Goal: Complete application form

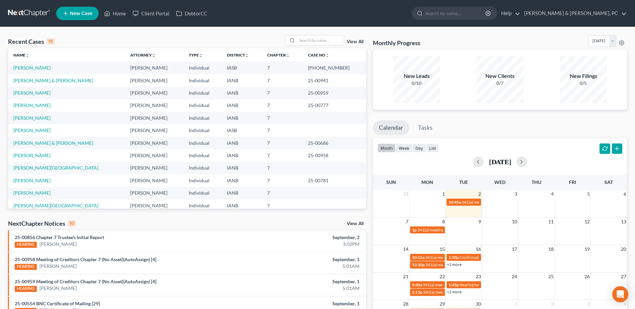
click at [45, 175] on td "[PERSON_NAME]" at bounding box center [66, 180] width 117 height 12
click at [45, 167] on link "[PERSON_NAME][GEOGRAPHIC_DATA]" at bounding box center [55, 168] width 85 height 6
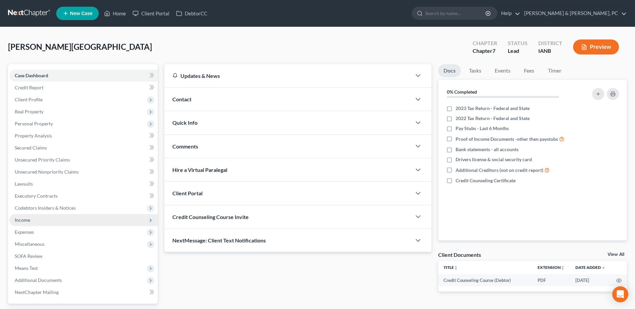
click at [30, 220] on span "Income" at bounding box center [22, 220] width 15 height 6
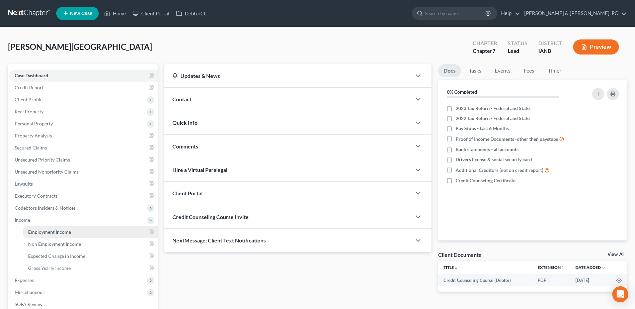
click at [30, 231] on span "Employment Income" at bounding box center [49, 232] width 43 height 6
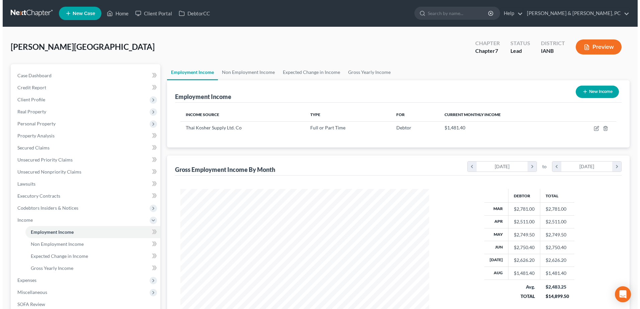
scroll to position [124, 262]
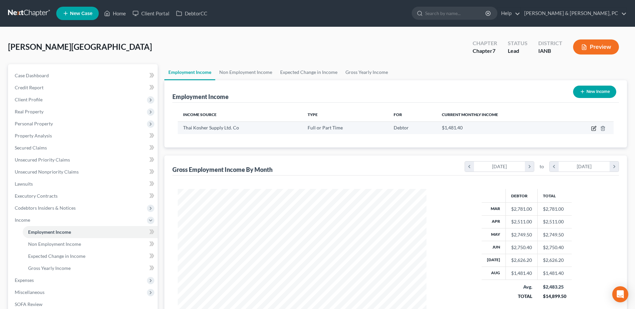
click at [594, 128] on icon "button" at bounding box center [593, 128] width 5 height 5
select select "0"
select select "16"
select select "0"
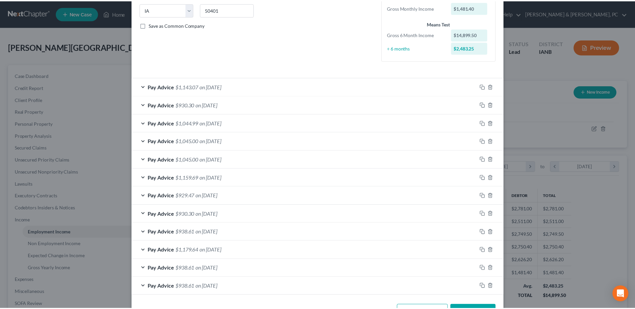
scroll to position [159, 0]
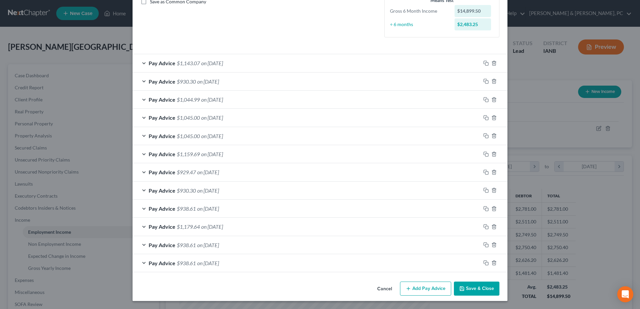
click at [477, 290] on button "Save & Close" at bounding box center [476, 289] width 45 height 14
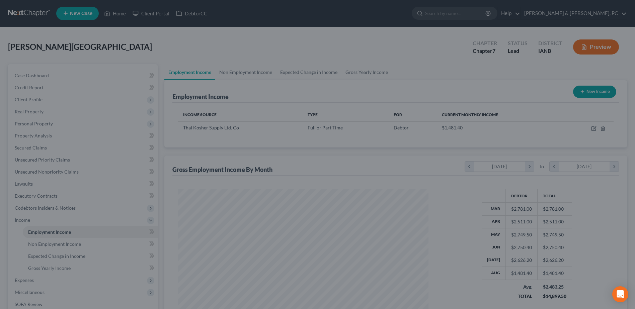
scroll to position [334373, 334236]
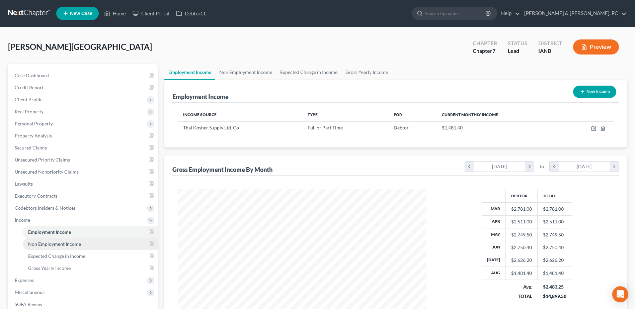
click at [68, 242] on span "Non Employment Income" at bounding box center [54, 244] width 53 height 6
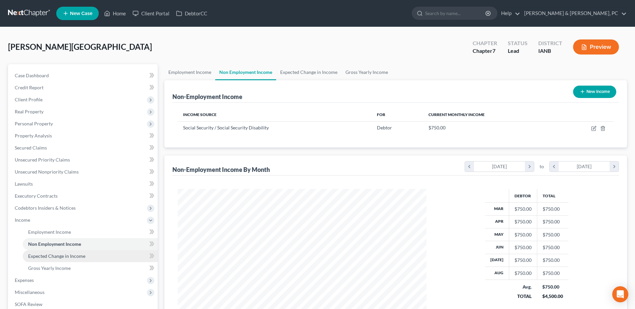
scroll to position [124, 262]
click at [76, 252] on link "Expected Change in Income" at bounding box center [90, 256] width 135 height 12
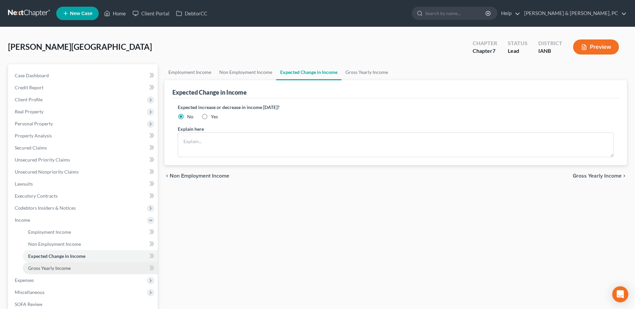
click at [69, 263] on link "Gross Yearly Income" at bounding box center [90, 268] width 135 height 12
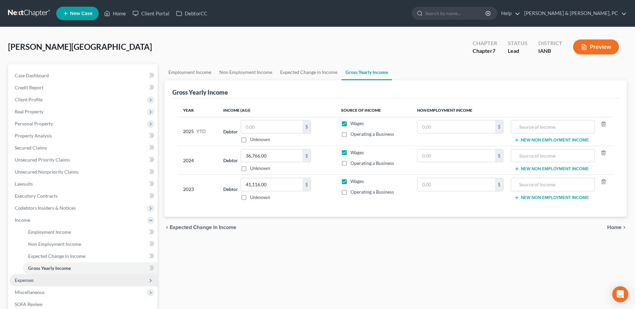
click at [45, 282] on span "Expenses" at bounding box center [83, 280] width 148 height 12
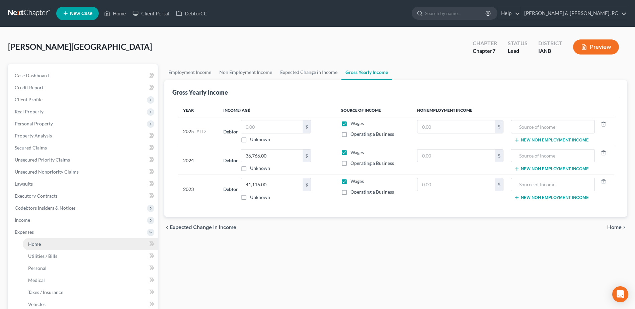
click at [46, 243] on link "Home" at bounding box center [90, 244] width 135 height 12
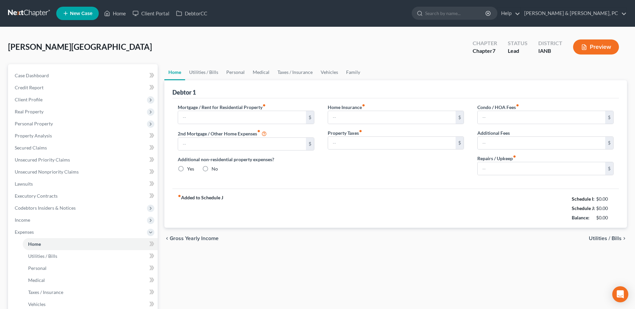
type input "0.00"
radio input "true"
type input "0.00"
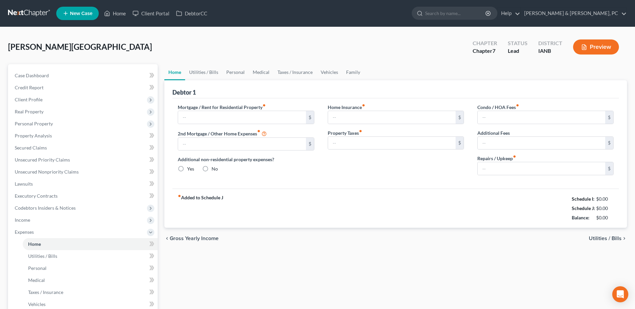
type input "0.00"
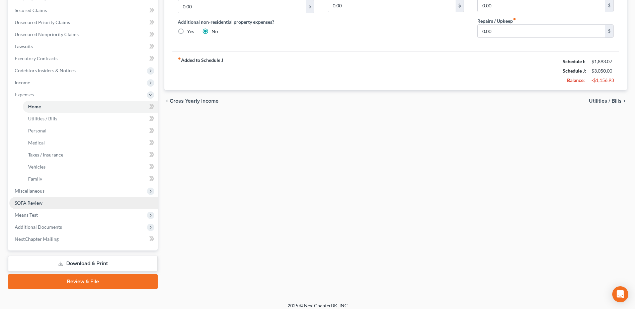
scroll to position [143, 0]
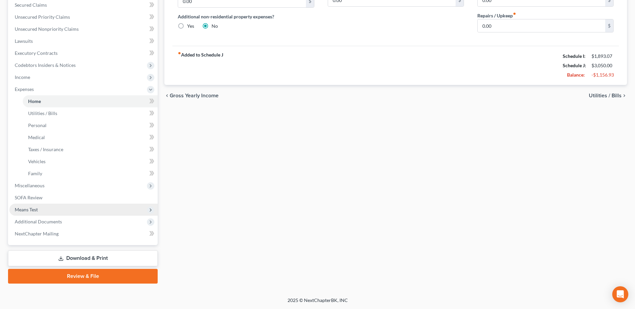
click at [24, 207] on span "Means Test" at bounding box center [26, 210] width 23 height 6
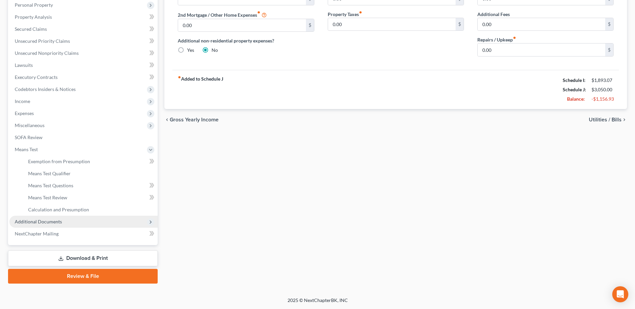
scroll to position [119, 0]
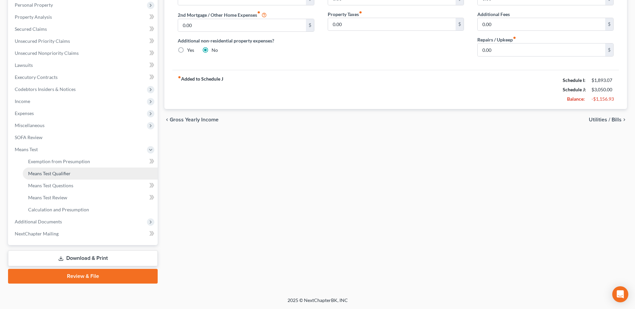
click at [51, 175] on span "Means Test Qualifier" at bounding box center [49, 174] width 42 height 6
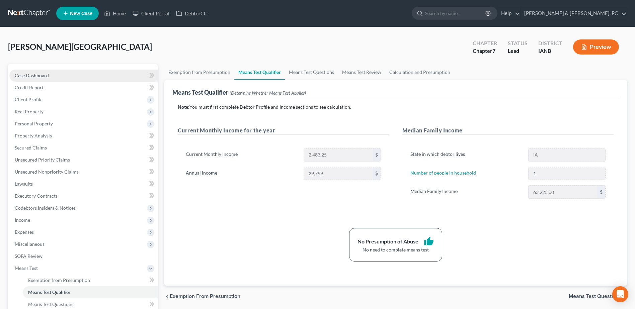
click at [58, 74] on link "Case Dashboard" at bounding box center [83, 76] width 148 height 12
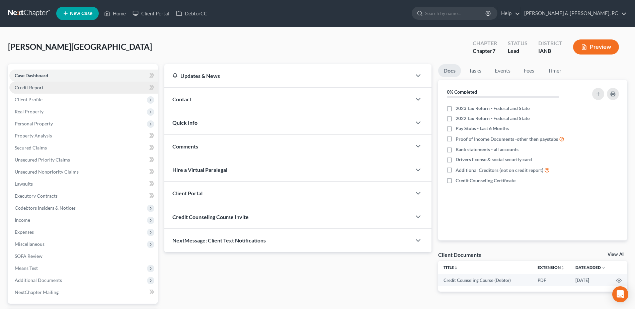
click at [62, 86] on link "Credit Report" at bounding box center [83, 88] width 148 height 12
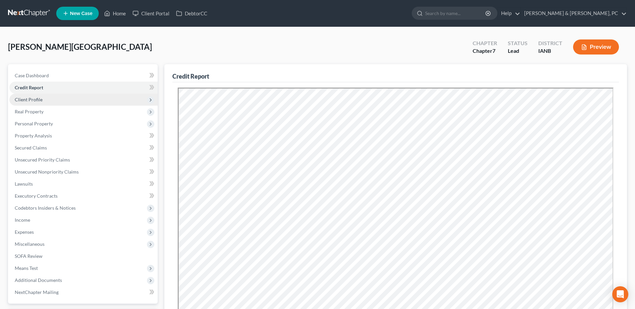
click at [67, 100] on span "Client Profile" at bounding box center [83, 100] width 148 height 12
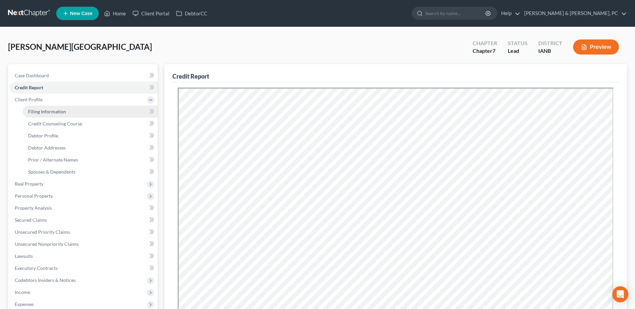
click at [64, 109] on span "Filing Information" at bounding box center [47, 112] width 38 height 6
select select "1"
select select "0"
select select "16"
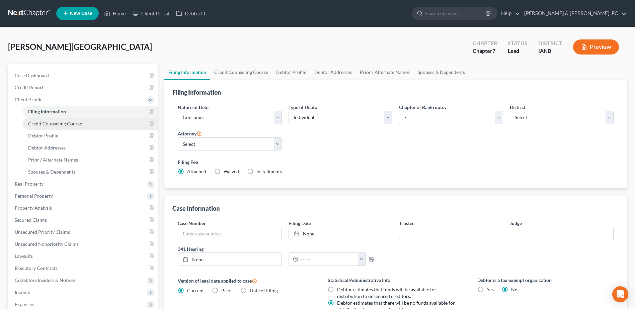
click at [74, 122] on span "Credit Counseling Course" at bounding box center [55, 124] width 54 height 6
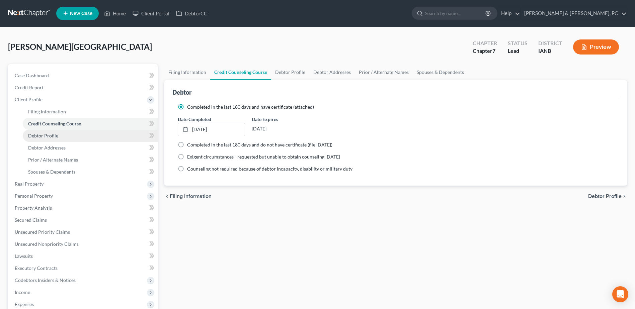
click at [90, 133] on link "Debtor Profile" at bounding box center [90, 136] width 135 height 12
select select "0"
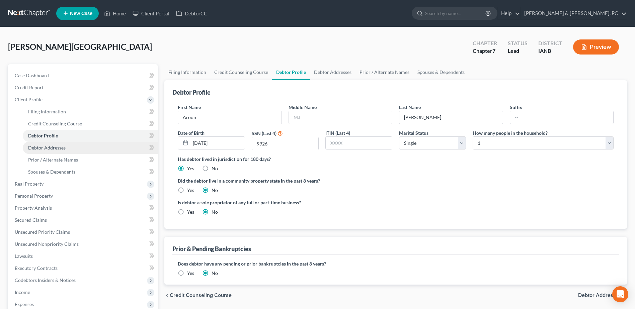
click at [84, 149] on link "Debtor Addresses" at bounding box center [90, 148] width 135 height 12
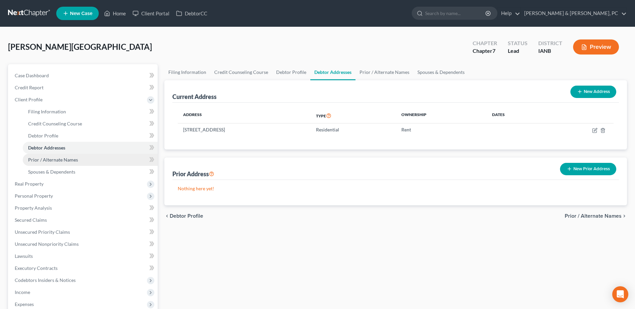
click at [76, 159] on span "Prior / Alternate Names" at bounding box center [53, 160] width 50 height 6
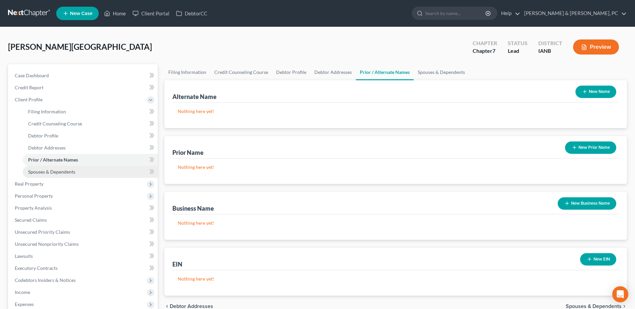
click at [73, 171] on span "Spouses & Dependents" at bounding box center [51, 172] width 47 height 6
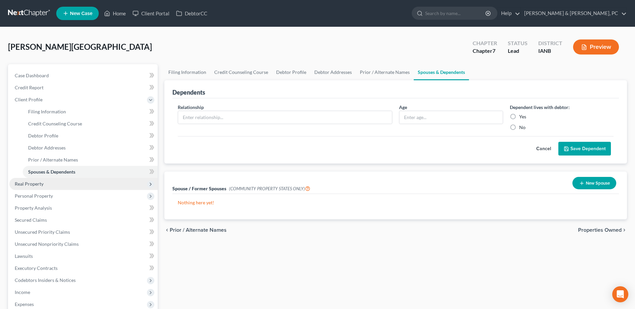
click at [67, 187] on span "Real Property" at bounding box center [83, 184] width 148 height 12
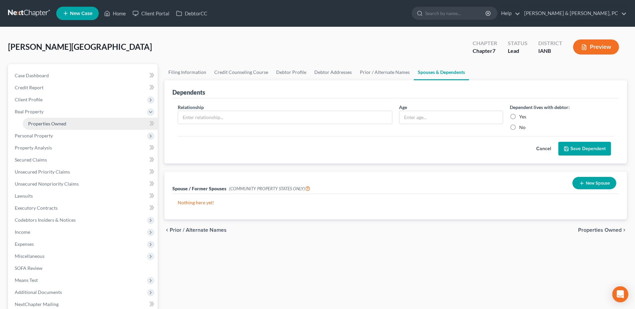
click at [58, 120] on link "Properties Owned" at bounding box center [90, 124] width 135 height 12
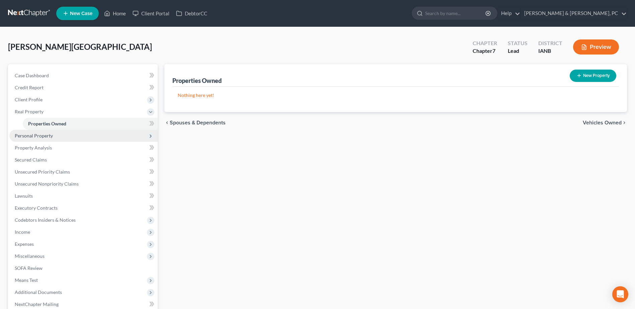
click at [47, 136] on span "Personal Property" at bounding box center [34, 136] width 38 height 6
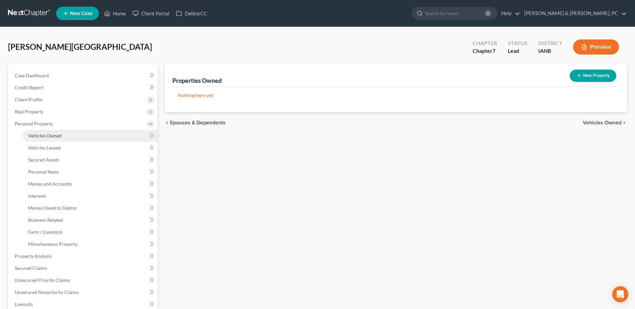
click at [48, 133] on span "Vehicles Owned" at bounding box center [44, 136] width 33 height 6
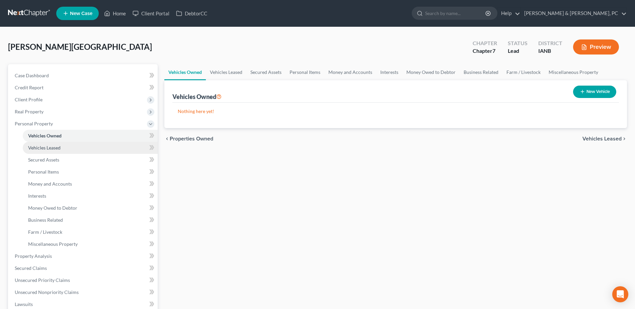
click at [41, 146] on span "Vehicles Leased" at bounding box center [44, 148] width 32 height 6
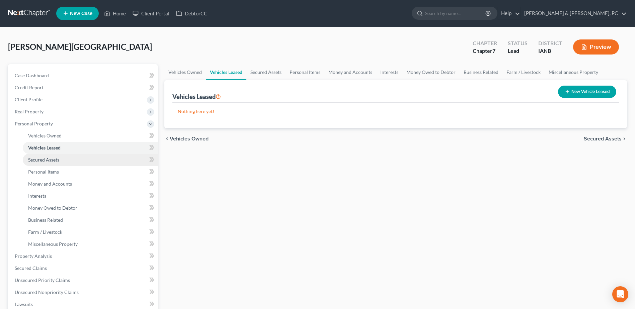
click at [38, 155] on link "Secured Assets" at bounding box center [90, 160] width 135 height 12
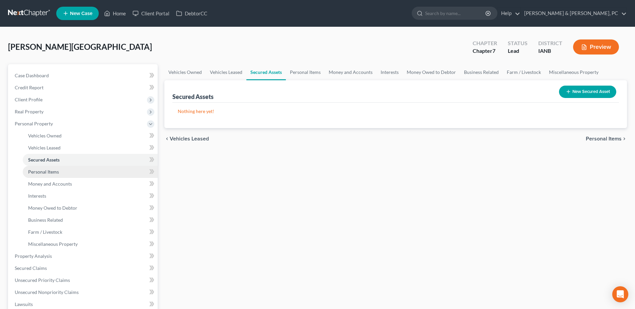
click at [41, 168] on link "Personal Items" at bounding box center [90, 172] width 135 height 12
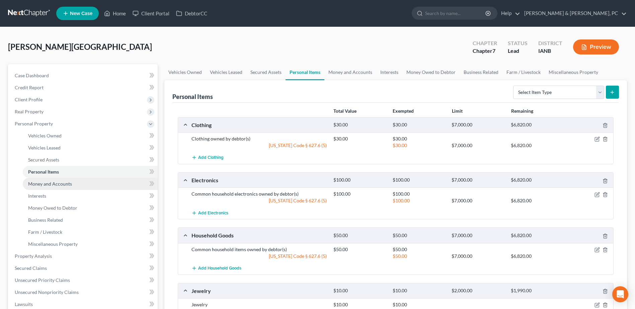
click at [43, 183] on span "Money and Accounts" at bounding box center [50, 184] width 44 height 6
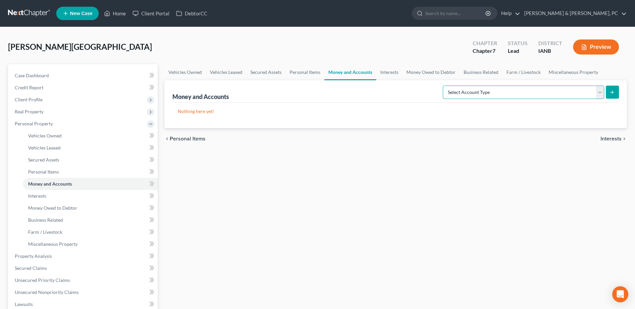
click at [500, 93] on select "Select Account Type Brokerage (A/B: 18, SOFA: 20) Cash on Hand (A/B: 16) Certif…" at bounding box center [523, 92] width 161 height 13
select select "checking"
click at [444, 86] on select "Select Account Type Brokerage (A/B: 18, SOFA: 20) Cash on Hand (A/B: 16) Certif…" at bounding box center [523, 92] width 161 height 13
click at [610, 93] on icon "submit" at bounding box center [611, 92] width 5 height 5
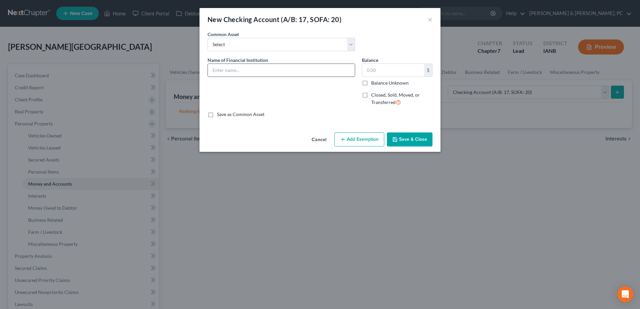
click at [219, 66] on input "text" at bounding box center [281, 70] width 147 height 13
type input "[PERSON_NAME] Fargo - 9327"
click at [413, 131] on div "Cancel Add Exemption Save & Close" at bounding box center [319, 141] width 241 height 22
click at [412, 143] on button "Save & Close" at bounding box center [409, 139] width 45 height 14
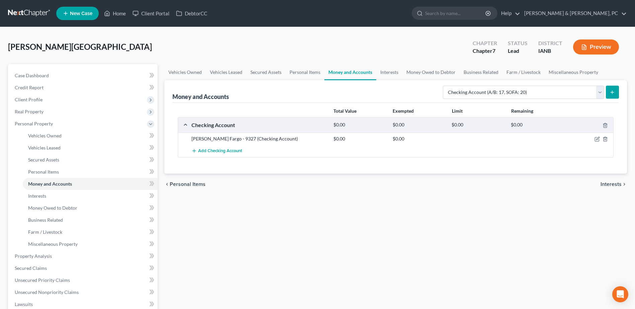
click at [611, 88] on button "submit" at bounding box center [611, 92] width 13 height 13
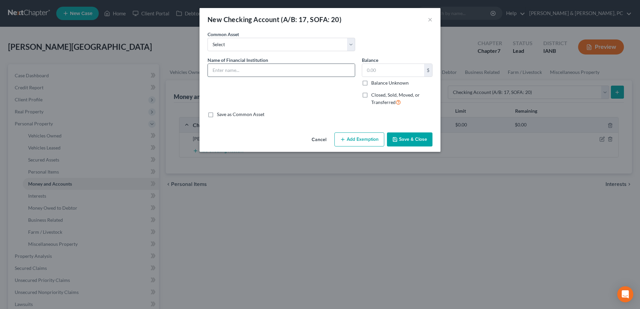
click at [260, 68] on input "text" at bounding box center [281, 70] width 147 height 13
drag, startPoint x: 229, startPoint y: 71, endPoint x: 189, endPoint y: 69, distance: 40.5
click at [189, 69] on div "New Checking Account (A/B: 17, SOFA: 20) × An exemption set must first be selec…" at bounding box center [320, 154] width 640 height 309
type input "UNFCU - 0002"
click at [403, 139] on button "Save & Close" at bounding box center [409, 139] width 45 height 14
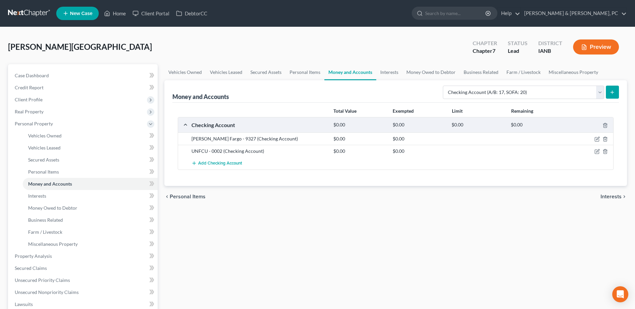
click at [610, 88] on button "submit" at bounding box center [611, 92] width 13 height 13
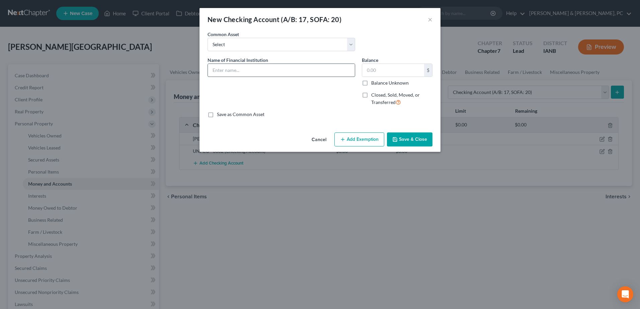
click at [254, 71] on input "text" at bounding box center [281, 70] width 147 height 13
paste input "UNFCU"
type input "UNFCU - 0008"
click at [417, 140] on button "Save & Close" at bounding box center [409, 139] width 45 height 14
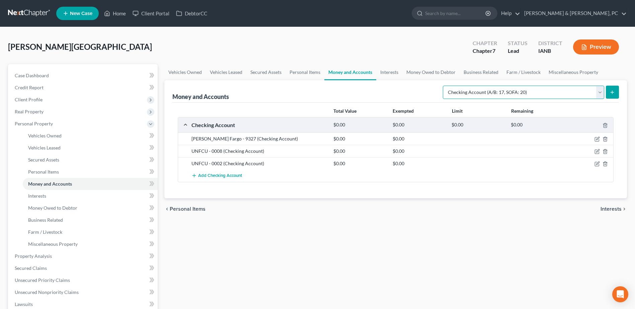
click at [593, 94] on select "Select Account Type Brokerage (A/B: 18, SOFA: 20) Cash on Hand (A/B: 16) Certif…" at bounding box center [523, 92] width 161 height 13
select select "savings"
click at [444, 86] on select "Select Account Type Brokerage (A/B: 18, SOFA: 20) Cash on Hand (A/B: 16) Certif…" at bounding box center [523, 92] width 161 height 13
click at [614, 93] on icon "submit" at bounding box center [611, 92] width 5 height 5
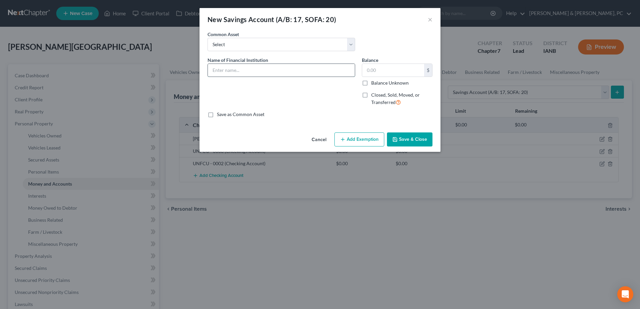
click at [267, 65] on input "text" at bounding box center [281, 70] width 147 height 13
paste input "UNFCU"
type input "UNFCU - 6709"
click at [420, 138] on button "Save & Close" at bounding box center [409, 139] width 45 height 14
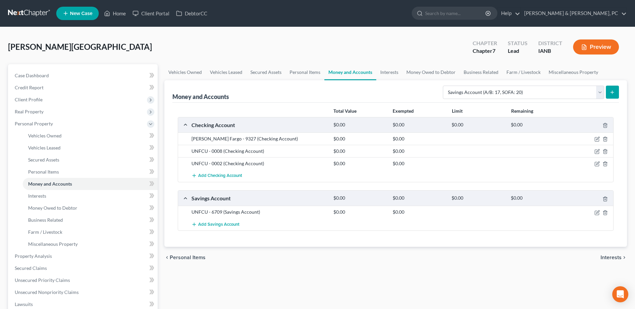
click at [614, 93] on icon "submit" at bounding box center [611, 92] width 5 height 5
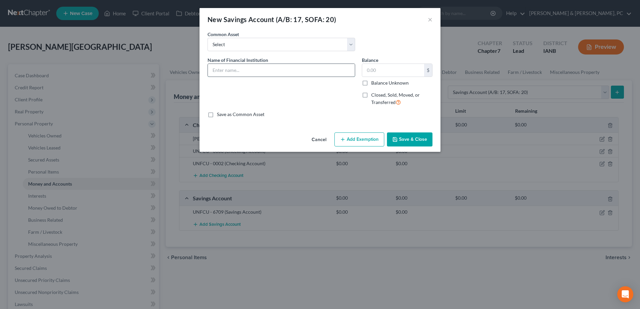
paste input "UNFCU"
type input "UNFCU - 0001"
drag, startPoint x: 404, startPoint y: 135, endPoint x: 438, endPoint y: 121, distance: 36.5
click at [405, 135] on button "Save & Close" at bounding box center [409, 139] width 45 height 14
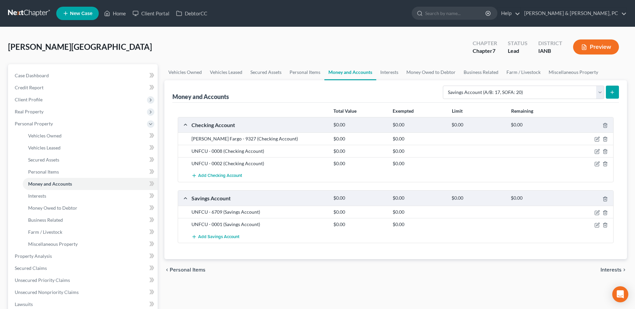
click at [614, 92] on icon "submit" at bounding box center [611, 92] width 5 height 5
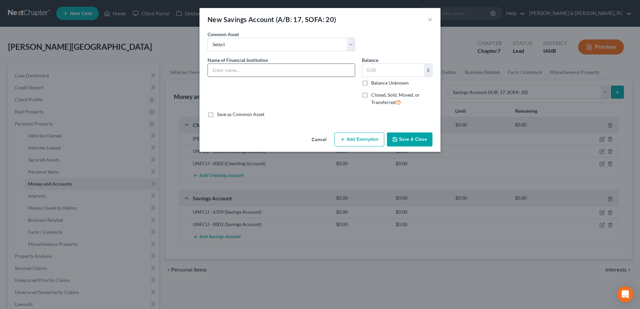
paste input "UNFCU"
type input "UNFCU - 0003"
click at [416, 135] on button "Save & Close" at bounding box center [409, 139] width 45 height 14
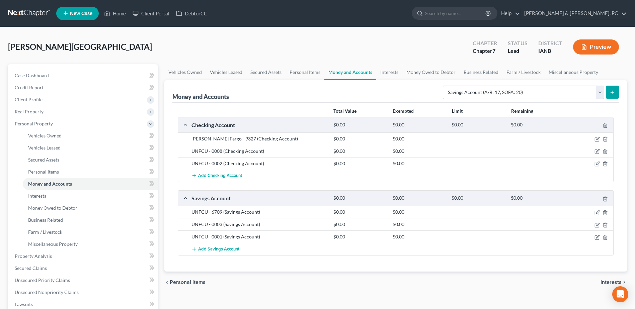
click at [615, 91] on button "submit" at bounding box center [611, 92] width 13 height 13
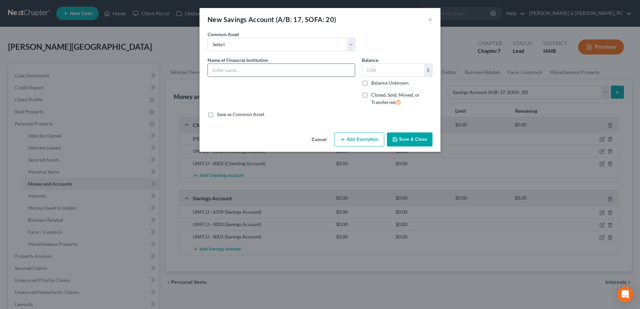
click at [259, 72] on input "text" at bounding box center [281, 70] width 147 height 13
paste input "UNFCU"
drag, startPoint x: 259, startPoint y: 72, endPoint x: 193, endPoint y: 66, distance: 65.5
click at [193, 66] on div "New Savings Account (A/B: 17, SOFA: 20) × An exemption set must first be select…" at bounding box center [320, 154] width 640 height 309
type input "UNFCU - 0004"
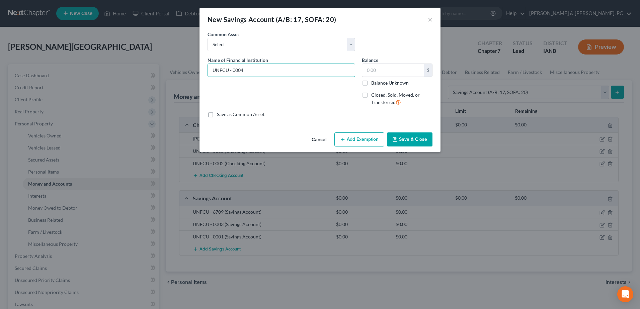
click at [428, 132] on div "Cancel Add Exemption Save & Close" at bounding box center [319, 141] width 241 height 22
click at [428, 137] on button "Save & Close" at bounding box center [409, 139] width 45 height 14
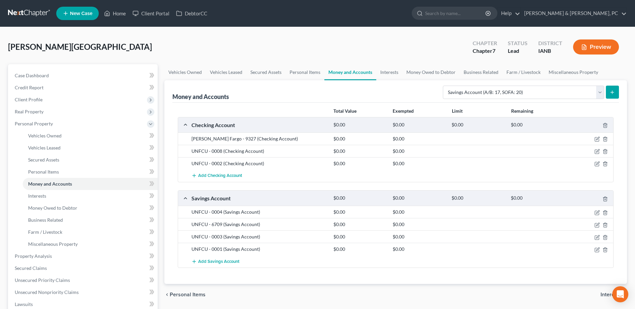
click at [609, 92] on icon "submit" at bounding box center [611, 92] width 5 height 5
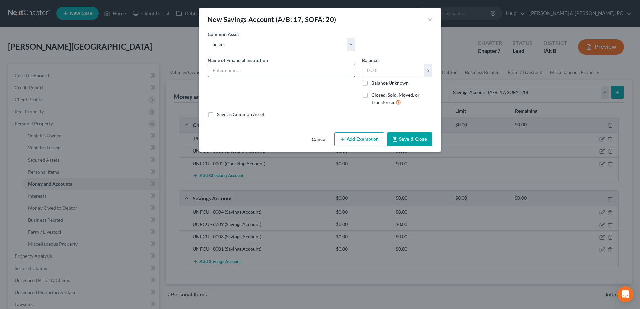
click at [324, 70] on input "text" at bounding box center [281, 70] width 147 height 13
paste input "UNFCU - 0004"
type input "UNFCU - 0007"
click at [407, 137] on button "Save & Close" at bounding box center [409, 139] width 45 height 14
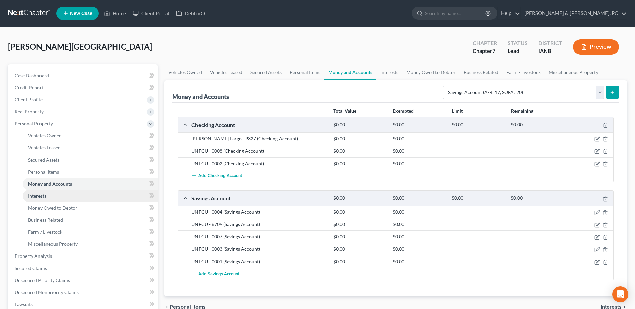
click at [79, 192] on link "Interests" at bounding box center [90, 196] width 135 height 12
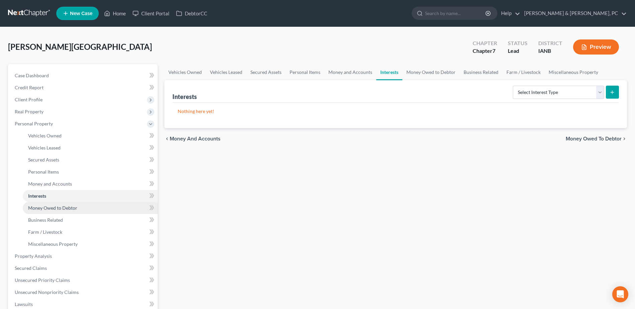
click at [81, 204] on link "Money Owed to Debtor" at bounding box center [90, 208] width 135 height 12
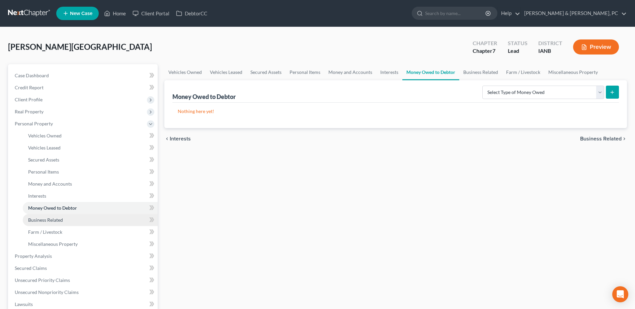
click at [80, 215] on link "Business Related" at bounding box center [90, 220] width 135 height 12
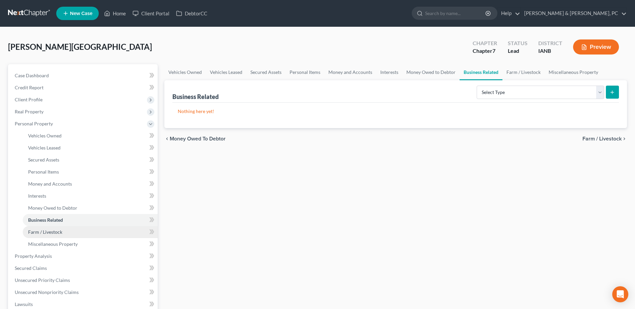
click at [76, 232] on link "Farm / Livestock" at bounding box center [90, 232] width 135 height 12
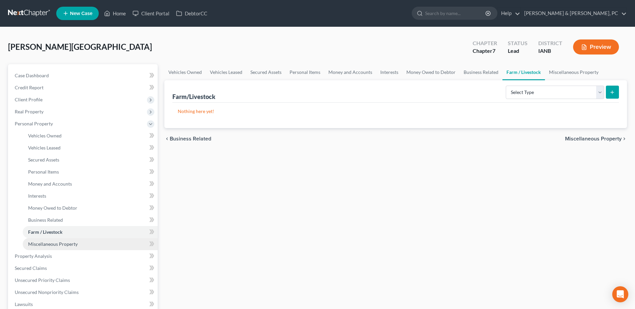
click at [76, 241] on span "Miscellaneous Property" at bounding box center [53, 244] width 50 height 6
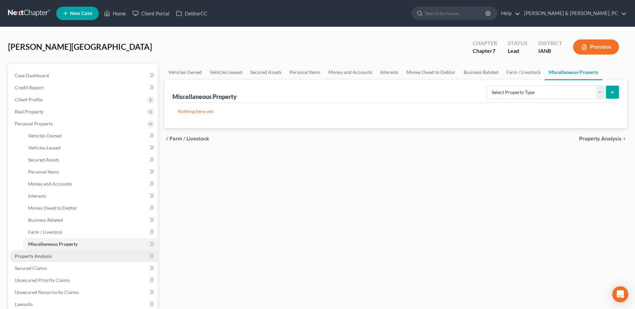
click at [63, 254] on link "Property Analysis" at bounding box center [83, 256] width 148 height 12
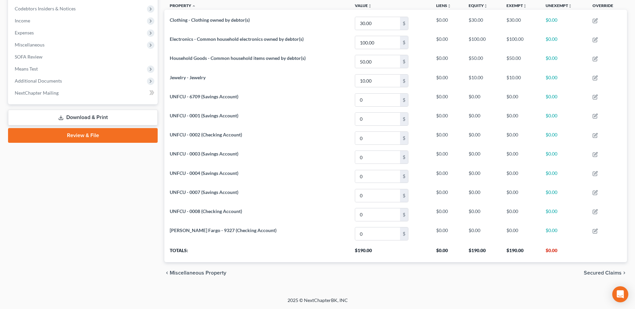
scroll to position [66, 0]
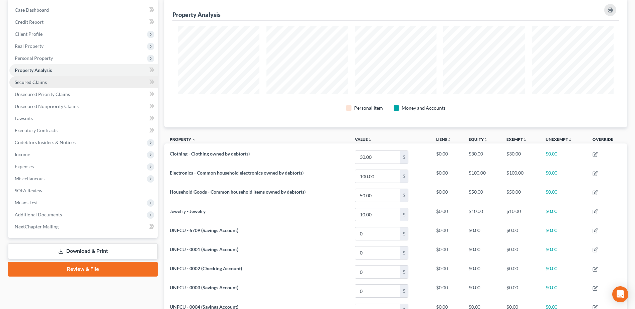
click at [52, 85] on link "Secured Claims" at bounding box center [83, 82] width 148 height 12
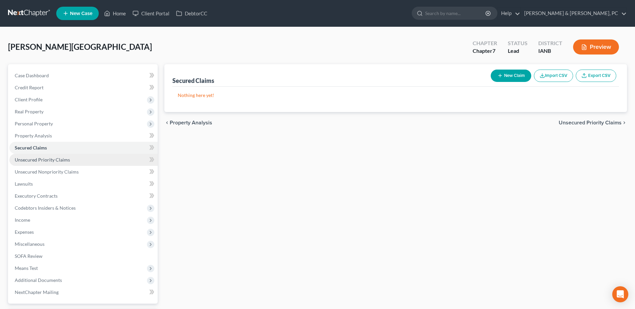
click at [74, 158] on link "Unsecured Priority Claims" at bounding box center [83, 160] width 148 height 12
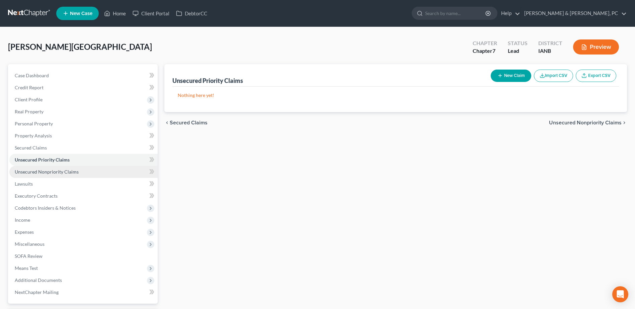
click at [72, 170] on span "Unsecured Nonpriority Claims" at bounding box center [47, 172] width 64 height 6
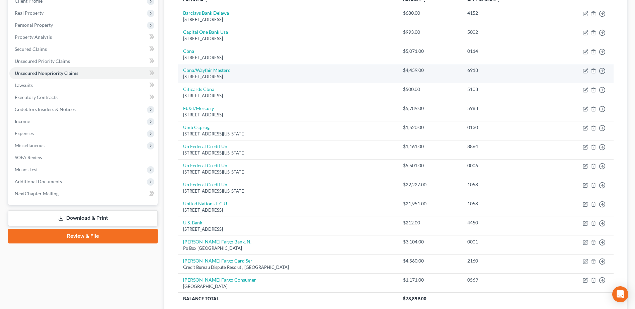
scroll to position [155, 0]
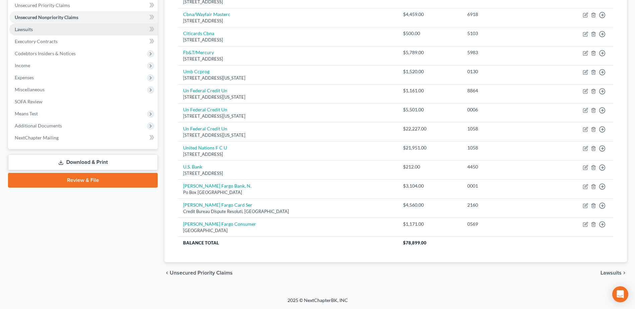
click at [51, 27] on link "Lawsuits" at bounding box center [83, 29] width 148 height 12
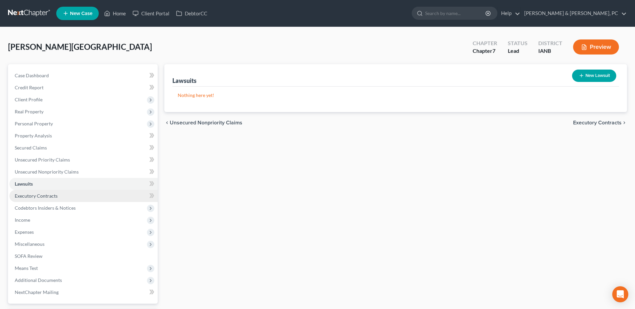
click at [68, 194] on link "Executory Contracts" at bounding box center [83, 196] width 148 height 12
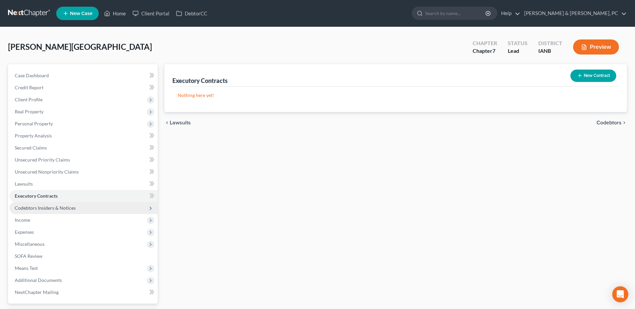
click at [68, 204] on span "Codebtors Insiders & Notices" at bounding box center [83, 208] width 148 height 12
click at [73, 213] on span "Codebtors Insiders & Notices" at bounding box center [83, 208] width 148 height 12
click at [70, 218] on ul "Case Dashboard Payments Invoices Payments Payments Credit Report Client Profile" at bounding box center [83, 184] width 148 height 229
click at [67, 206] on span "Codebtors Insiders & Notices" at bounding box center [45, 208] width 61 height 6
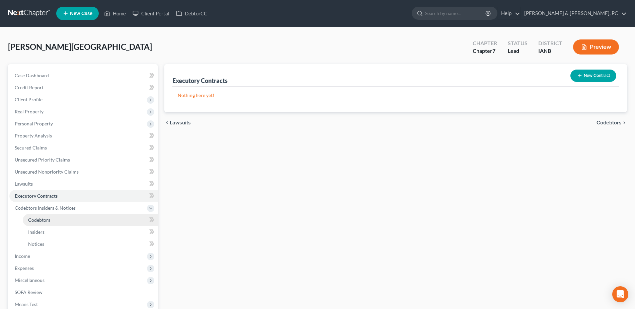
click at [53, 217] on link "Codebtors" at bounding box center [90, 220] width 135 height 12
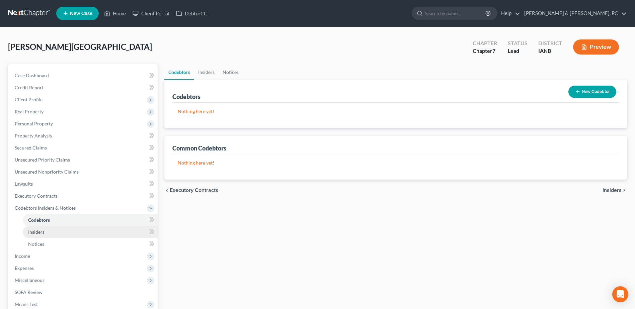
click at [46, 231] on link "Insiders" at bounding box center [90, 232] width 135 height 12
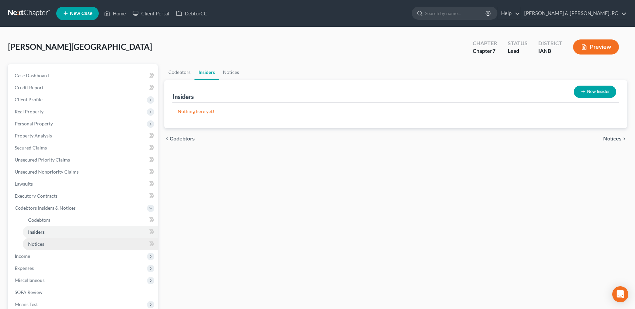
click at [46, 243] on link "Notices" at bounding box center [90, 244] width 135 height 12
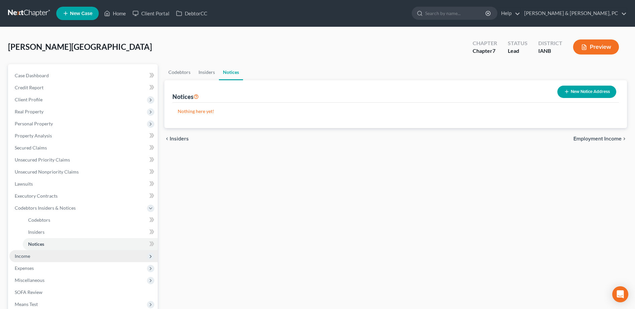
click at [35, 255] on span "Income" at bounding box center [83, 256] width 148 height 12
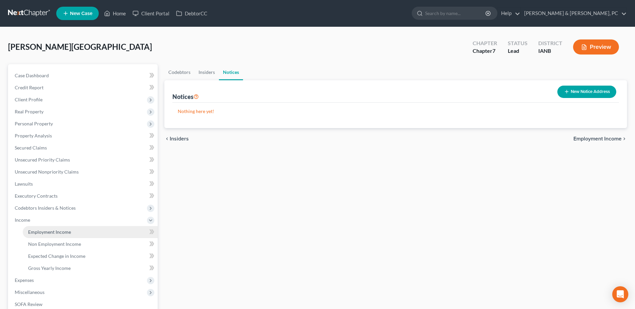
click at [52, 230] on span "Employment Income" at bounding box center [49, 232] width 43 height 6
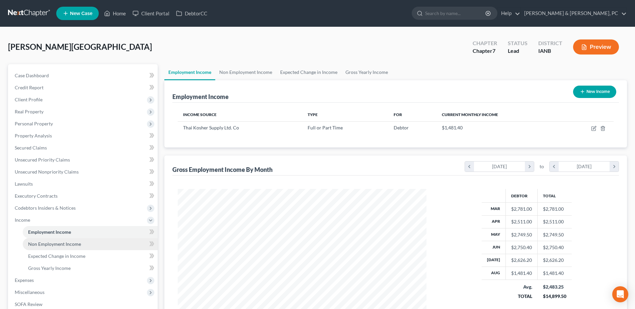
scroll to position [124, 262]
click at [51, 244] on span "Non Employment Income" at bounding box center [54, 244] width 53 height 6
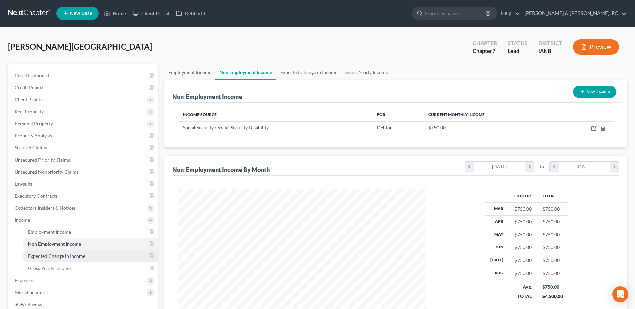
scroll to position [124, 262]
click at [50, 254] on span "Expected Change in Income" at bounding box center [56, 256] width 57 height 6
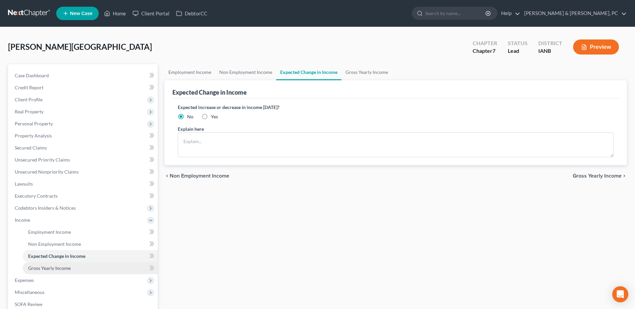
drag, startPoint x: 45, startPoint y: 265, endPoint x: 49, endPoint y: 278, distance: 12.7
click at [45, 266] on span "Gross Yearly Income" at bounding box center [49, 268] width 42 height 6
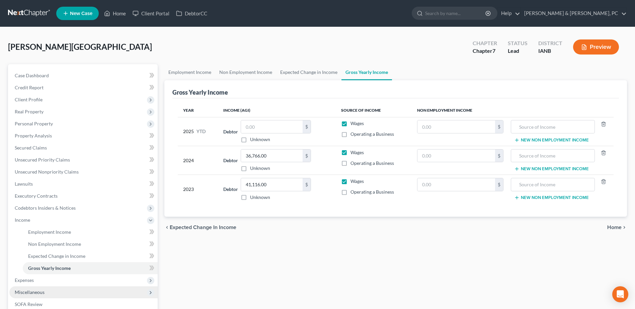
click at [46, 287] on span "Miscellaneous" at bounding box center [83, 292] width 148 height 12
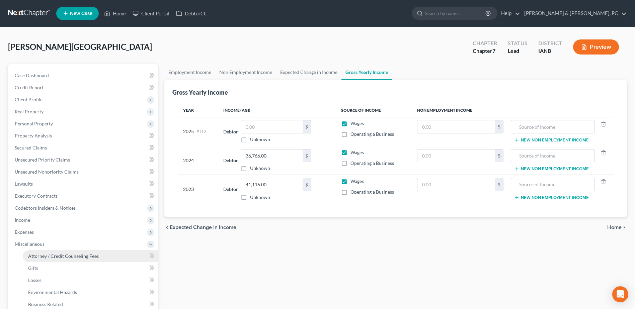
click at [49, 258] on span "Attorney / Credit Counseling Fees" at bounding box center [63, 256] width 71 height 6
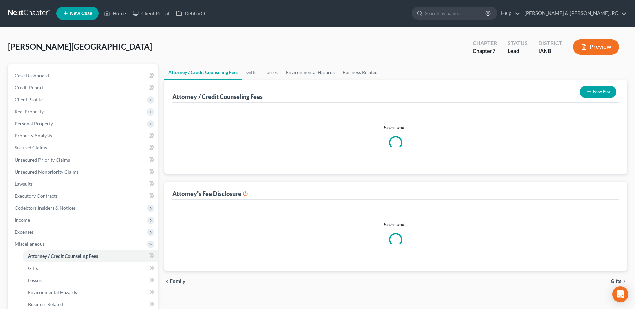
select select "0"
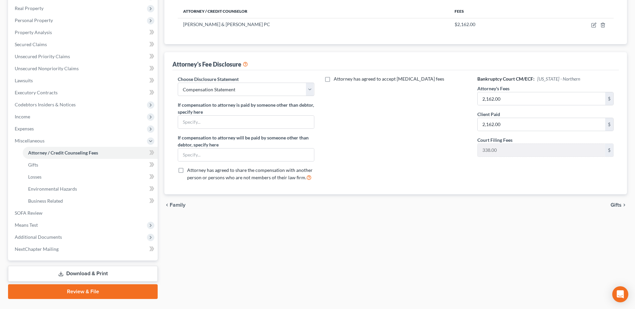
scroll to position [119, 0]
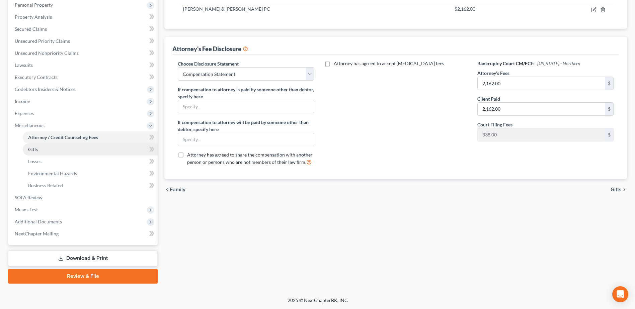
click at [54, 150] on link "Gifts" at bounding box center [90, 149] width 135 height 12
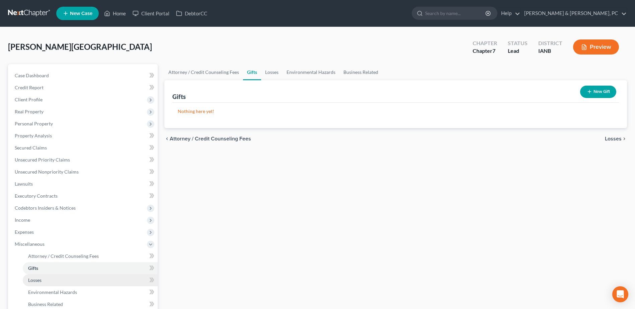
click at [46, 281] on link "Losses" at bounding box center [90, 280] width 135 height 12
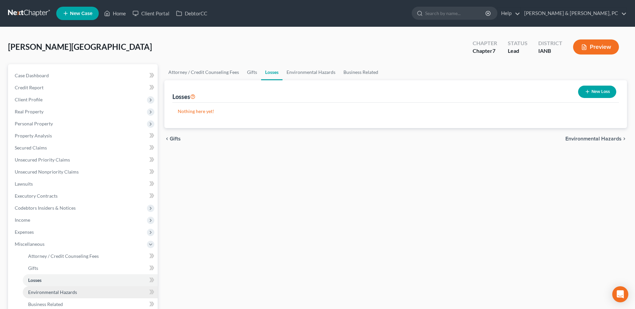
click at [67, 291] on span "Environmental Hazards" at bounding box center [52, 292] width 49 height 6
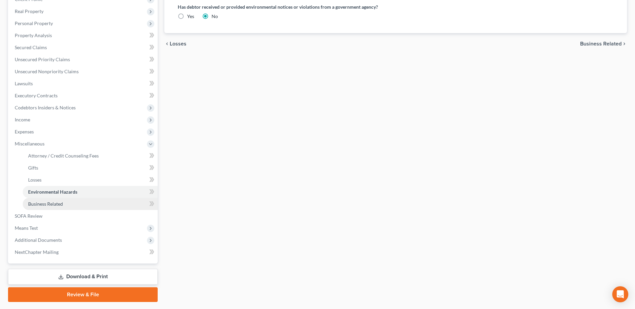
click at [70, 200] on link "Business Related" at bounding box center [90, 204] width 135 height 12
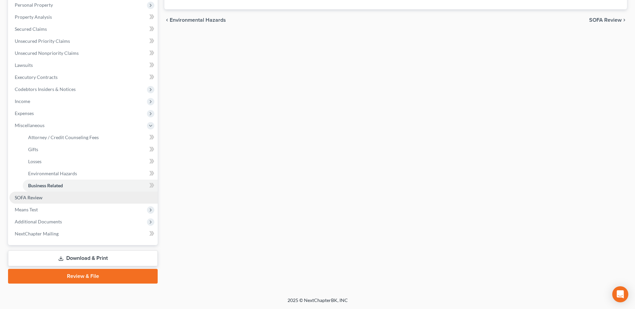
click at [29, 194] on link "SOFA Review" at bounding box center [83, 198] width 148 height 12
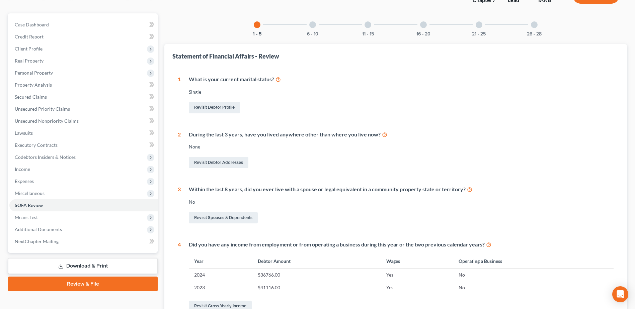
scroll to position [14, 0]
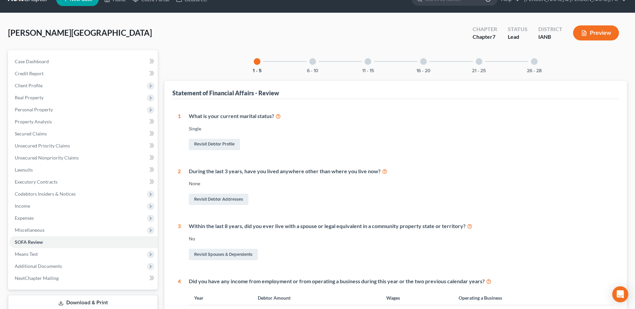
click at [312, 65] on div "6 - 10" at bounding box center [312, 61] width 23 height 23
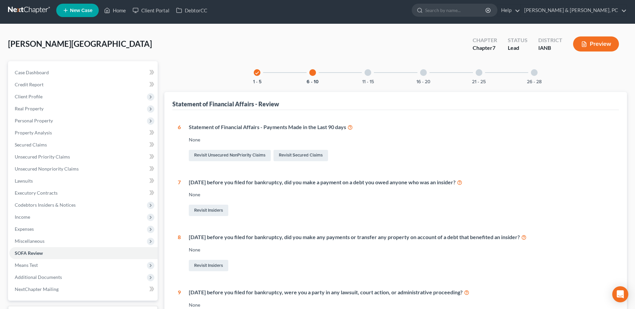
scroll to position [0, 0]
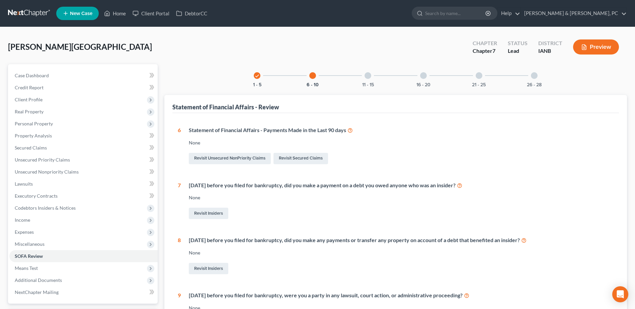
click at [370, 75] on div at bounding box center [367, 75] width 7 height 7
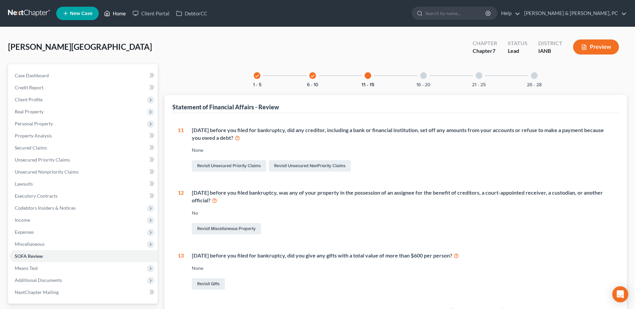
click at [118, 13] on link "Home" at bounding box center [115, 13] width 28 height 12
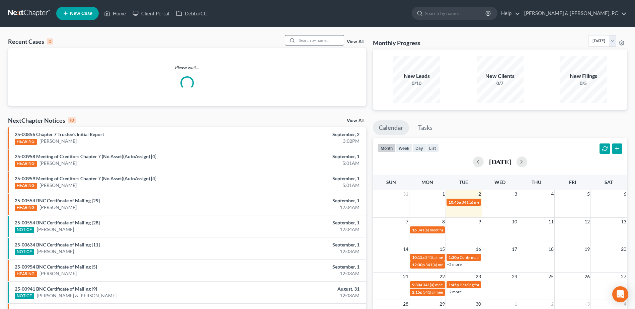
click at [329, 39] on input "search" at bounding box center [320, 40] width 47 height 10
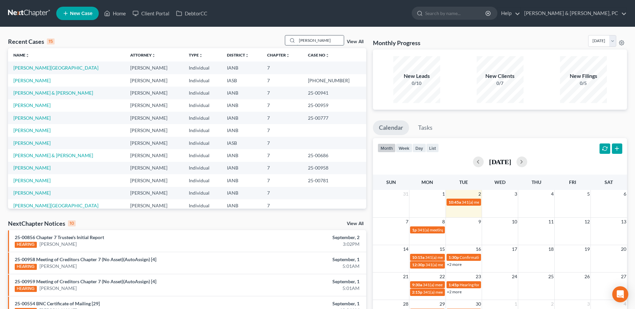
type input "[PERSON_NAME]"
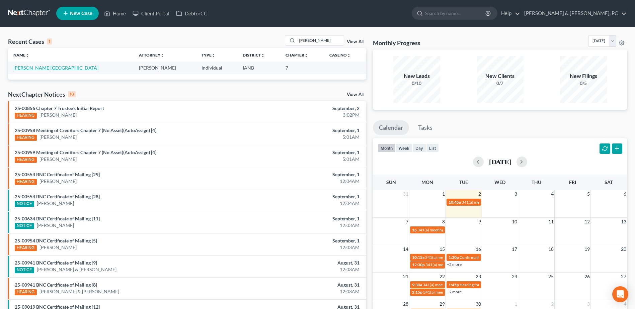
click at [28, 66] on link "[PERSON_NAME][GEOGRAPHIC_DATA]" at bounding box center [55, 68] width 85 height 6
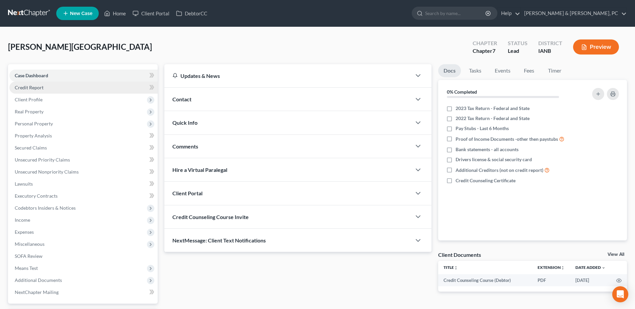
click at [63, 89] on link "Credit Report" at bounding box center [83, 88] width 148 height 12
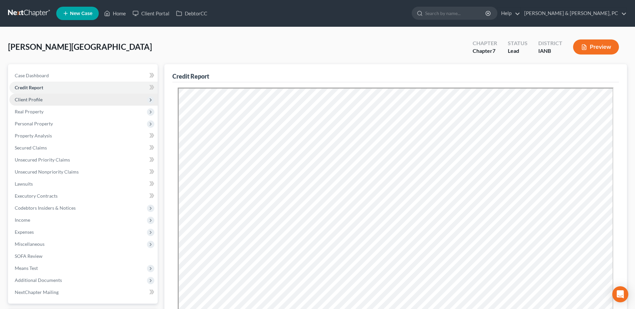
click at [67, 100] on span "Client Profile" at bounding box center [83, 100] width 148 height 12
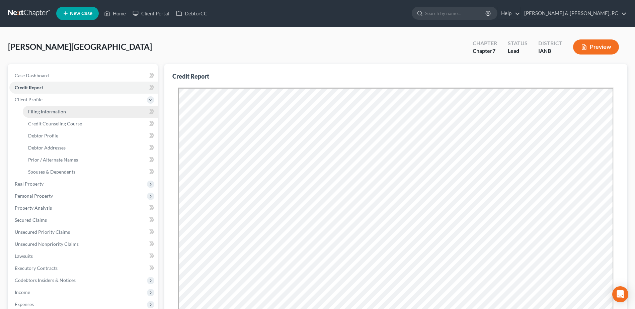
click at [61, 111] on span "Filing Information" at bounding box center [47, 112] width 38 height 6
select select "1"
select select "0"
select select "29"
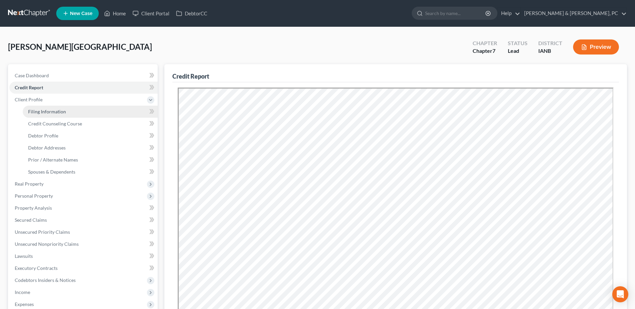
select select "0"
select select "16"
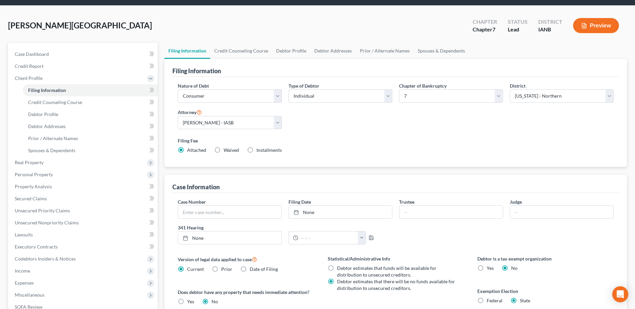
scroll to position [100, 0]
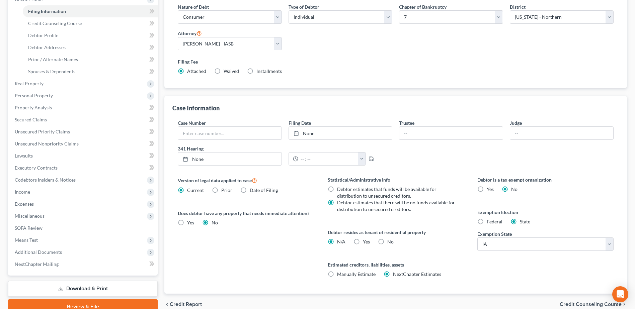
click at [363, 239] on label "Yes Yes" at bounding box center [366, 241] width 7 height 7
click at [365, 239] on input "Yes Yes" at bounding box center [367, 240] width 4 height 4
radio input "true"
radio input "false"
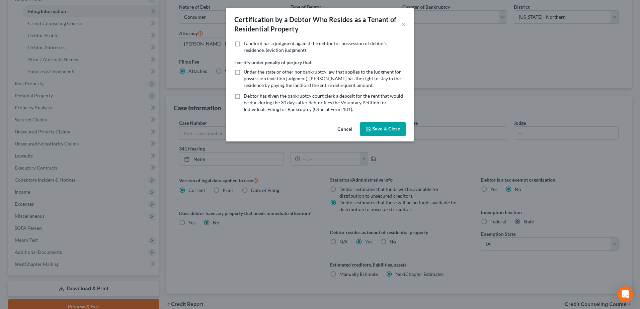
click at [375, 129] on button "Save & Close" at bounding box center [382, 129] width 45 height 14
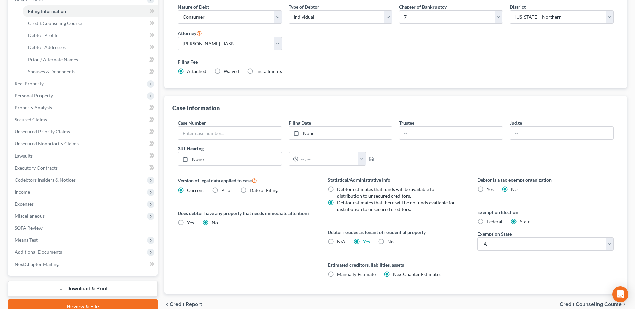
scroll to position [0, 0]
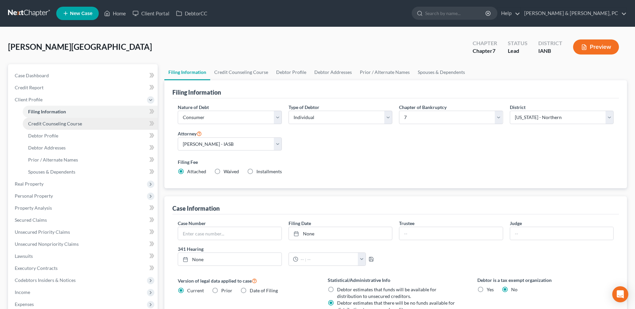
click at [60, 122] on span "Credit Counseling Course" at bounding box center [55, 124] width 54 height 6
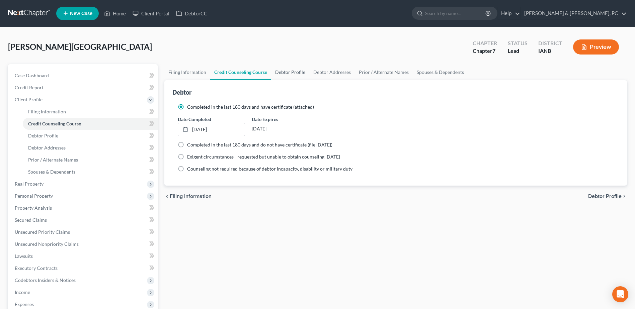
click at [278, 71] on link "Debtor Profile" at bounding box center [290, 72] width 38 height 16
select select "0"
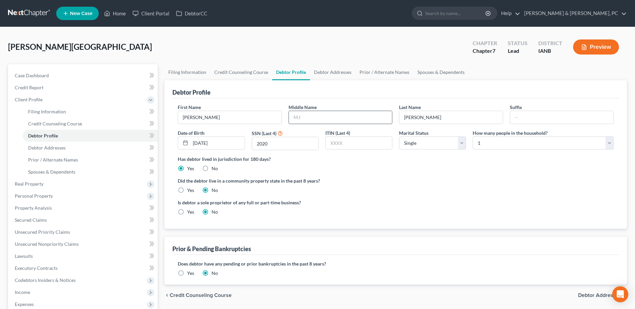
click at [337, 116] on input "text" at bounding box center [340, 117] width 103 height 13
type input "[PERSON_NAME]"
click at [414, 191] on div "Did the debtor live in a community property state in the past 8 years? Yes No" at bounding box center [396, 185] width 436 height 16
click at [486, 135] on label "How many people in the household?" at bounding box center [509, 132] width 75 height 7
drag, startPoint x: 492, startPoint y: 142, endPoint x: 492, endPoint y: 148, distance: 5.4
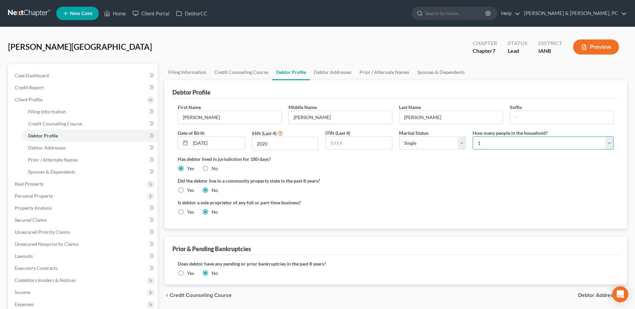
click at [492, 142] on select "Select 1 2 3 4 5 6 7 8 9 10 11 12 13 14 15 16 17 18 19 20" at bounding box center [542, 142] width 141 height 13
select select "1"
click at [472, 136] on select "Select 1 2 3 4 5 6 7 8 9 10 11 12 13 14 15 16 17 18 19 20" at bounding box center [542, 142] width 141 height 13
click at [66, 147] on link "Debtor Addresses" at bounding box center [90, 148] width 135 height 12
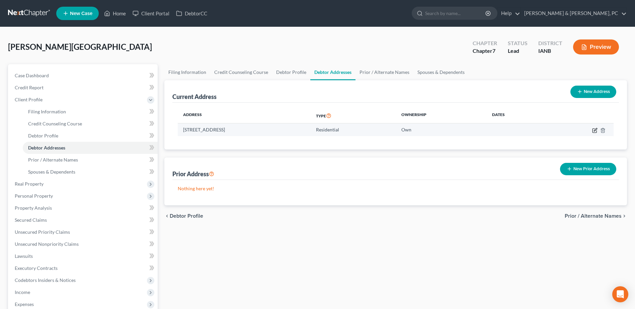
click at [596, 130] on icon "button" at bounding box center [594, 130] width 5 height 5
select select "52"
select select "21"
select select "0"
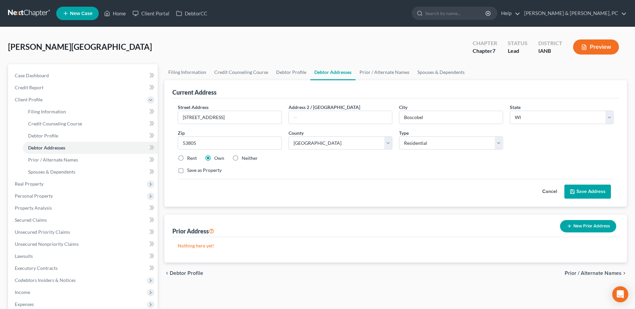
click at [191, 159] on label "Rent" at bounding box center [192, 158] width 10 height 7
click at [191, 159] on input "Rent" at bounding box center [192, 157] width 4 height 4
radio input "true"
click at [577, 192] on button "Save Address" at bounding box center [587, 192] width 46 height 14
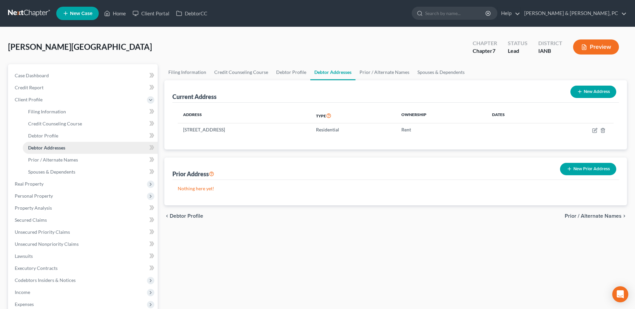
click at [77, 143] on link "Debtor Addresses" at bounding box center [90, 148] width 135 height 12
click at [73, 159] on span "Prior / Alternate Names" at bounding box center [53, 160] width 50 height 6
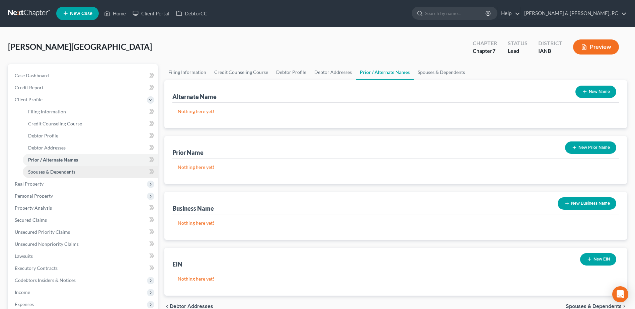
click at [69, 168] on link "Spouses & Dependents" at bounding box center [90, 172] width 135 height 12
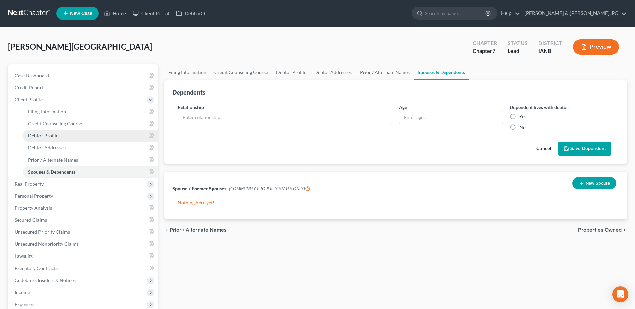
click at [55, 130] on link "Debtor Profile" at bounding box center [90, 136] width 135 height 12
select select "0"
select select "1"
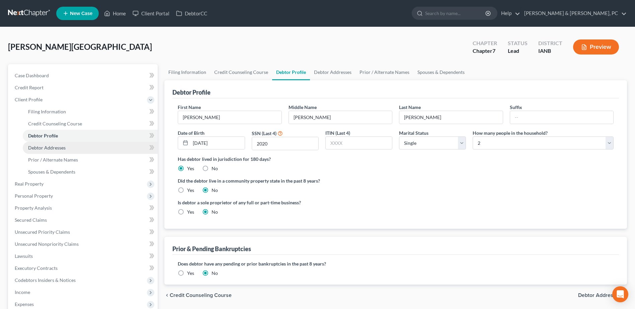
click at [42, 150] on span "Debtor Addresses" at bounding box center [46, 148] width 37 height 6
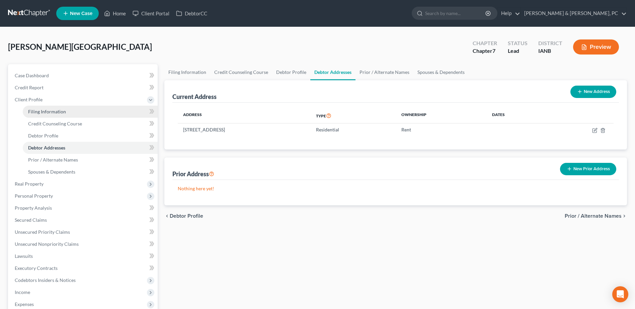
click at [49, 110] on span "Filing Information" at bounding box center [47, 112] width 38 height 6
select select "1"
select select "0"
select select "29"
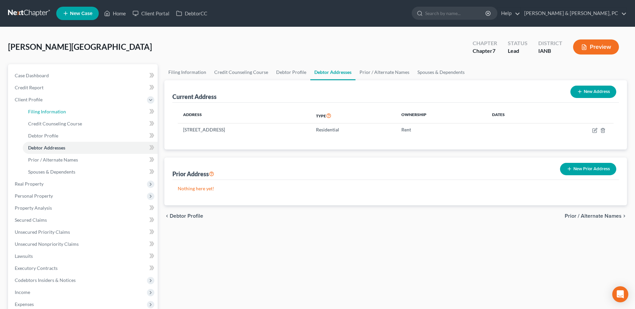
select select "0"
select select "16"
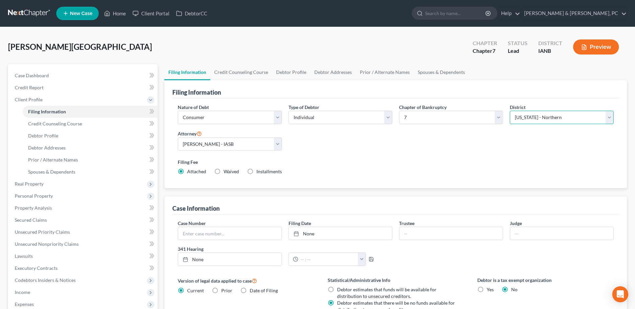
click at [546, 112] on select "Select [US_STATE] - [GEOGRAPHIC_DATA] [US_STATE] - [GEOGRAPHIC_DATA][US_STATE] …" at bounding box center [561, 117] width 104 height 13
drag, startPoint x: 533, startPoint y: 118, endPoint x: 538, endPoint y: 125, distance: 8.6
click at [533, 118] on select "Select [US_STATE] - [GEOGRAPHIC_DATA] [US_STATE] - [GEOGRAPHIC_DATA][US_STATE] …" at bounding box center [561, 117] width 104 height 13
select select "91"
click at [509, 111] on select "Select [US_STATE] - [GEOGRAPHIC_DATA] [US_STATE] - [GEOGRAPHIC_DATA][US_STATE] …" at bounding box center [561, 117] width 104 height 13
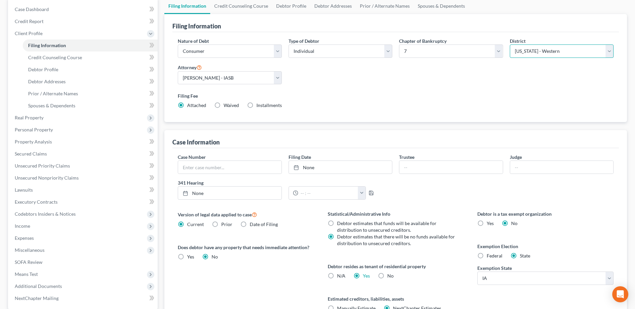
scroll to position [132, 0]
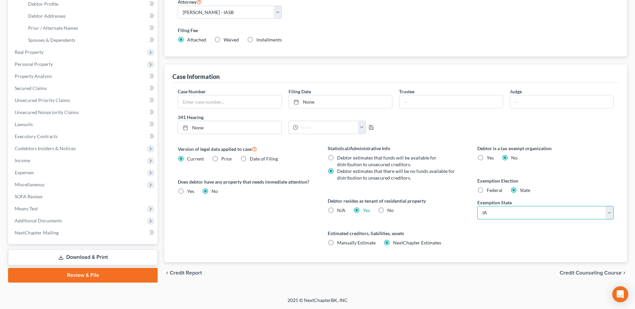
click at [526, 214] on select "State [US_STATE] AK AR AZ CA CO CT DE DC [GEOGRAPHIC_DATA] [GEOGRAPHIC_DATA] GU…" at bounding box center [545, 212] width 136 height 13
select select "52"
click at [477, 206] on select "State [US_STATE] AK AR AZ CA CO CT DE DC [GEOGRAPHIC_DATA] [GEOGRAPHIC_DATA] GU…" at bounding box center [545, 212] width 136 height 13
click at [523, 237] on div "Debtor is a tax exempt organization Yes No Exemption Election Federal State Exe…" at bounding box center [545, 203] width 150 height 117
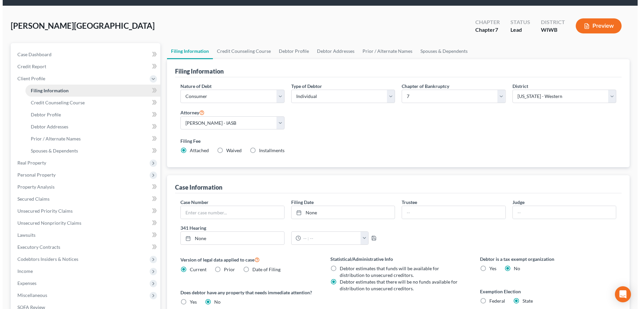
scroll to position [0, 0]
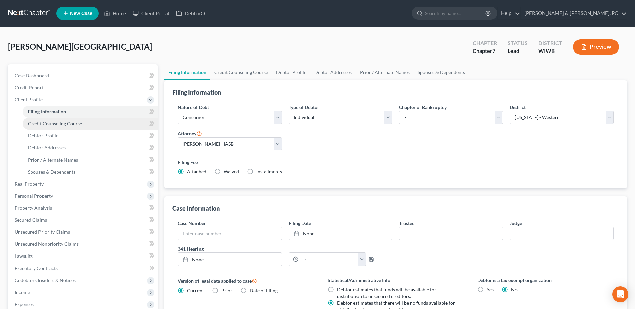
click at [81, 124] on link "Credit Counseling Course" at bounding box center [90, 124] width 135 height 12
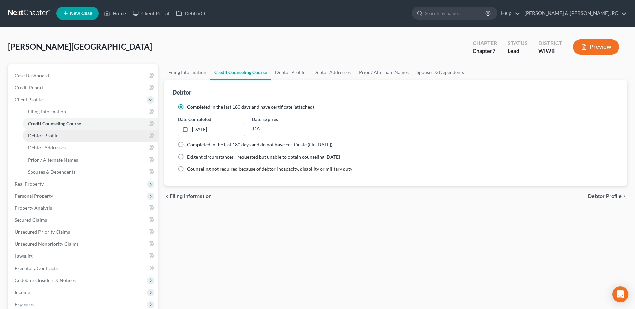
click at [87, 132] on link "Debtor Profile" at bounding box center [90, 136] width 135 height 12
select select "0"
select select "1"
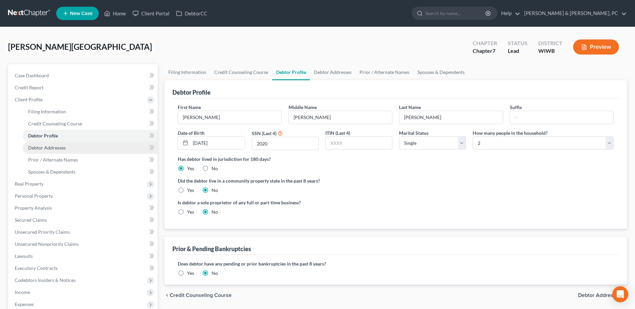
click at [85, 145] on link "Debtor Addresses" at bounding box center [90, 148] width 135 height 12
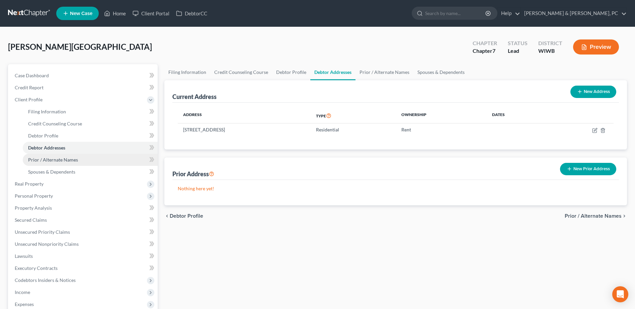
click at [80, 157] on link "Prior / Alternate Names" at bounding box center [90, 160] width 135 height 12
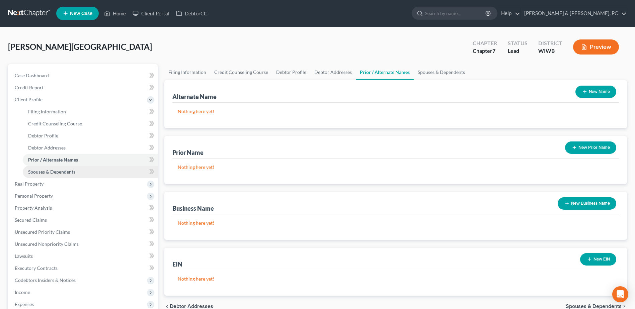
click at [80, 167] on link "Spouses & Dependents" at bounding box center [90, 172] width 135 height 12
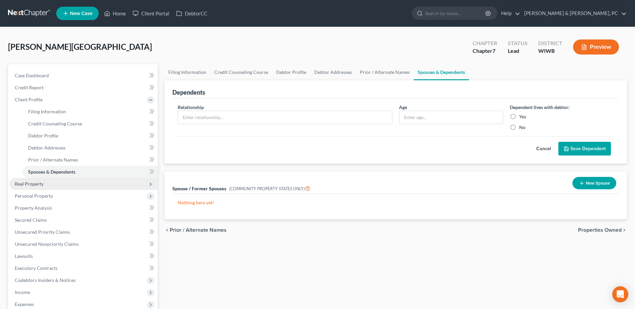
click at [69, 181] on span "Real Property" at bounding box center [83, 184] width 148 height 12
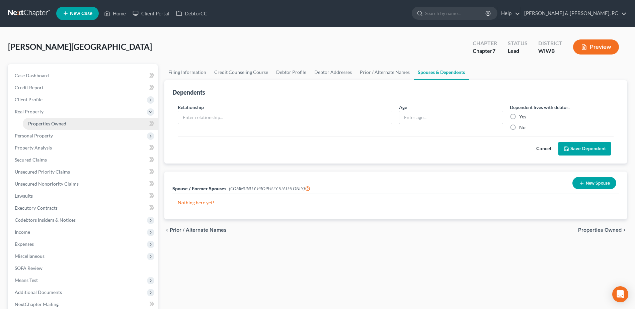
click at [45, 124] on span "Properties Owned" at bounding box center [47, 124] width 38 height 6
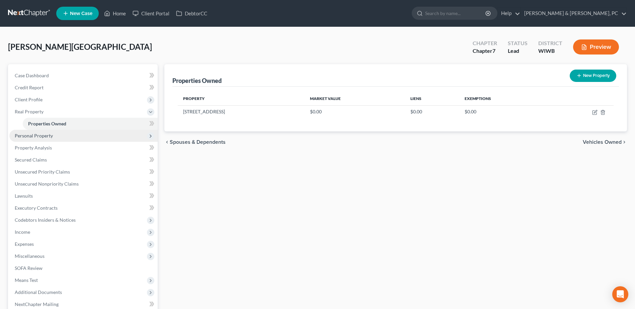
click at [41, 139] on span "Personal Property" at bounding box center [83, 136] width 148 height 12
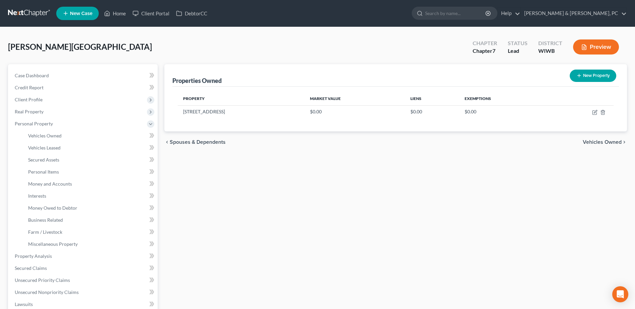
drag, startPoint x: 39, startPoint y: 115, endPoint x: 158, endPoint y: 124, distance: 119.1
click at [39, 114] on span "Real Property" at bounding box center [83, 112] width 148 height 12
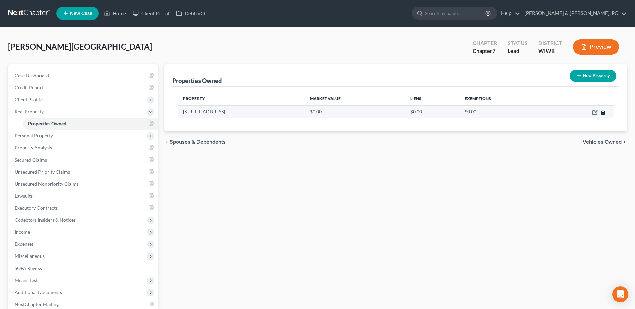
click at [600, 110] on icon "button" at bounding box center [602, 112] width 5 height 5
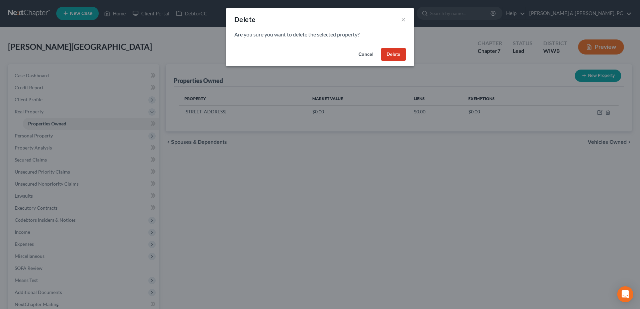
click at [390, 56] on button "Delete" at bounding box center [393, 54] width 24 height 13
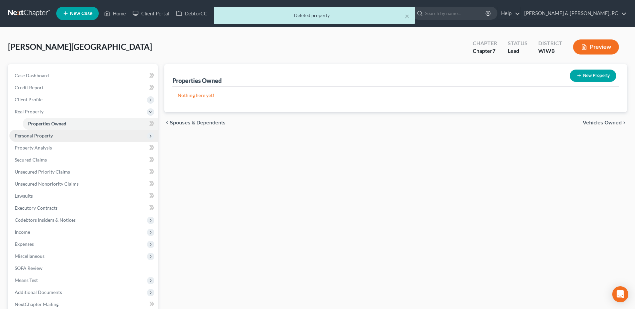
click at [63, 136] on span "Personal Property" at bounding box center [83, 136] width 148 height 12
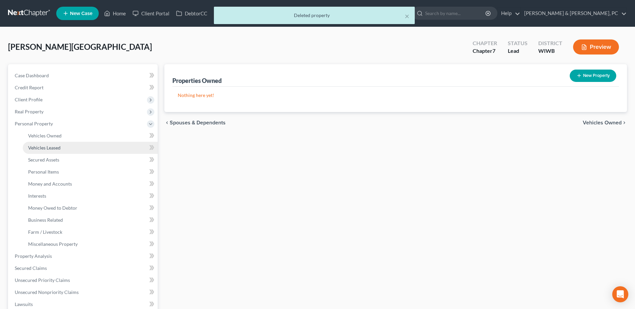
click at [58, 143] on link "Vehicles Leased" at bounding box center [90, 148] width 135 height 12
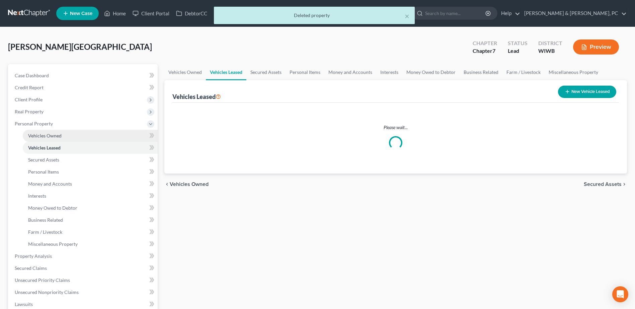
click at [59, 136] on span "Vehicles Owned" at bounding box center [44, 136] width 33 height 6
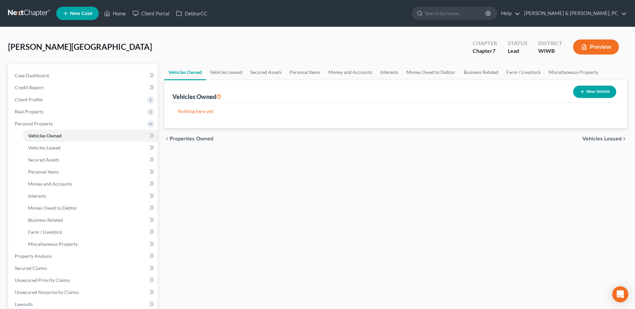
click at [585, 95] on button "New Vehicle" at bounding box center [594, 92] width 43 height 12
select select "0"
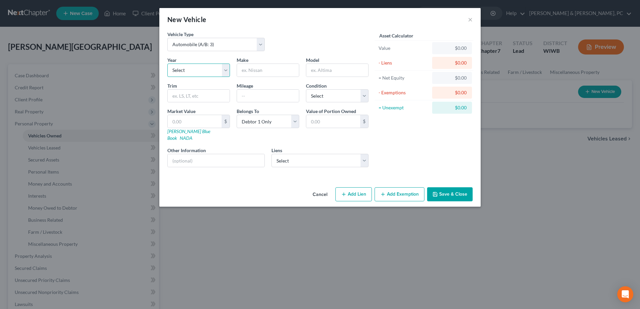
click at [175, 67] on select "Select 2026 2025 2024 2023 2022 2021 2020 2019 2018 2017 2016 2015 2014 2013 20…" at bounding box center [198, 70] width 63 height 13
select select "8"
click at [167, 64] on select "Select 2026 2025 2024 2023 2022 2021 2020 2019 2018 2017 2016 2015 2014 2013 20…" at bounding box center [198, 70] width 63 height 13
click at [257, 69] on input "text" at bounding box center [268, 70] width 62 height 13
type input "Chevrolet"
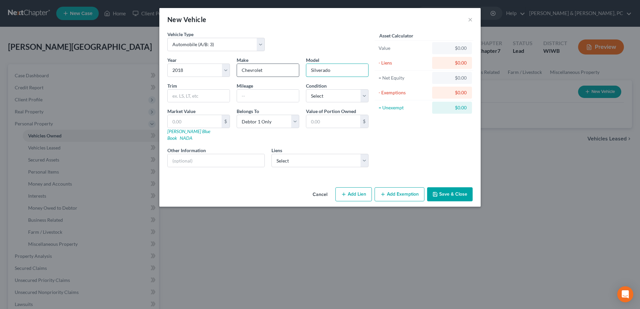
type input "Silverado"
type input "174000"
click at [330, 100] on select "Select Excellent Very Good Good Fair Poor" at bounding box center [337, 95] width 63 height 13
select select "2"
click at [306, 89] on select "Select Excellent Very Good Good Fair Poor" at bounding box center [337, 95] width 63 height 13
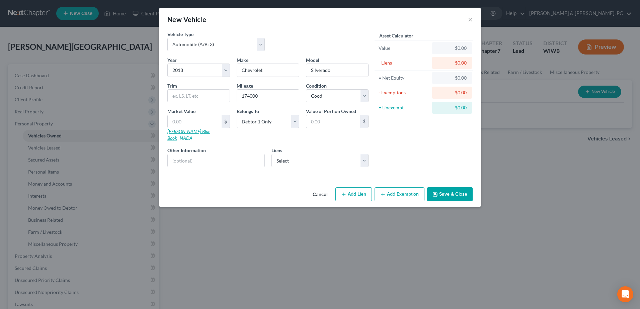
drag, startPoint x: 185, startPoint y: 133, endPoint x: 299, endPoint y: 125, distance: 115.0
click at [185, 133] on link "[PERSON_NAME] Blue Book" at bounding box center [188, 134] width 43 height 12
click at [309, 154] on select "Select Greenstate Credit Un - $22,473.00 Credit Acceptance Co - $20,520.00 Gree…" at bounding box center [319, 160] width 97 height 13
click at [394, 149] on div "Asset Calculator Value $0.00 - Liens $0.00 = Net Equity $0.00 - Exemptions $0.0…" at bounding box center [424, 102] width 104 height 142
drag, startPoint x: 302, startPoint y: 150, endPoint x: 303, endPoint y: 160, distance: 10.8
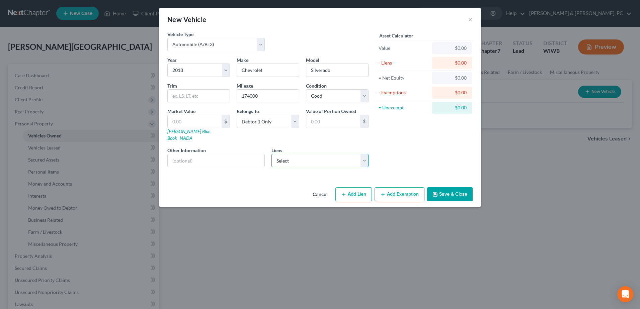
click at [302, 154] on select "Select Greenstate Credit Un - $22,473.00 Credit Acceptance Co - $20,520.00 Gree…" at bounding box center [319, 160] width 97 height 13
select select "0"
click at [271, 154] on select "Select Greenstate Credit Un - $22,473.00 Credit Acceptance Co - $20,520.00 Gree…" at bounding box center [319, 160] width 97 height 13
select select
select select "16"
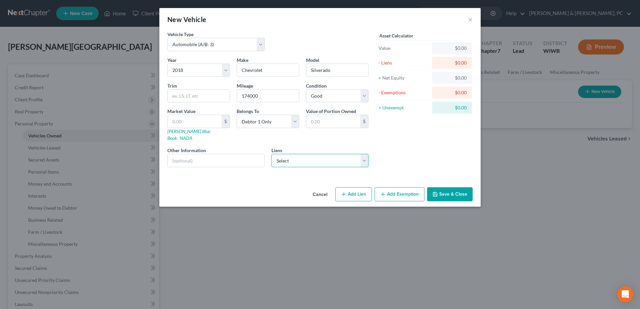
select select "0"
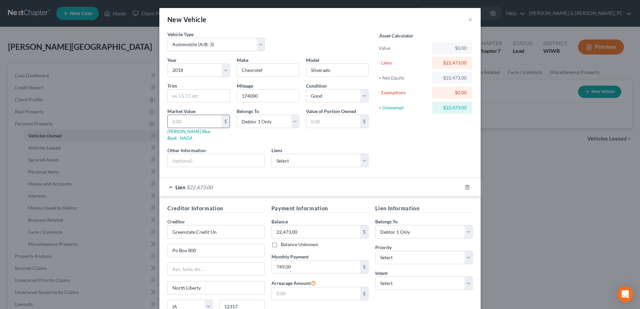
click at [197, 122] on input "text" at bounding box center [195, 121] width 54 height 13
type input "1"
type input "1.00"
type input "11"
type input "11.00"
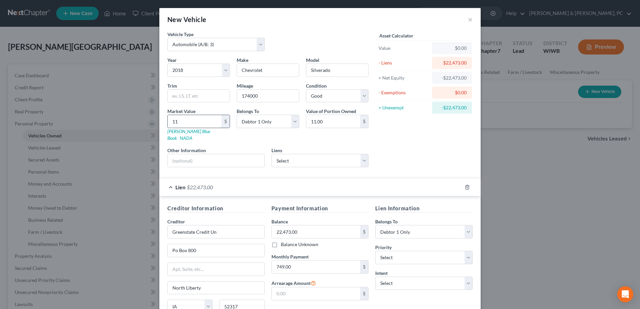
type input "112"
type input "112.00"
type input "1120"
type input "1,120.00"
type input "1,1209"
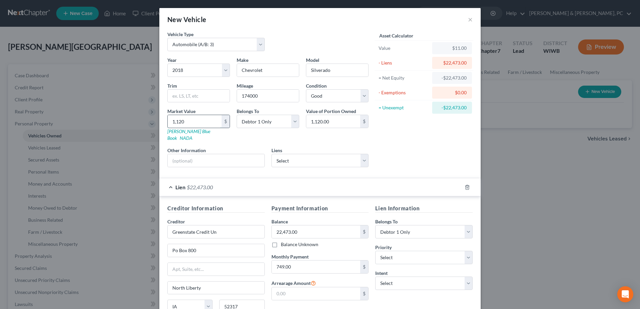
type input "11,209.00"
type input "11,209"
click at [413, 153] on div "Asset Calculator Value $11,209.00 - Liens $22,473.00 = Net Equity -$22,462.00 -…" at bounding box center [424, 102] width 104 height 142
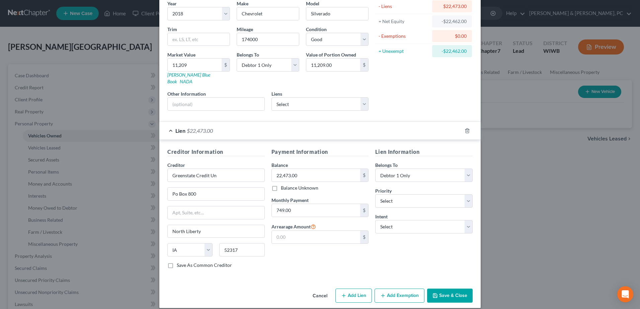
scroll to position [57, 0]
click at [418, 220] on select "Select Surrender Redeem Reaffirm Avoid Other" at bounding box center [423, 226] width 97 height 13
select select "0"
click at [375, 220] on select "Select Surrender Redeem Reaffirm Avoid Other" at bounding box center [423, 226] width 97 height 13
click at [455, 288] on button "Save & Close" at bounding box center [449, 295] width 45 height 14
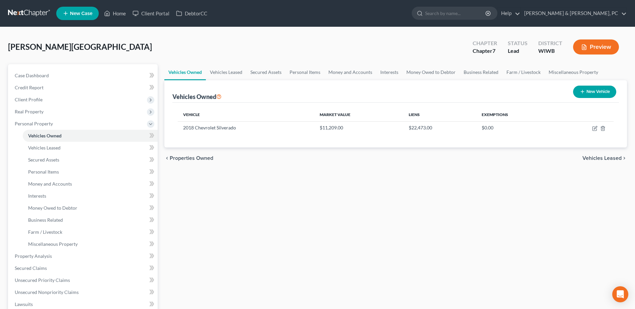
click at [579, 92] on icon "button" at bounding box center [581, 91] width 5 height 5
select select "0"
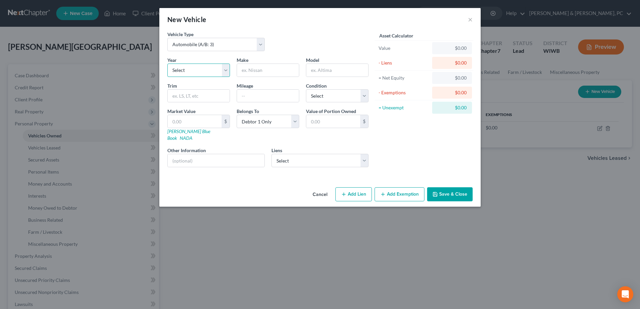
click at [202, 71] on select "Select 2026 2025 2024 2023 2022 2021 2020 2019 2018 2017 2016 2015 2014 2013 20…" at bounding box center [198, 70] width 63 height 13
select select "10"
click at [167, 64] on select "Select 2026 2025 2024 2023 2022 2021 2020 2019 2018 2017 2016 2015 2014 2013 20…" at bounding box center [198, 70] width 63 height 13
click at [250, 74] on input "text" at bounding box center [268, 70] width 62 height 13
type input "Dodge"
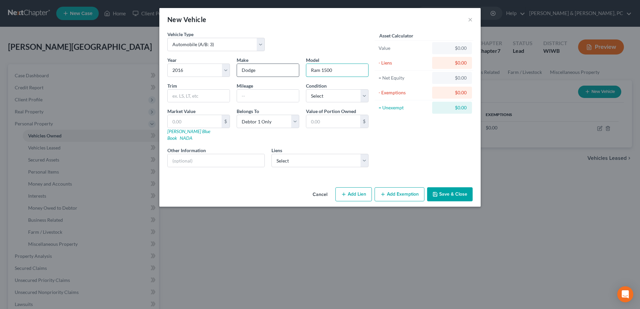
type input "Ram 1500"
type input "135000"
drag, startPoint x: 363, startPoint y: 97, endPoint x: 359, endPoint y: 102, distance: 7.1
click at [363, 97] on select "Select Excellent Very Good Good Fair Poor" at bounding box center [337, 95] width 63 height 13
select select "2"
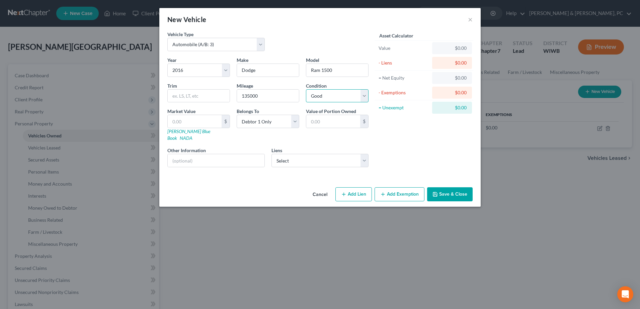
click at [306, 89] on select "Select Excellent Very Good Good Fair Poor" at bounding box center [337, 95] width 63 height 13
drag, startPoint x: 274, startPoint y: 70, endPoint x: 230, endPoint y: 67, distance: 43.3
click at [230, 67] on div "Year Select 2026 2025 2024 2023 2022 2021 2020 2019 2018 2017 2016 2015 2014 20…" at bounding box center [268, 115] width 208 height 116
type input "Ram"
type input "1500"
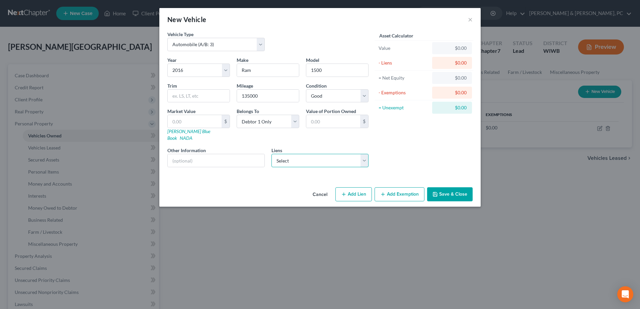
click at [291, 158] on select "Select Credit Acceptance Co - $20,520.00 Greenstate Credit Un - $12,793.00 Harl…" at bounding box center [319, 160] width 97 height 13
select select "0"
click at [271, 154] on select "Select Credit Acceptance Co - $20,520.00 Greenstate Credit Un - $12,793.00 Harl…" at bounding box center [319, 160] width 97 height 13
select select
select select "23"
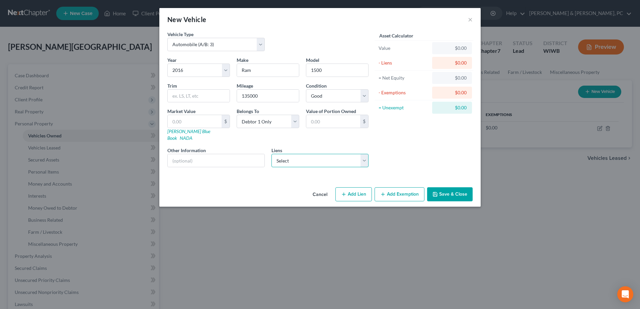
select select "0"
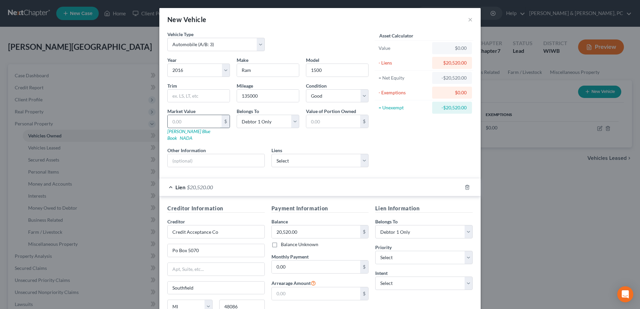
click at [197, 122] on input "text" at bounding box center [195, 121] width 54 height 13
type input "1"
type input "1.00"
type input "11"
type input "11.00"
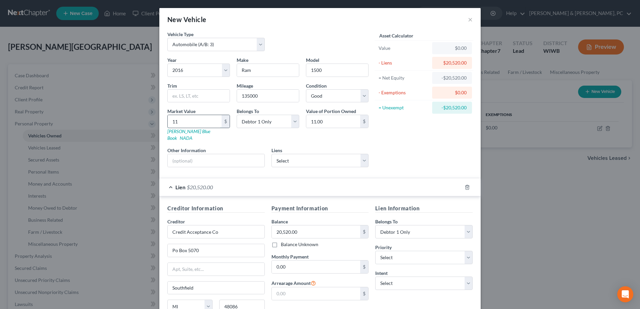
type input "118"
type input "118.00"
type input "1189"
type input "1,189.00"
type input "1,1898"
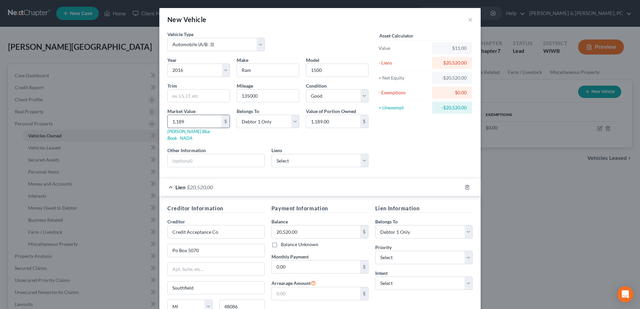
type input "11,898.00"
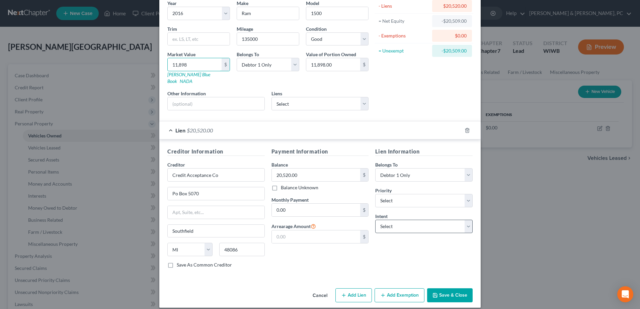
type input "11,898"
click at [441, 220] on select "Select Surrender Redeem Reaffirm Avoid Other" at bounding box center [423, 226] width 97 height 13
select select "4"
click at [375, 220] on select "Select Surrender Redeem Reaffirm Avoid Other" at bounding box center [423, 226] width 97 height 13
drag, startPoint x: 398, startPoint y: 243, endPoint x: 408, endPoint y: 251, distance: 13.0
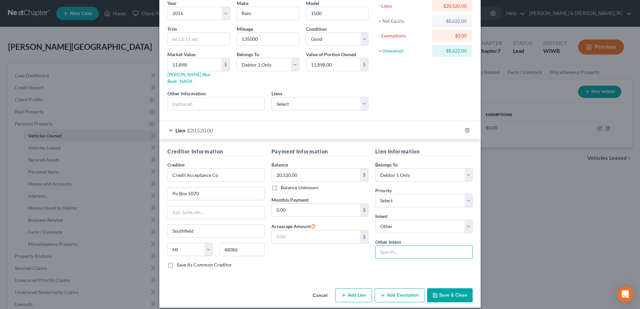
click at [398, 246] on input "text" at bounding box center [423, 252] width 97 height 13
type input "Continue Making Payments"
click at [441, 288] on button "Save & Close" at bounding box center [449, 295] width 45 height 14
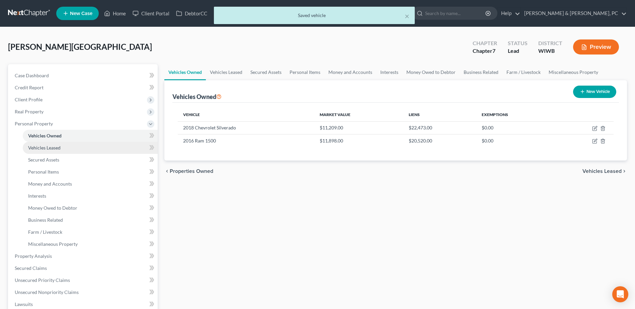
click at [96, 145] on link "Vehicles Leased" at bounding box center [90, 148] width 135 height 12
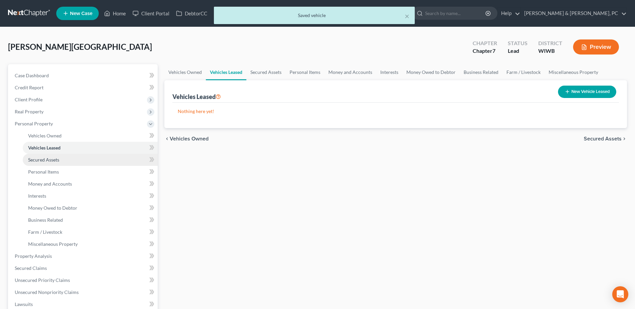
click at [90, 161] on link "Secured Assets" at bounding box center [90, 160] width 135 height 12
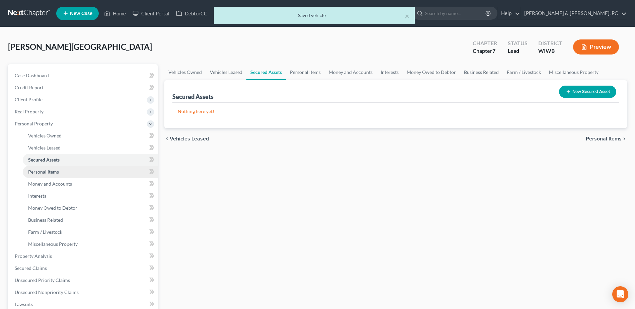
click at [87, 171] on link "Personal Items" at bounding box center [90, 172] width 135 height 12
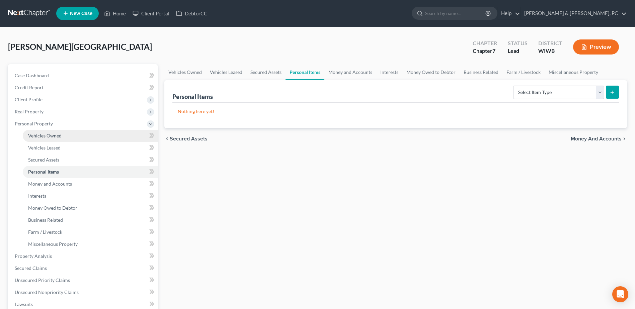
click at [66, 130] on link "Vehicles Owned" at bounding box center [90, 136] width 135 height 12
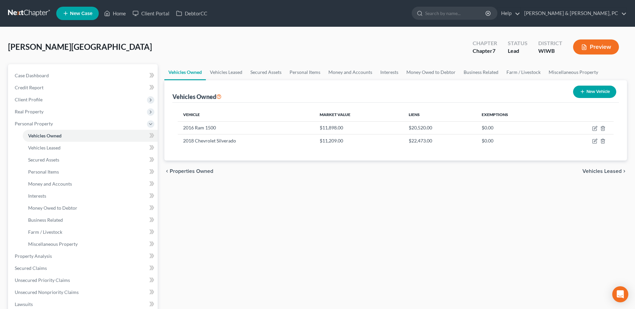
click at [593, 91] on button "New Vehicle" at bounding box center [594, 92] width 43 height 12
select select "0"
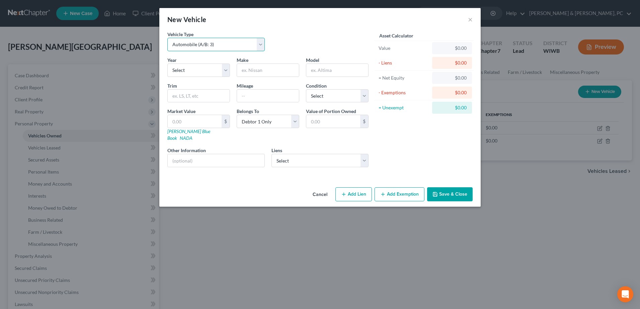
click at [194, 43] on select "Select Automobile (A/B: 3) Truck (A/B: 3) Trailer (A/B: 4) Watercraft (A/B: 4) …" at bounding box center [215, 44] width 97 height 13
click at [197, 64] on select "Select 2026 2025 2024 2023 2022 2021 2020 2019 2018 2017 2016 2015 2014 2013 20…" at bounding box center [198, 70] width 63 height 13
select select "11"
click at [167, 64] on select "Select 2026 2025 2024 2023 2022 2021 2020 2019 2018 2017 2016 2015 2014 2013 20…" at bounding box center [198, 70] width 63 height 13
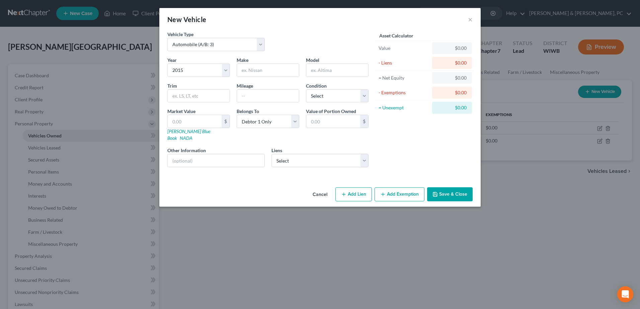
click at [270, 63] on div "Make *" at bounding box center [267, 67] width 69 height 20
click at [270, 64] on input "text" at bounding box center [268, 70] width 62 height 13
type input "Harley Davidson"
type input "Heritage"
click at [268, 100] on input "350000" at bounding box center [268, 96] width 62 height 13
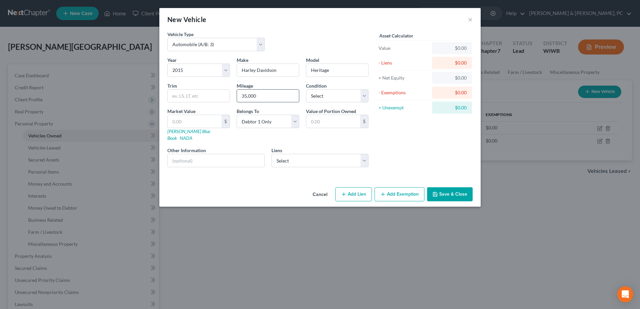
type input "35,000"
click at [186, 132] on link "[PERSON_NAME] Blue Book" at bounding box center [188, 134] width 43 height 12
paste input "6,650"
type input "6,650"
type input "6,650.00"
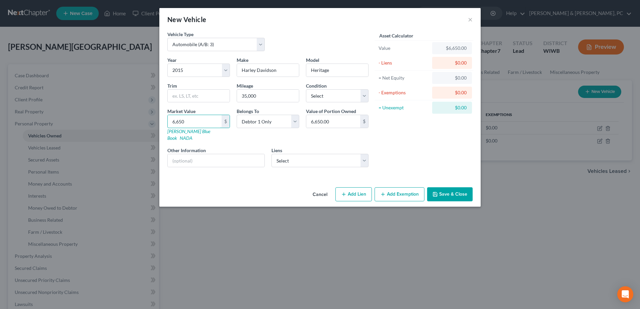
type input "6,650"
click at [463, 190] on button "Save & Close" at bounding box center [449, 194] width 45 height 14
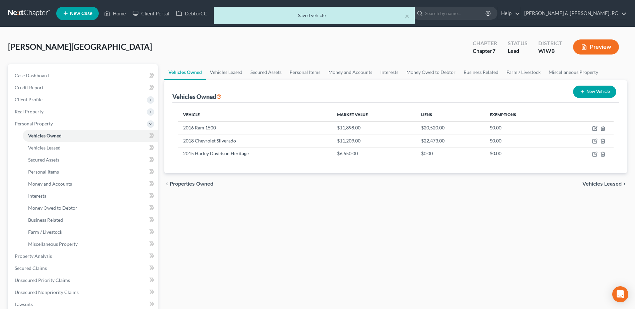
click at [591, 92] on button "New Vehicle" at bounding box center [594, 92] width 43 height 12
select select "0"
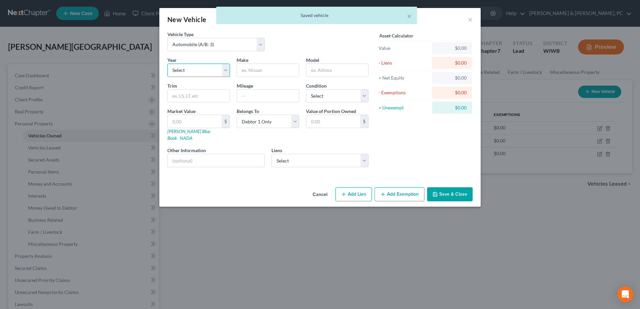
click at [212, 66] on select "Select 2026 2025 2024 2023 2022 2021 2020 2019 2018 2017 2016 2015 2014 2013 20…" at bounding box center [198, 70] width 63 height 13
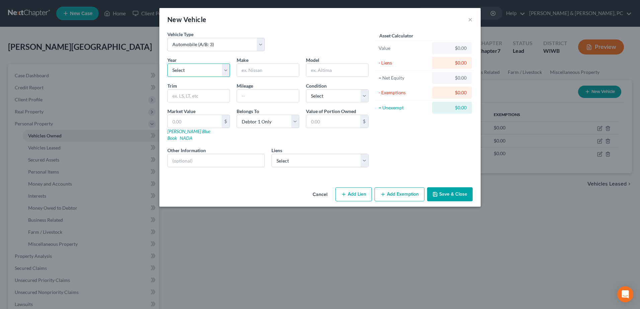
select select "9"
click at [167, 64] on select "Select 2026 2025 2024 2023 2022 2021 2020 2019 2018 2017 2016 2015 2014 2013 20…" at bounding box center [198, 70] width 63 height 13
click at [245, 72] on input "text" at bounding box center [268, 70] width 62 height 13
type input "Harley Davidson"
type input "Heritage"
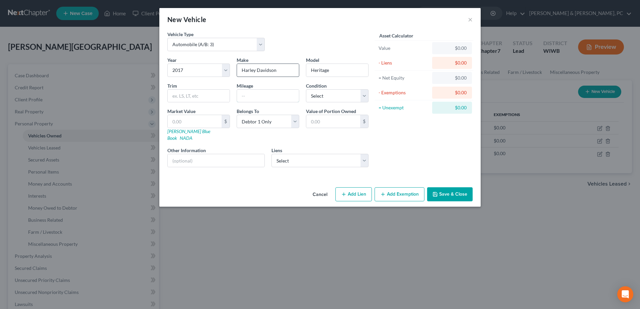
type input "35,000"
type input "6,650"
type input "6,650.00"
drag, startPoint x: 338, startPoint y: 71, endPoint x: 307, endPoint y: 73, distance: 30.8
click at [307, 73] on input "Heritage" at bounding box center [337, 70] width 62 height 13
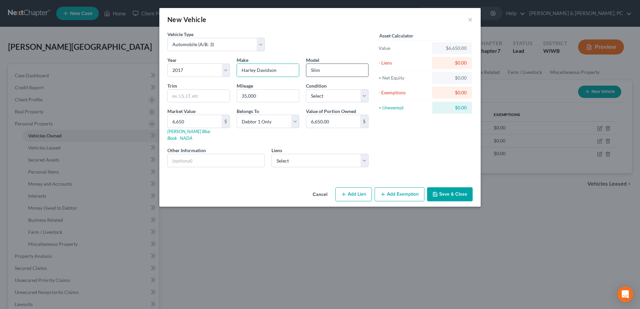
type input "Slim"
type input "120000"
click at [199, 123] on input "6,650" at bounding box center [195, 121] width 54 height 13
type input "7"
type input "7.00"
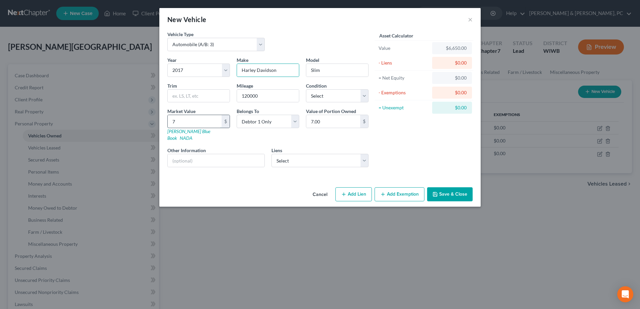
type input "73"
type input "73.00"
type input "730"
type input "730.00"
type input "7300"
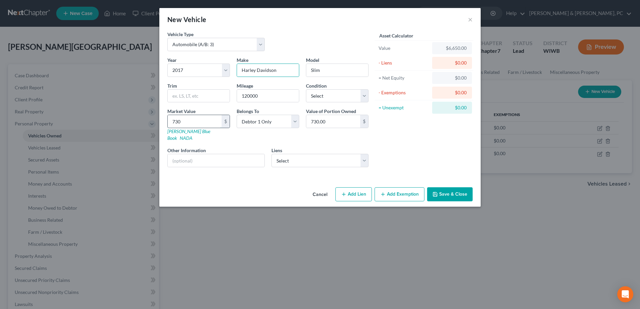
type input "7,300.00"
type input "7,300"
drag, startPoint x: 287, startPoint y: 121, endPoint x: 288, endPoint y: 129, distance: 8.1
click at [287, 121] on select "Select Debtor 1 Only Debtor 2 Only Debtor 1 And Debtor 2 Only At Least One Of T…" at bounding box center [267, 121] width 63 height 13
select select "2"
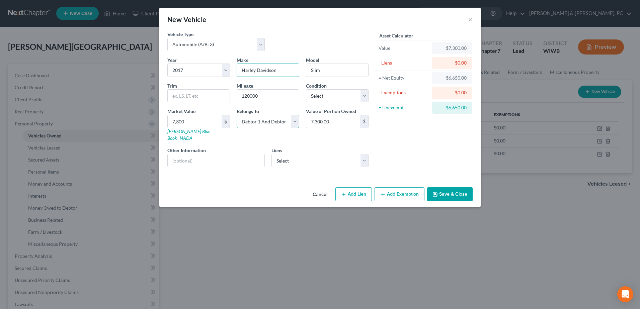
click at [236, 115] on select "Select Debtor 1 Only Debtor 2 Only Debtor 1 And Debtor 2 Only At Least One Of T…" at bounding box center [267, 121] width 63 height 13
click at [326, 154] on select "Select Greenstate Credit Un - $12,793.00 Harley [PERSON_NAME] - $11,230.00 Shef…" at bounding box center [319, 160] width 97 height 13
select select "1"
click at [271, 154] on select "Select Greenstate Credit Un - $12,793.00 Harley [PERSON_NAME] - $11,230.00 Shef…" at bounding box center [319, 160] width 97 height 13
select select
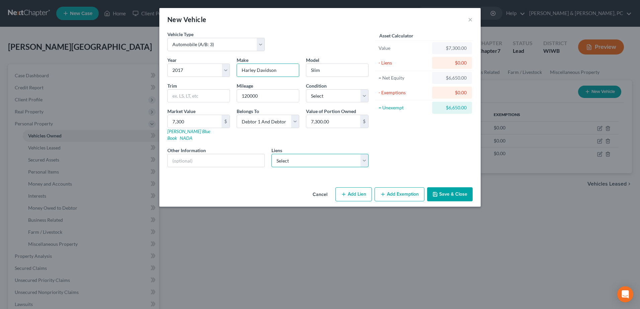
select select "31"
select select "0"
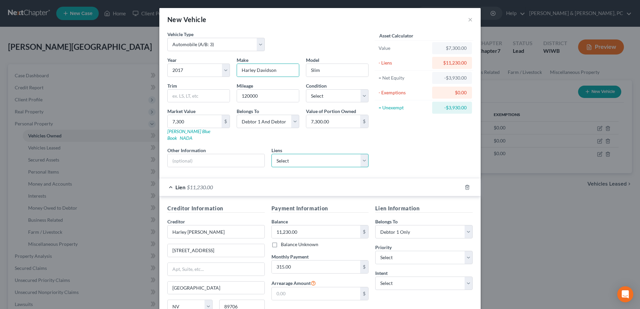
click at [327, 155] on select "Select Greenstate Credit Un - $12,793.00 Sheffield Financial - $1,433.00" at bounding box center [319, 160] width 97 height 13
select select "0"
click at [271, 154] on select "Select Greenstate Credit Un - $12,793.00 Sheffield Financial - $1,433.00" at bounding box center [319, 160] width 97 height 13
select select "16"
select select "0"
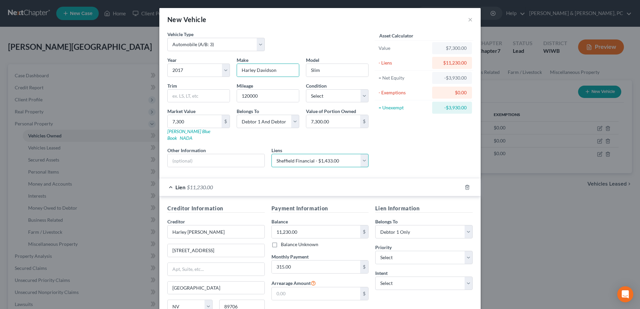
select select
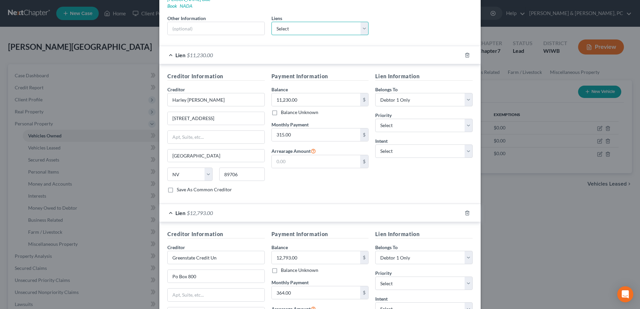
scroll to position [167, 0]
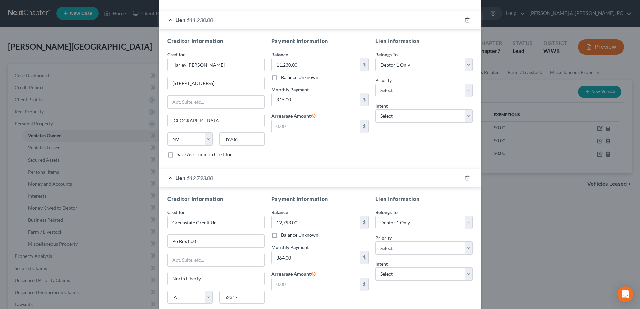
click at [466, 17] on icon "button" at bounding box center [466, 19] width 5 height 5
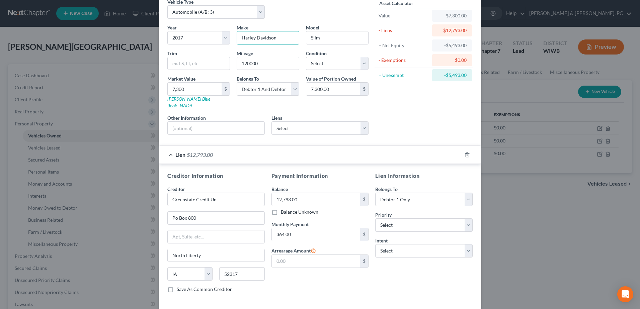
scroll to position [57, 0]
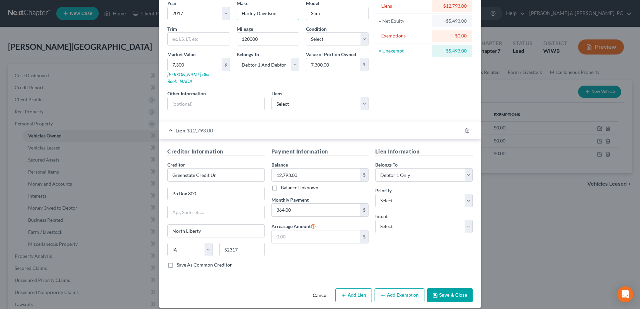
click at [450, 288] on button "Save & Close" at bounding box center [449, 295] width 45 height 14
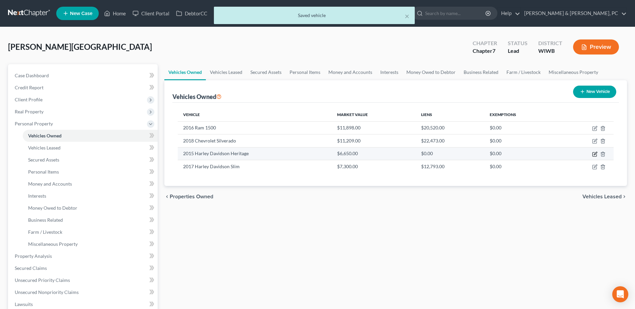
click at [593, 156] on icon "button" at bounding box center [594, 154] width 4 height 4
select select "0"
select select "11"
select select "0"
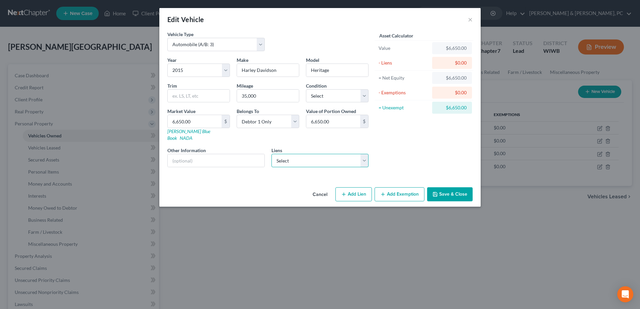
click at [363, 154] on select "Select Harley [PERSON_NAME] - $11,230.00 Sheffield Financial - $1,433.00" at bounding box center [319, 160] width 97 height 13
select select "0"
click at [271, 154] on select "Select Harley [PERSON_NAME] - $11,230.00 Sheffield Financial - $1,433.00" at bounding box center [319, 160] width 97 height 13
select select
select select "31"
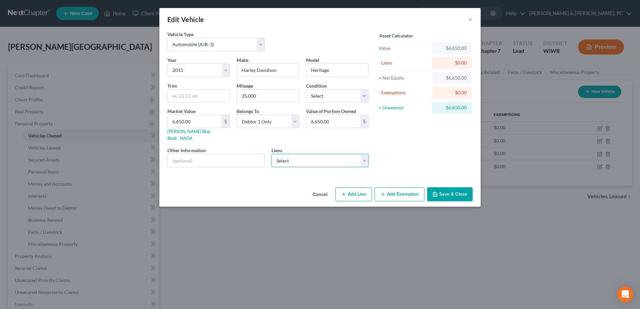
select select "0"
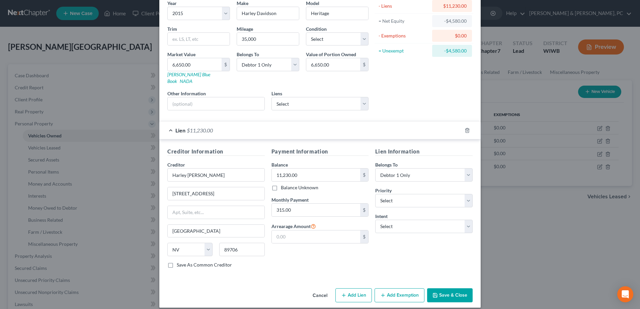
drag, startPoint x: 446, startPoint y: 288, endPoint x: 449, endPoint y: 291, distance: 4.0
click at [446, 289] on button "Save & Close" at bounding box center [449, 295] width 45 height 14
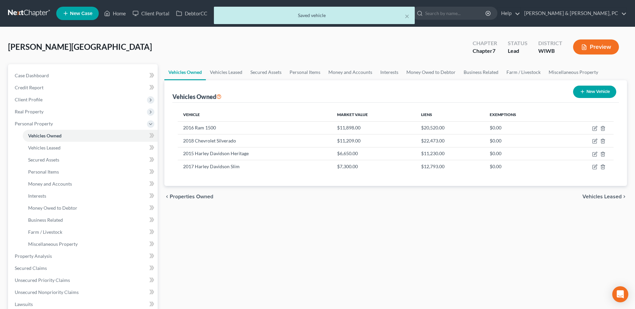
click at [324, 260] on div "Vehicles Owned Vehicles Leased Secured Assets Personal Items Money and Accounts…" at bounding box center [395, 263] width 469 height 398
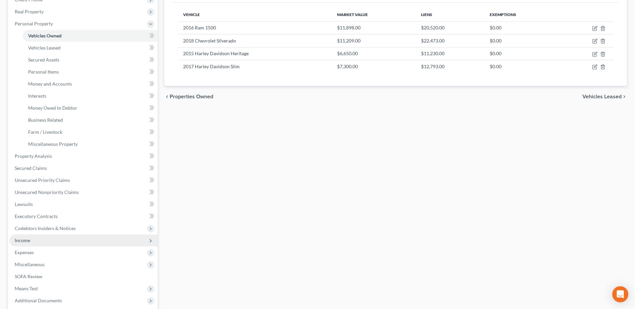
scroll to position [100, 0]
click at [58, 70] on span "Personal Items" at bounding box center [43, 72] width 31 height 6
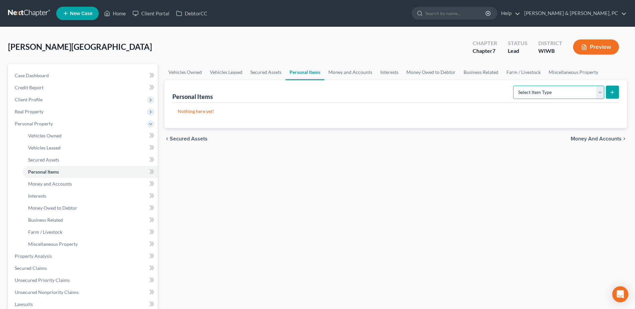
drag, startPoint x: 543, startPoint y: 93, endPoint x: 545, endPoint y: 99, distance: 5.6
click at [543, 93] on select "Select Item Type Clothing (A/B: 11) Collectibles Of Value (A/B: 8) Electronics …" at bounding box center [558, 92] width 91 height 13
select select "household_goods"
click at [514, 86] on select "Select Item Type Clothing (A/B: 11) Collectibles Of Value (A/B: 8) Electronics …" at bounding box center [558, 92] width 91 height 13
click at [608, 88] on button "submit" at bounding box center [611, 92] width 13 height 13
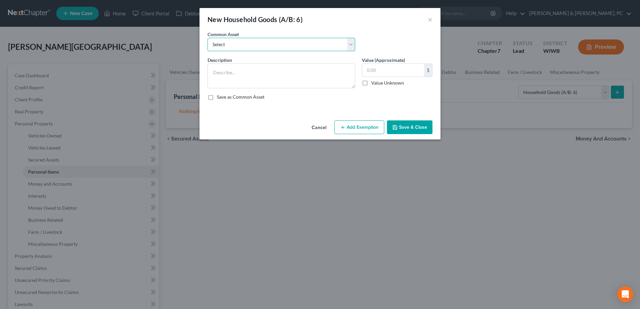
drag, startPoint x: 233, startPoint y: 44, endPoint x: 236, endPoint y: 51, distance: 7.5
click at [233, 44] on select "Select Common household items owned by debtor(s)" at bounding box center [281, 44] width 148 height 13
select select "0"
click at [207, 38] on select "Select Common household items owned by debtor(s)" at bounding box center [281, 44] width 148 height 13
type textarea "Common household items owned by debtor(s)"
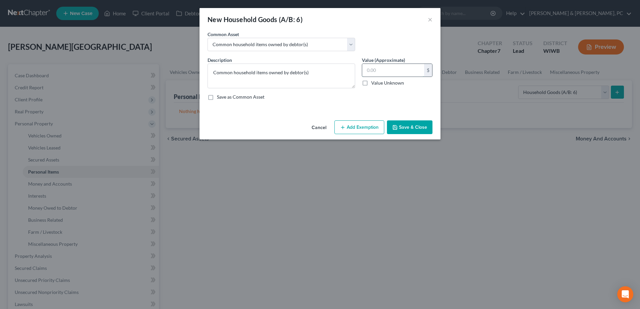
click at [395, 73] on input "text" at bounding box center [393, 70] width 62 height 13
type input "400"
drag, startPoint x: 406, startPoint y: 68, endPoint x: 369, endPoint y: 125, distance: 67.8
click at [406, 68] on input "400" at bounding box center [393, 70] width 62 height 13
drag, startPoint x: 369, startPoint y: 125, endPoint x: 297, endPoint y: 155, distance: 78.3
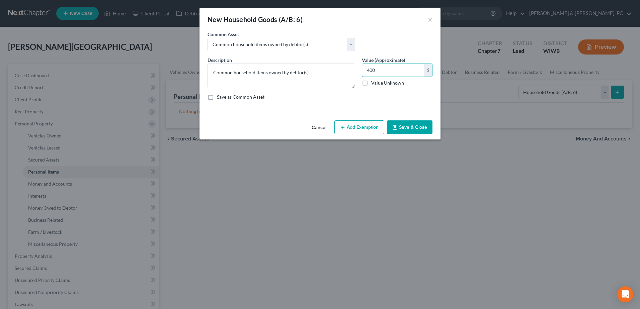
click at [369, 125] on button "Add Exemption" at bounding box center [359, 127] width 50 height 14
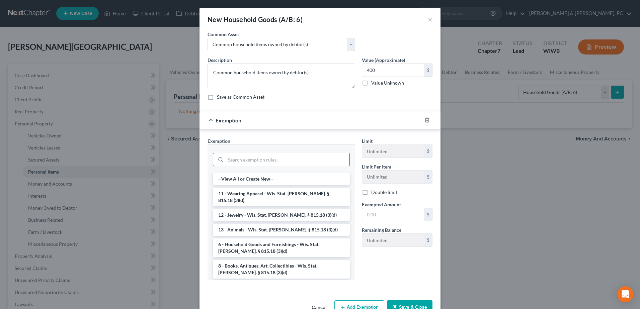
click at [274, 159] on input "search" at bounding box center [287, 159] width 124 height 13
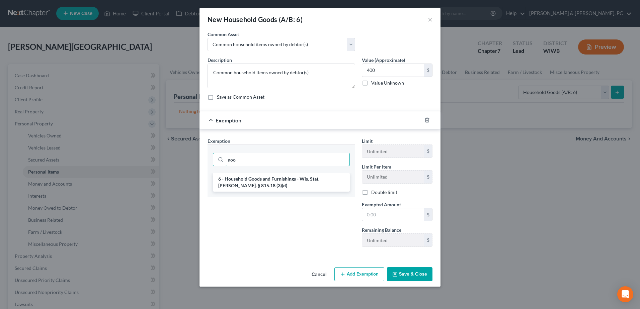
type input "goo"
click at [273, 172] on div "goo" at bounding box center [281, 159] width 148 height 28
click at [275, 182] on li "6 - Household Goods and Furnishings - Wis. Stat. [PERSON_NAME]. § 815.18 (3)(d)" at bounding box center [281, 182] width 137 height 19
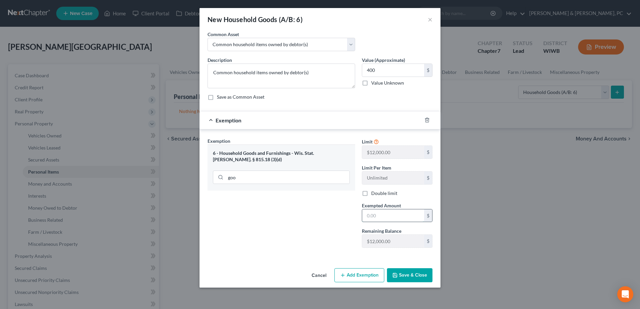
click at [385, 217] on input "text" at bounding box center [393, 215] width 62 height 13
type input "400"
click at [410, 273] on button "Save & Close" at bounding box center [409, 275] width 45 height 14
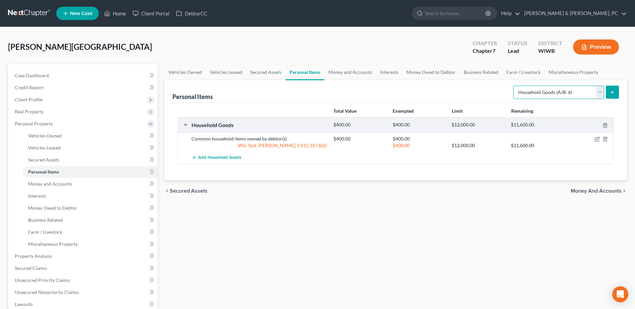
drag, startPoint x: 557, startPoint y: 87, endPoint x: 559, endPoint y: 100, distance: 12.5
click at [558, 87] on select "Select Item Type Clothing (A/B: 11) Collectibles Of Value (A/B: 8) Electronics …" at bounding box center [558, 92] width 91 height 13
select select "electronics"
click at [514, 86] on select "Select Item Type Clothing (A/B: 11) Collectibles Of Value (A/B: 8) Electronics …" at bounding box center [558, 92] width 91 height 13
click at [614, 88] on button "submit" at bounding box center [611, 92] width 13 height 13
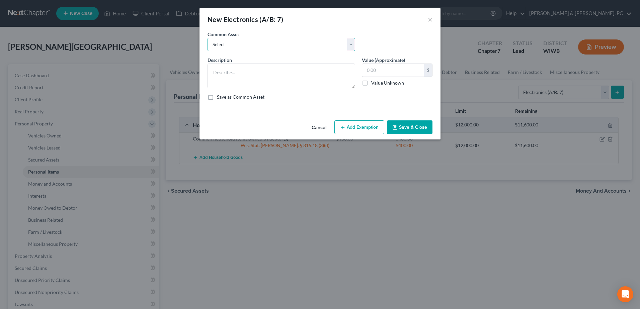
drag, startPoint x: 237, startPoint y: 39, endPoint x: 242, endPoint y: 51, distance: 12.9
click at [237, 39] on select "Select Common household electronics owned by debtor(s)" at bounding box center [281, 44] width 148 height 13
select select "0"
click at [207, 38] on select "Select Common household electronics owned by debtor(s)" at bounding box center [281, 44] width 148 height 13
type textarea "Common household electronics owned by debtor(s)"
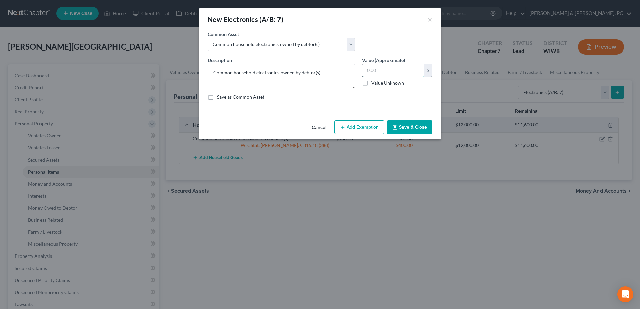
click at [415, 70] on input "text" at bounding box center [393, 70] width 62 height 13
type input "300"
click at [364, 119] on div "Cancel Add Exemption Save & Close" at bounding box center [319, 129] width 241 height 22
click at [363, 131] on button "Add Exemption" at bounding box center [359, 127] width 50 height 14
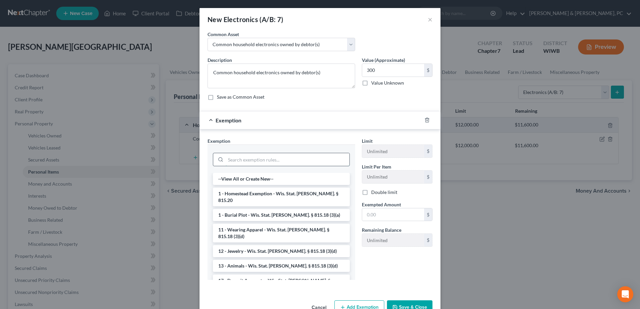
click at [235, 159] on input "search" at bounding box center [287, 159] width 124 height 13
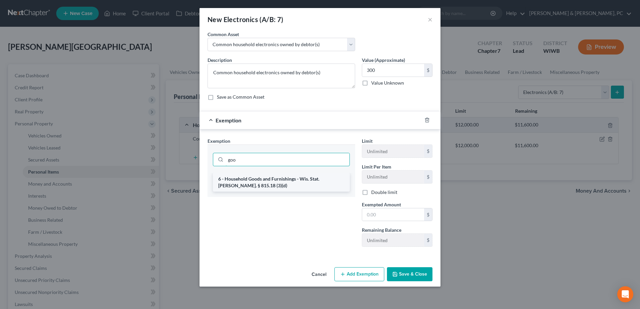
type input "goo"
drag, startPoint x: 257, startPoint y: 174, endPoint x: 381, endPoint y: 205, distance: 128.5
click at [257, 174] on li "6 - Household Goods and Furnishings - Wis. Stat. [PERSON_NAME]. § 815.18 (3)(d)" at bounding box center [281, 182] width 137 height 19
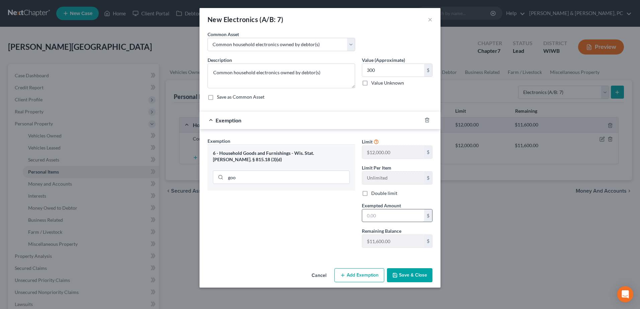
click at [403, 216] on input "text" at bounding box center [393, 215] width 62 height 13
type input "300"
click at [416, 267] on div "Cancel Add Exemption Save & Close" at bounding box center [319, 277] width 241 height 22
click at [416, 269] on button "Save & Close" at bounding box center [409, 275] width 45 height 14
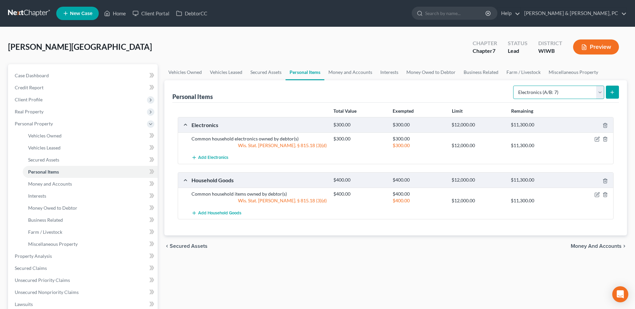
click at [553, 95] on select "Select Item Type Clothing (A/B: 11) Collectibles Of Value (A/B: 8) Electronics …" at bounding box center [558, 92] width 91 height 13
select select "clothing"
click at [514, 86] on select "Select Item Type Clothing (A/B: 11) Collectibles Of Value (A/B: 8) Electronics …" at bounding box center [558, 92] width 91 height 13
click at [609, 90] on button "submit" at bounding box center [611, 92] width 13 height 13
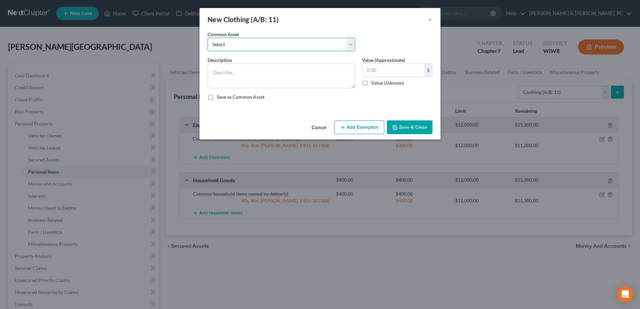
drag, startPoint x: 263, startPoint y: 48, endPoint x: 262, endPoint y: 52, distance: 4.1
click at [263, 48] on select "Select Clothing owned by debtor(s)" at bounding box center [281, 44] width 148 height 13
select select "0"
click at [207, 38] on select "Select Clothing owned by debtor(s)" at bounding box center [281, 44] width 148 height 13
type textarea "Clothing owned by debtor(s)"
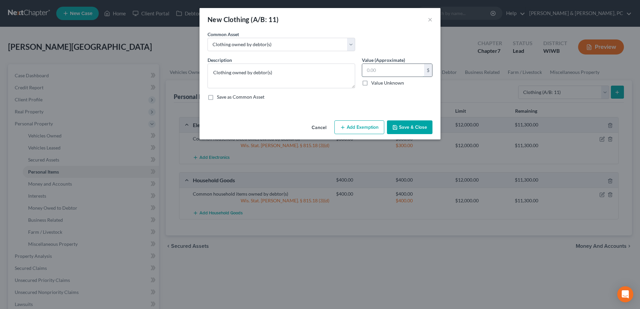
click at [395, 69] on input "text" at bounding box center [393, 70] width 62 height 13
type input "100"
click at [374, 126] on button "Add Exemption" at bounding box center [359, 127] width 50 height 14
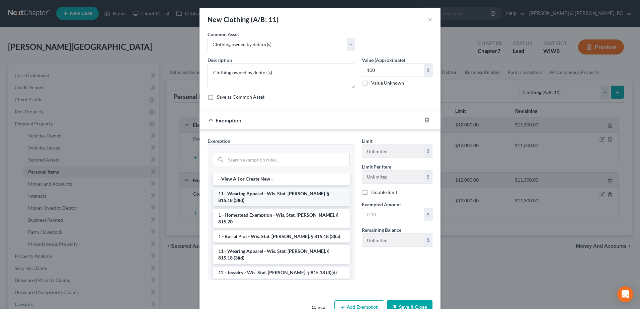
click at [260, 188] on li "11 - Wearing Apparel - Wis. Stat. [PERSON_NAME]. § 815.18 (3)(d)" at bounding box center [281, 197] width 137 height 19
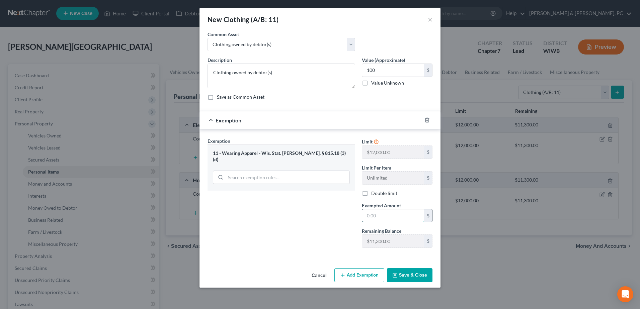
click at [395, 219] on input "text" at bounding box center [393, 215] width 62 height 13
type input "100"
click at [411, 273] on button "Save & Close" at bounding box center [409, 275] width 45 height 14
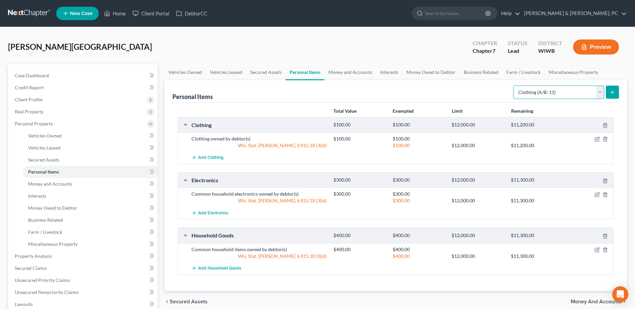
click at [545, 95] on select "Select Item Type Clothing (A/B: 11) Collectibles Of Value (A/B: 8) Electronics …" at bounding box center [558, 92] width 91 height 13
select select "other"
click at [514, 86] on select "Select Item Type Clothing (A/B: 11) Collectibles Of Value (A/B: 8) Electronics …" at bounding box center [558, 92] width 91 height 13
click at [613, 90] on icon "submit" at bounding box center [611, 92] width 5 height 5
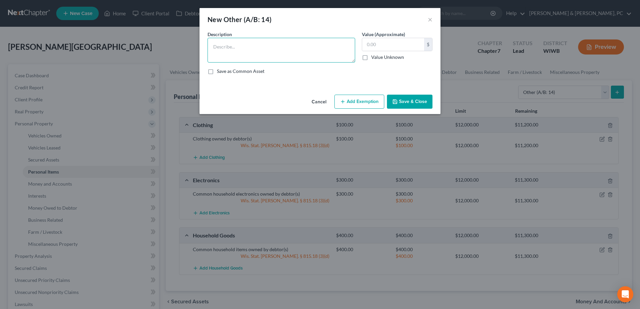
click at [260, 60] on textarea at bounding box center [281, 50] width 148 height 25
type textarea "Tools"
type input "1,000"
click at [351, 104] on button "Add Exemption" at bounding box center [359, 102] width 50 height 14
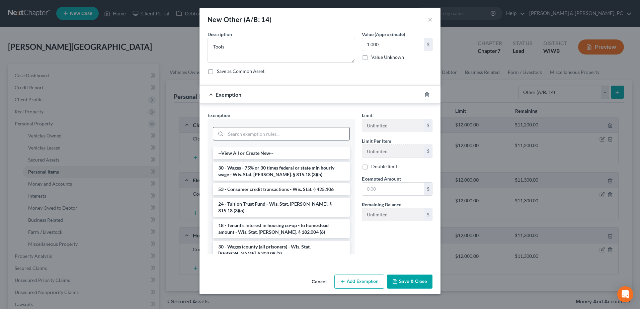
click at [270, 131] on input "search" at bounding box center [287, 133] width 124 height 13
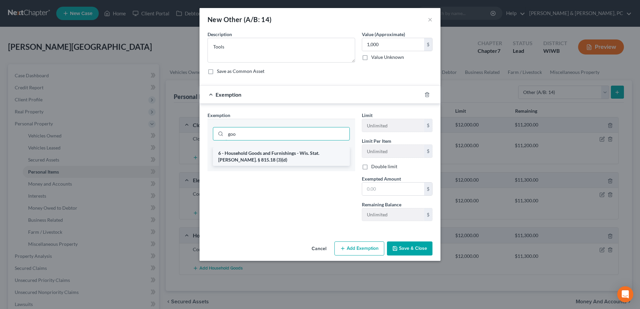
type input "goo"
click at [292, 149] on li "6 - Household Goods and Furnishings - Wis. Stat. [PERSON_NAME]. § 815.18 (3)(d)" at bounding box center [281, 156] width 137 height 19
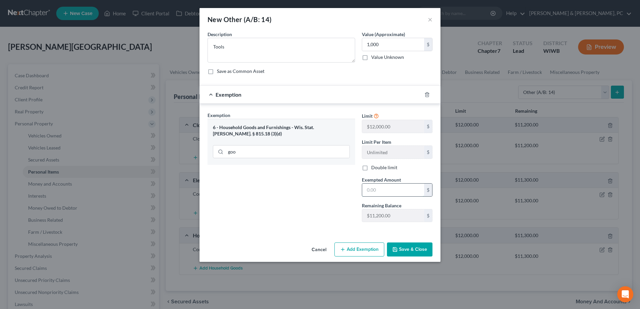
click at [404, 194] on input "text" at bounding box center [393, 190] width 62 height 13
type input "2"
type input "1,000"
click at [416, 249] on button "Save & Close" at bounding box center [409, 250] width 45 height 14
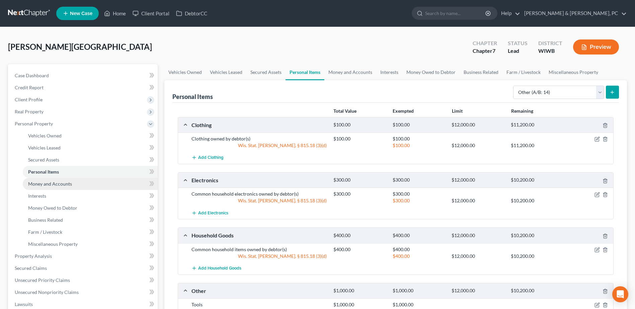
click at [31, 186] on span "Money and Accounts" at bounding box center [50, 184] width 44 height 6
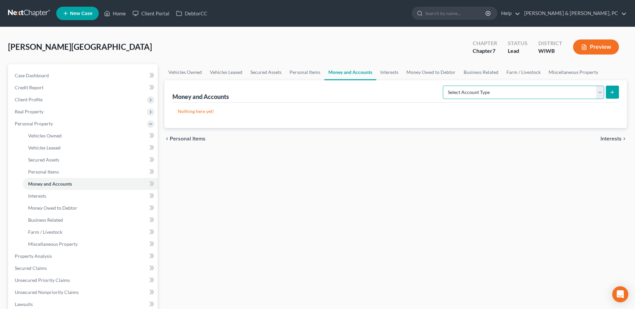
drag, startPoint x: 539, startPoint y: 89, endPoint x: 530, endPoint y: 98, distance: 13.3
click at [539, 89] on select "Select Account Type Brokerage (A/B: 18, SOFA: 20) Cash on Hand (A/B: 16) Certif…" at bounding box center [523, 92] width 161 height 13
select select "checking"
click at [444, 86] on select "Select Account Type Brokerage (A/B: 18, SOFA: 20) Cash on Hand (A/B: 16) Certif…" at bounding box center [523, 92] width 161 height 13
click at [619, 93] on div "Money and Accounts Select Account Type Brokerage (A/B: 18, SOFA: 20) Cash on Ha…" at bounding box center [395, 104] width 462 height 48
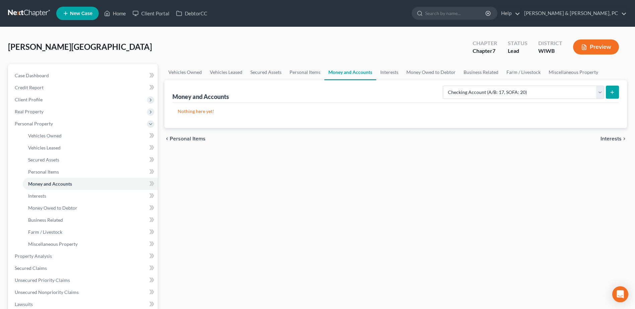
click at [613, 93] on icon "submit" at bounding box center [611, 92] width 5 height 5
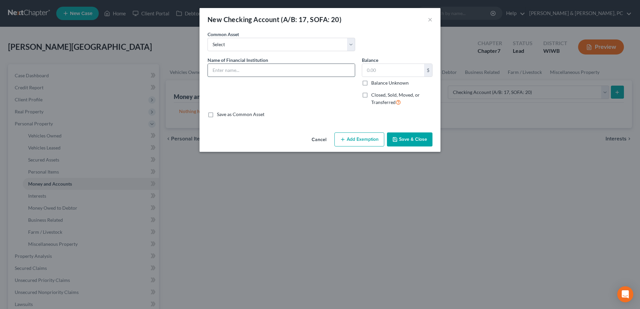
click at [229, 71] on input "text" at bounding box center [281, 70] width 147 height 13
type input "[PERSON_NAME] CU - 0030"
click at [417, 138] on button "Save & Close" at bounding box center [409, 139] width 45 height 14
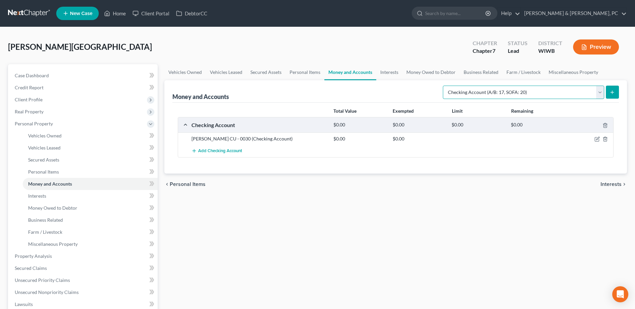
drag, startPoint x: 591, startPoint y: 93, endPoint x: 575, endPoint y: 99, distance: 17.1
click at [591, 93] on select "Select Account Type Brokerage (A/B: 18, SOFA: 20) Cash on Hand (A/B: 16) Certif…" at bounding box center [523, 92] width 161 height 13
select select "savings"
click at [444, 86] on select "Select Account Type Brokerage (A/B: 18, SOFA: 20) Cash on Hand (A/B: 16) Certif…" at bounding box center [523, 92] width 161 height 13
click at [614, 94] on icon "submit" at bounding box center [611, 92] width 5 height 5
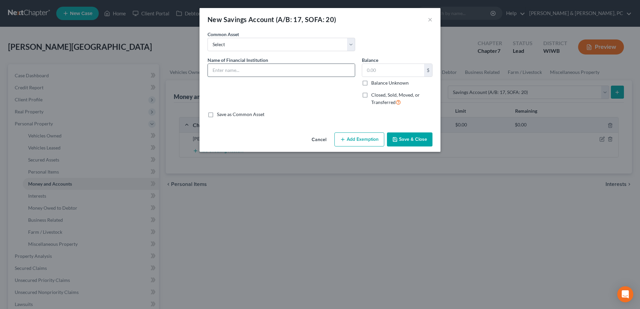
click at [249, 67] on input "text" at bounding box center [281, 70] width 147 height 13
type input "[PERSON_NAME] CU - 0000"
click at [417, 140] on button "Save & Close" at bounding box center [409, 139] width 45 height 14
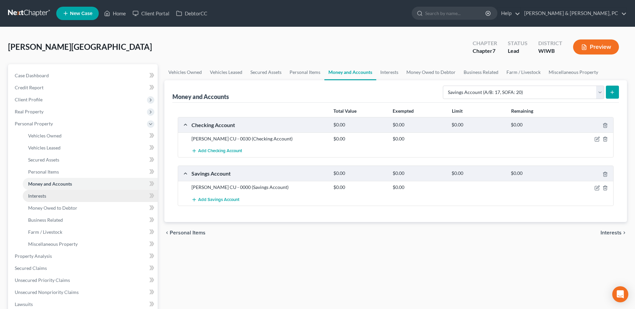
click at [37, 195] on span "Interests" at bounding box center [37, 196] width 18 height 6
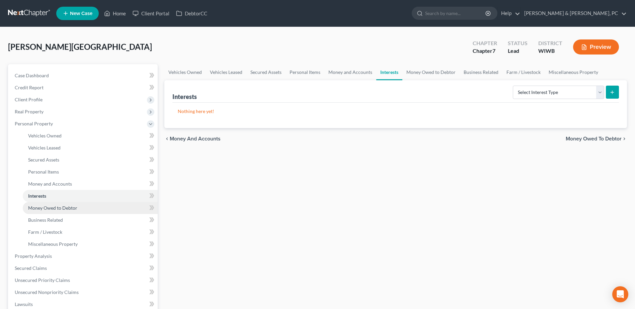
click at [42, 212] on link "Money Owed to Debtor" at bounding box center [90, 208] width 135 height 12
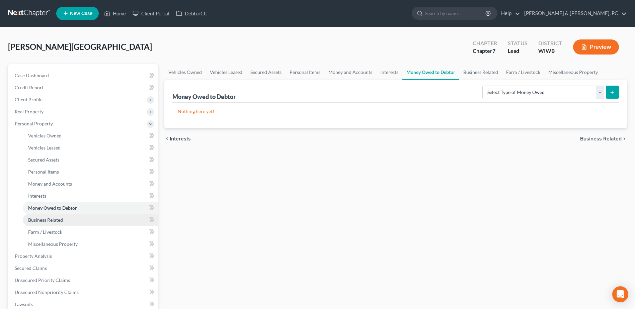
click at [55, 219] on span "Business Related" at bounding box center [45, 220] width 35 height 6
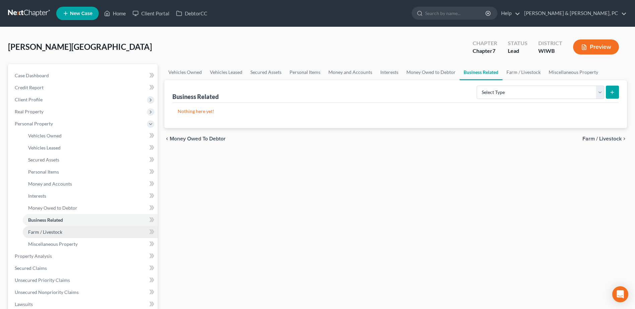
click at [57, 229] on span "Farm / Livestock" at bounding box center [45, 232] width 34 height 6
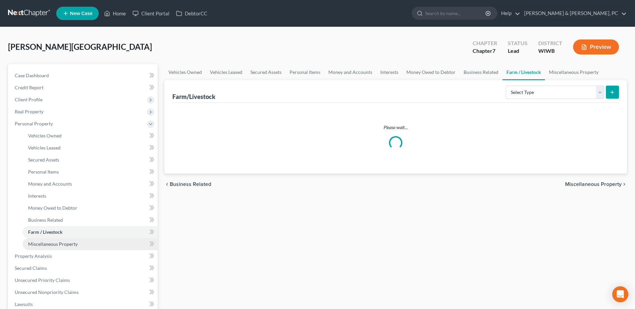
click at [65, 242] on span "Miscellaneous Property" at bounding box center [53, 244] width 50 height 6
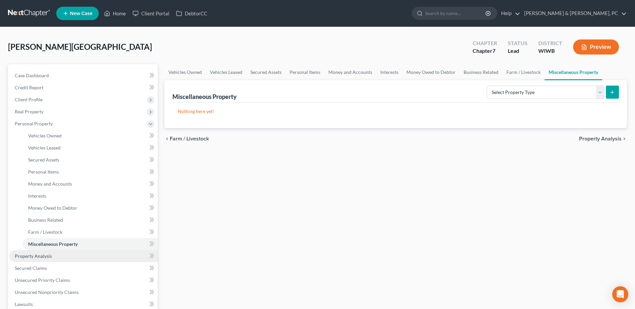
click at [60, 253] on link "Property Analysis" at bounding box center [83, 256] width 148 height 12
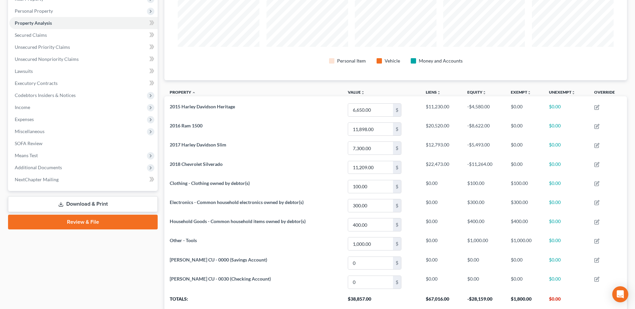
scroll to position [27, 0]
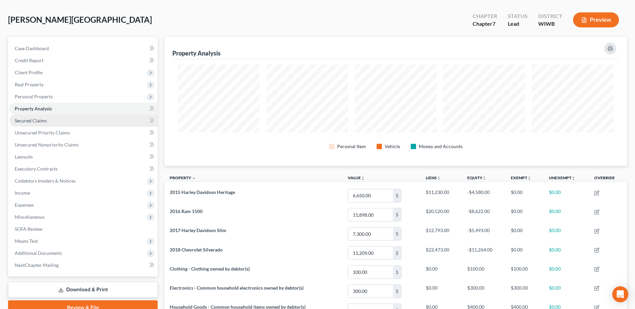
click at [60, 119] on link "Secured Claims" at bounding box center [83, 121] width 148 height 12
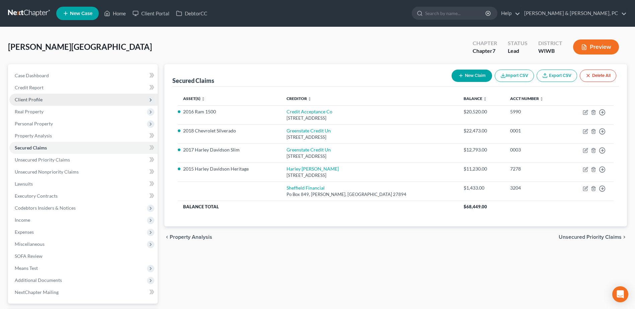
click at [53, 98] on span "Client Profile" at bounding box center [83, 100] width 148 height 12
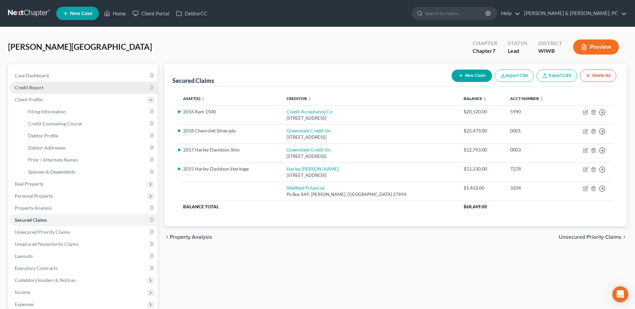
click at [51, 85] on link "Credit Report" at bounding box center [83, 88] width 148 height 12
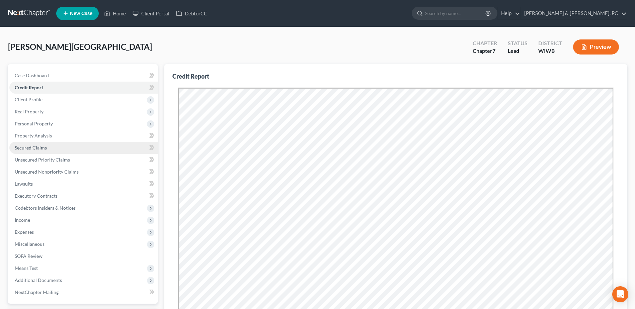
click at [54, 122] on span "Personal Property" at bounding box center [83, 124] width 148 height 12
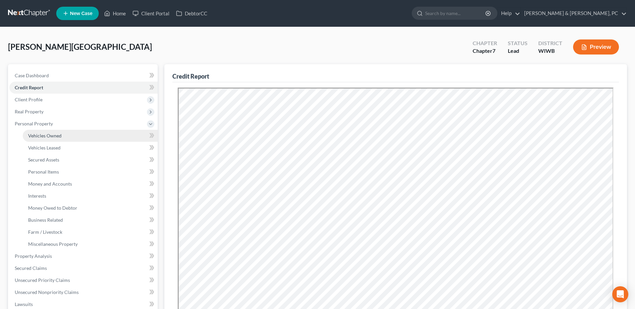
click at [56, 135] on span "Vehicles Owned" at bounding box center [44, 136] width 33 height 6
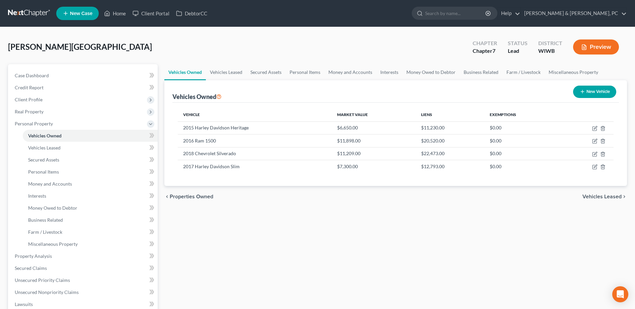
click at [593, 85] on div "New Vehicle" at bounding box center [594, 92] width 49 height 18
click at [586, 87] on button "New Vehicle" at bounding box center [594, 92] width 43 height 12
select select "0"
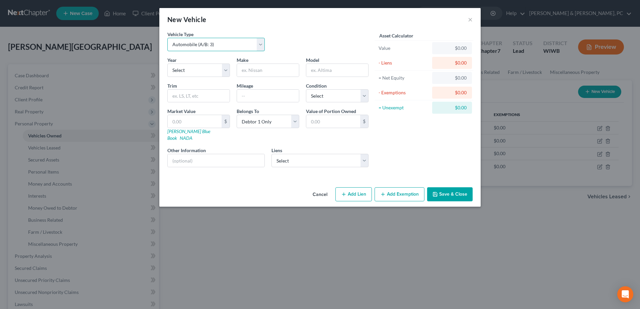
click at [224, 44] on select "Select Automobile (A/B: 3) Truck (A/B: 3) Trailer (A/B: 4) Watercraft (A/B: 4) …" at bounding box center [215, 44] width 97 height 13
select select "7"
click at [167, 38] on select "Select Automobile (A/B: 3) Truck (A/B: 3) Trailer (A/B: 4) Watercraft (A/B: 4) …" at bounding box center [215, 44] width 97 height 13
click at [202, 67] on select "Select 2026 2025 2024 2023 2022 2021 2020 2019 2018 2017 2016 2015 2014 2013 20…" at bounding box center [198, 70] width 63 height 13
drag, startPoint x: 202, startPoint y: 67, endPoint x: 260, endPoint y: 70, distance: 57.7
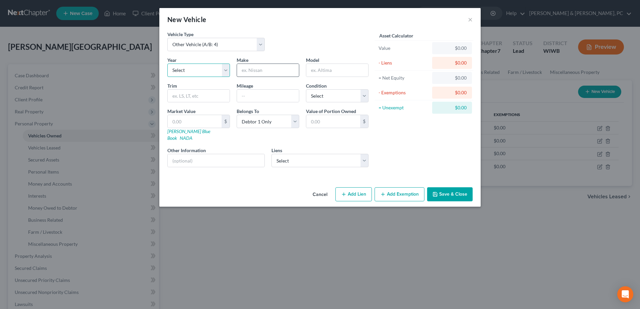
click at [202, 67] on select "Select 2026 2025 2024 2023 2022 2021 2020 2019 2018 2017 2016 2015 2014 2013 20…" at bounding box center [198, 70] width 63 height 13
click at [261, 70] on input "text" at bounding box center [268, 70] width 62 height 13
type input "Lawnmower"
click at [290, 147] on div "Liens Select Sheffield Financial - $1,433.00" at bounding box center [319, 157] width 97 height 20
drag, startPoint x: 290, startPoint y: 150, endPoint x: 295, endPoint y: 162, distance: 12.9
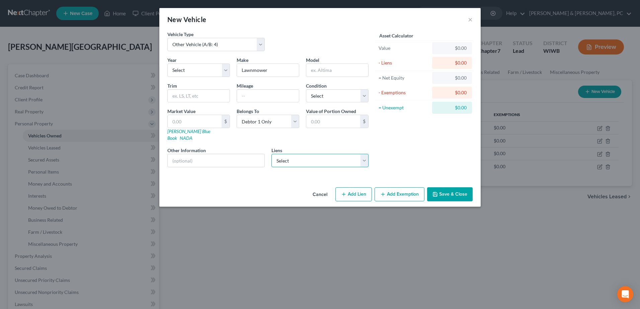
click at [290, 154] on select "Select Sheffield Financial - $1,433.00" at bounding box center [319, 160] width 97 height 13
select select "28"
select select "0"
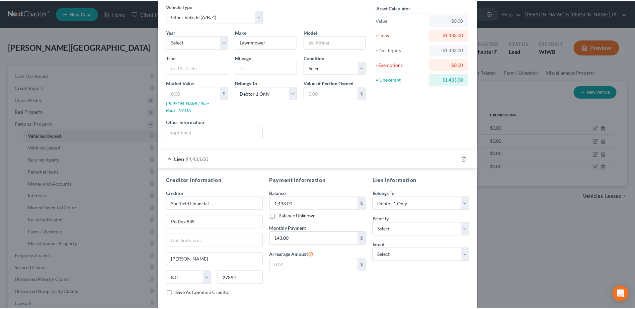
scroll to position [57, 0]
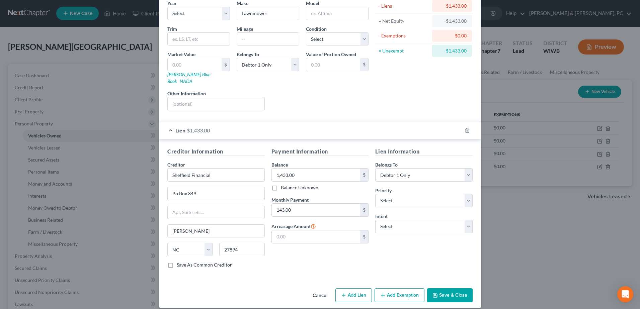
click at [454, 288] on button "Save & Close" at bounding box center [449, 295] width 45 height 14
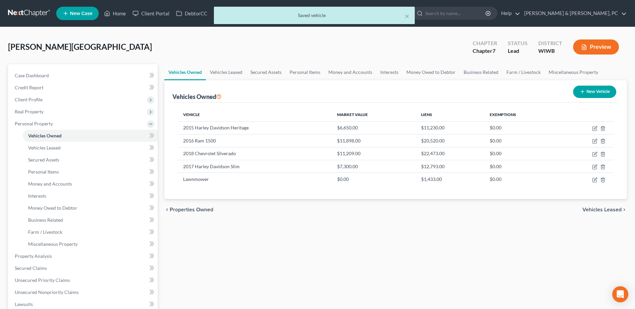
click at [398, 253] on div "Vehicles Owned Vehicles Leased Secured Assets Personal Items Money and Accounts…" at bounding box center [395, 263] width 469 height 398
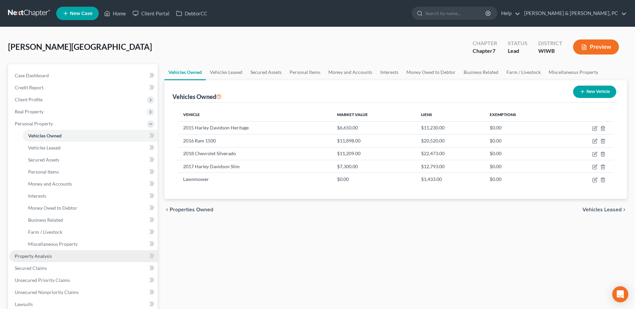
click at [60, 252] on link "Property Analysis" at bounding box center [83, 256] width 148 height 12
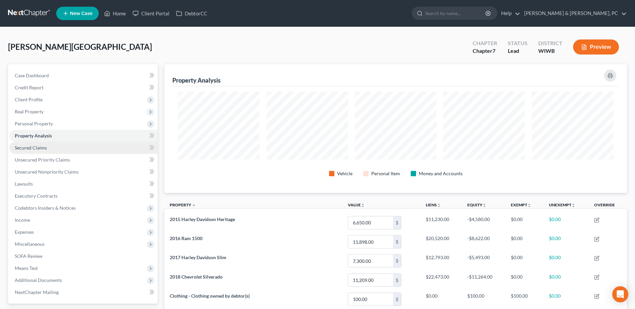
click at [58, 142] on link "Secured Claims" at bounding box center [83, 148] width 148 height 12
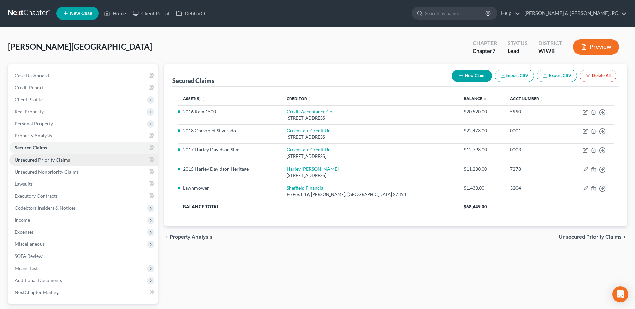
click at [63, 159] on span "Unsecured Priority Claims" at bounding box center [42, 160] width 55 height 6
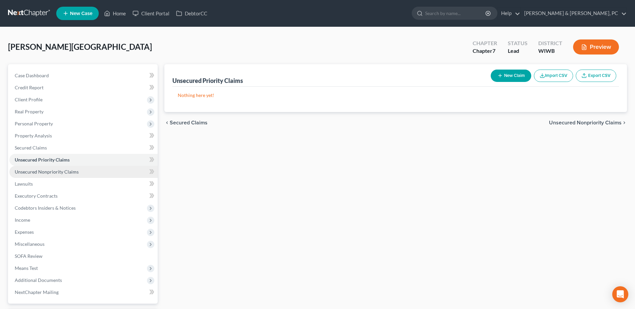
click at [70, 173] on span "Unsecured Nonpriority Claims" at bounding box center [47, 172] width 64 height 6
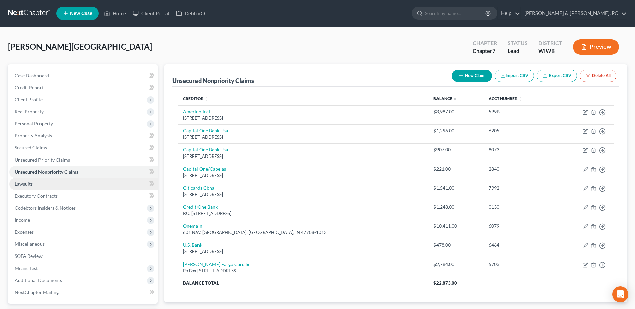
click at [58, 182] on link "Lawsuits" at bounding box center [83, 184] width 148 height 12
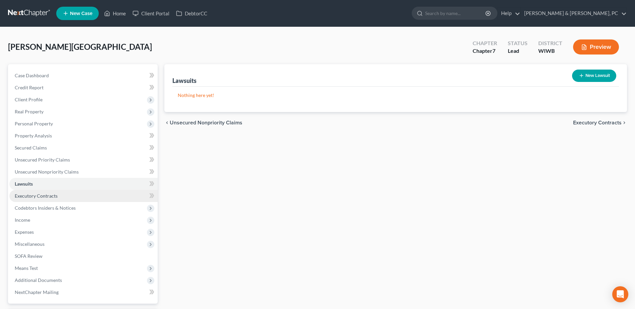
click at [55, 192] on link "Executory Contracts" at bounding box center [83, 196] width 148 height 12
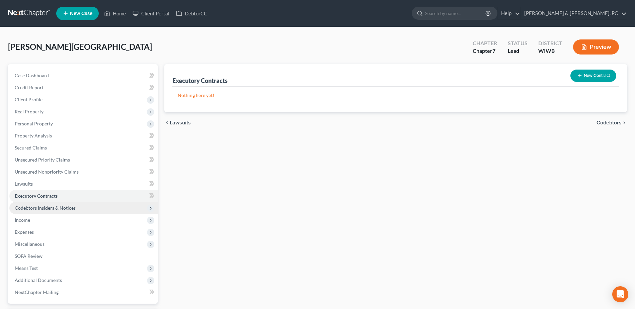
click at [56, 207] on span "Codebtors Insiders & Notices" at bounding box center [45, 208] width 61 height 6
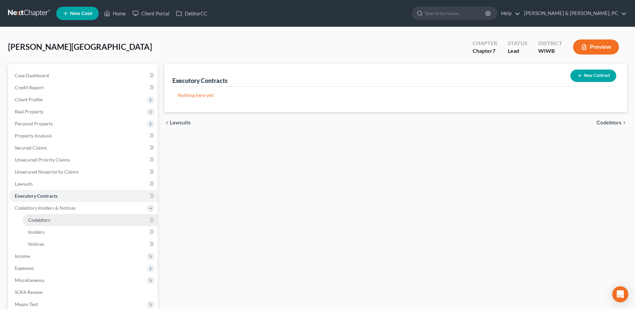
click at [53, 218] on link "Codebtors" at bounding box center [90, 220] width 135 height 12
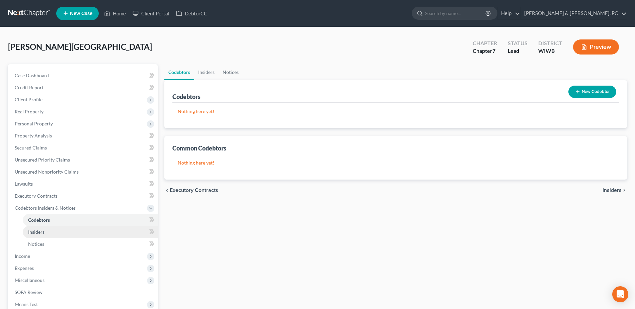
click at [52, 232] on link "Insiders" at bounding box center [90, 232] width 135 height 12
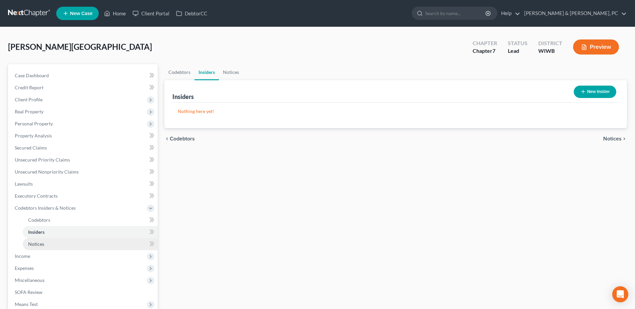
click at [52, 243] on link "Notices" at bounding box center [90, 244] width 135 height 12
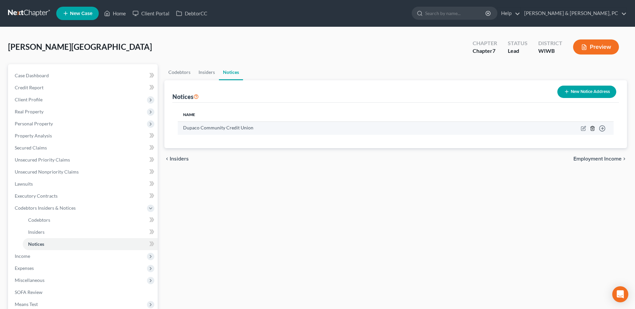
click at [592, 129] on line "button" at bounding box center [592, 128] width 0 height 1
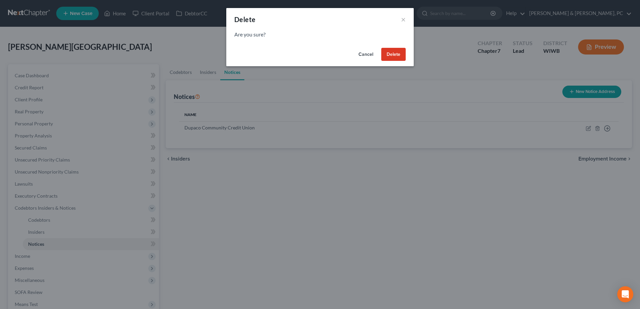
click at [399, 57] on button "Delete" at bounding box center [393, 54] width 24 height 13
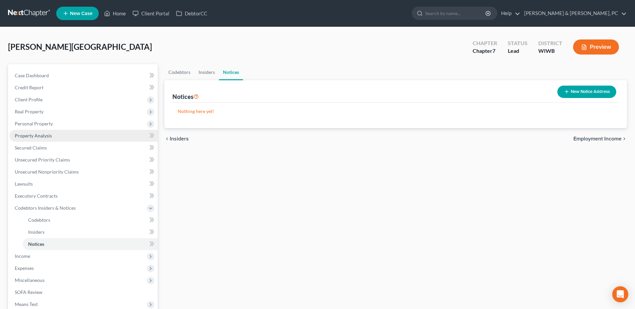
drag, startPoint x: 48, startPoint y: 123, endPoint x: 59, endPoint y: 133, distance: 14.7
click at [48, 123] on span "Personal Property" at bounding box center [34, 124] width 38 height 6
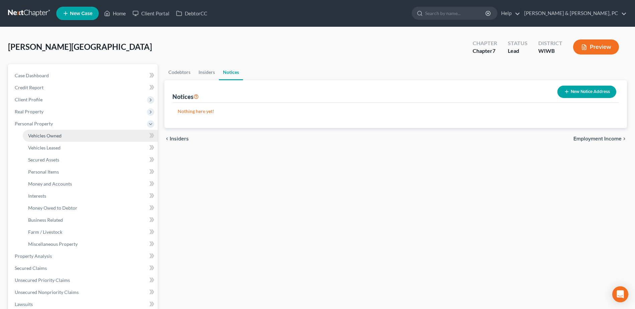
click at [52, 133] on span "Vehicles Owned" at bounding box center [44, 136] width 33 height 6
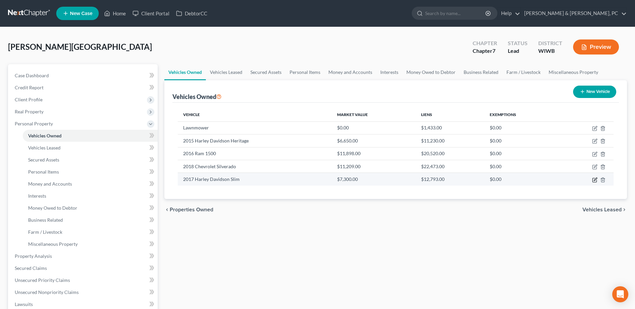
click at [594, 179] on icon "button" at bounding box center [594, 179] width 3 height 3
select select "0"
select select "9"
select select "2"
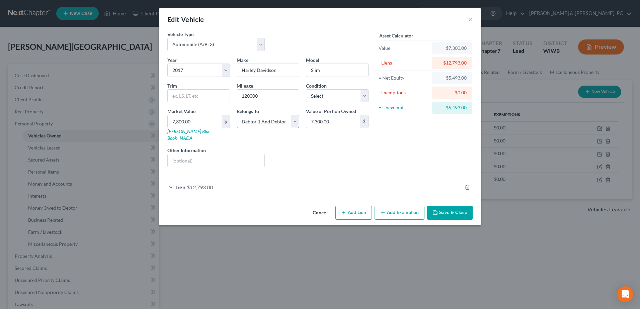
click at [264, 124] on select "Select Debtor 1 Only Debtor 2 Only Debtor 1 And Debtor 2 Only At Least One Of T…" at bounding box center [267, 121] width 63 height 13
drag, startPoint x: 264, startPoint y: 124, endPoint x: 254, endPoint y: 184, distance: 60.4
click at [264, 124] on select "Select Debtor 1 Only Debtor 2 Only Debtor 1 And Debtor 2 Only At Least One Of T…" at bounding box center [267, 121] width 63 height 13
click at [442, 208] on button "Save & Close" at bounding box center [449, 213] width 45 height 14
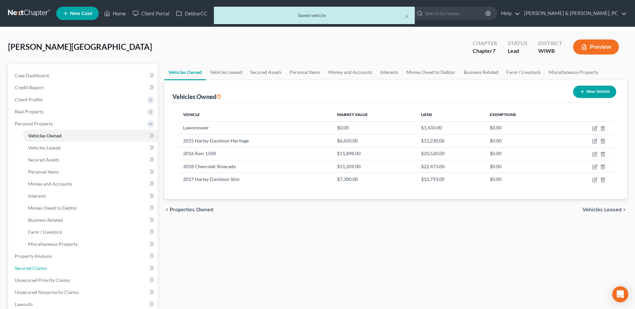
drag, startPoint x: 69, startPoint y: 264, endPoint x: 378, endPoint y: 163, distance: 325.1
click at [69, 264] on link "Secured Claims" at bounding box center [83, 268] width 148 height 12
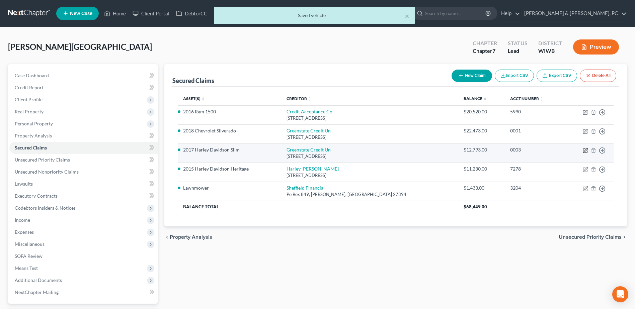
click at [584, 150] on icon "button" at bounding box center [584, 150] width 5 height 5
select select "16"
select select "0"
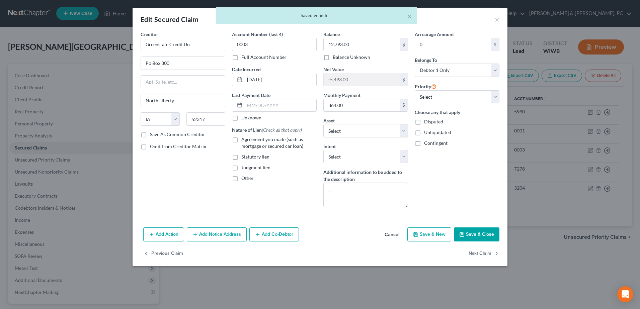
click at [273, 235] on button "Add Co-Debtor" at bounding box center [274, 234] width 50 height 14
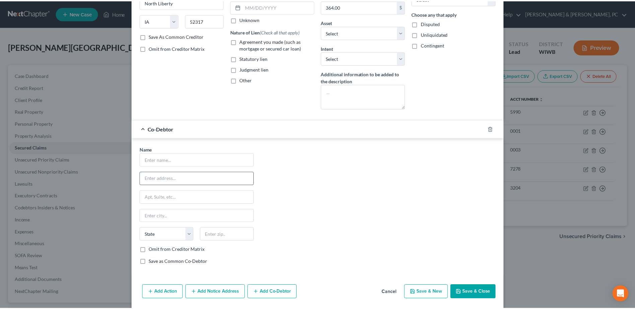
scroll to position [100, 0]
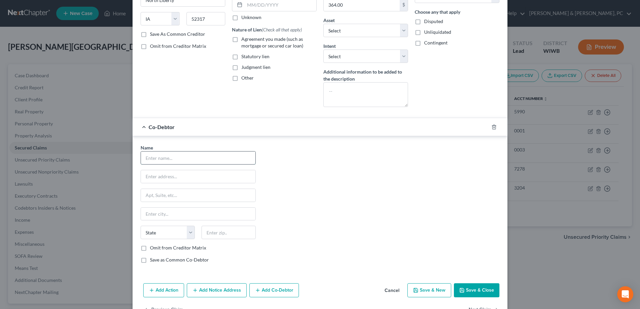
click at [168, 161] on input "text" at bounding box center [198, 158] width 114 height 13
type input "[PERSON_NAME]"
click at [192, 179] on input "text" at bounding box center [198, 176] width 114 height 13
type input "[STREET_ADDRESS]"
type input "53805"
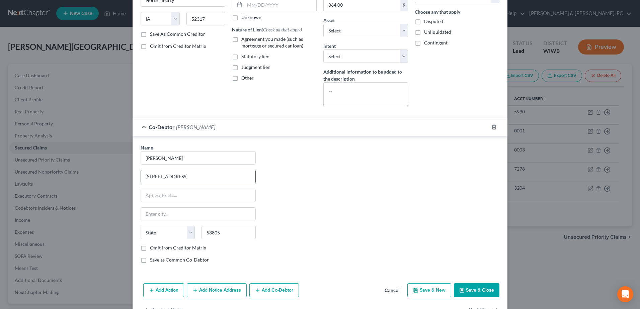
type input "Boscobel"
select select "52"
click at [484, 289] on button "Save & Close" at bounding box center [476, 290] width 45 height 14
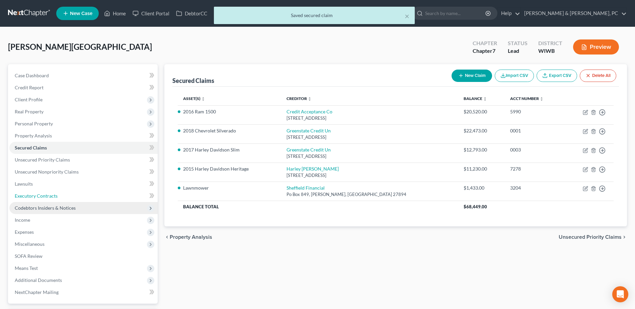
drag, startPoint x: 44, startPoint y: 196, endPoint x: 43, endPoint y: 206, distance: 9.7
click at [44, 196] on span "Executory Contracts" at bounding box center [36, 196] width 43 height 6
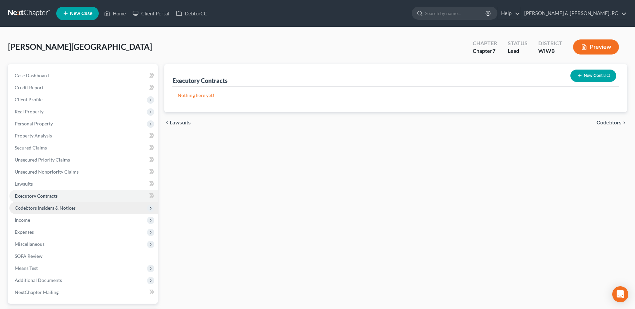
click at [43, 208] on span "Codebtors Insiders & Notices" at bounding box center [45, 208] width 61 height 6
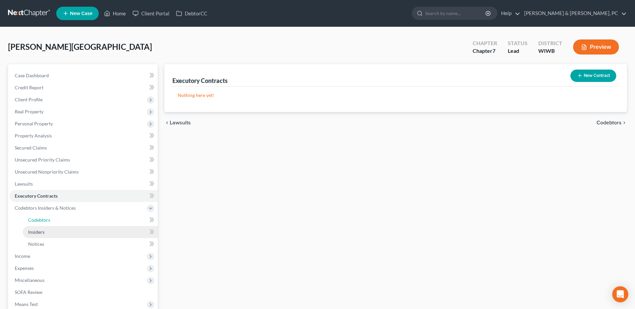
drag, startPoint x: 50, startPoint y: 220, endPoint x: 49, endPoint y: 230, distance: 10.1
click at [50, 220] on span "Codebtors" at bounding box center [39, 220] width 22 height 6
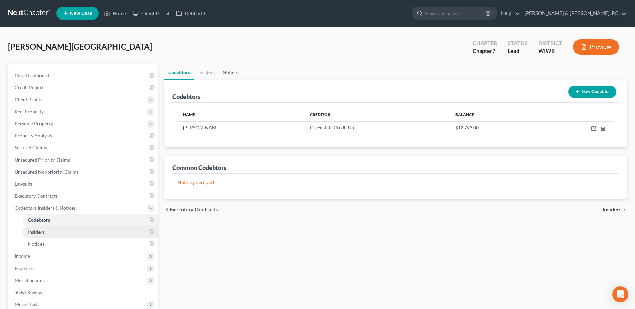
click at [49, 230] on link "Insiders" at bounding box center [90, 232] width 135 height 12
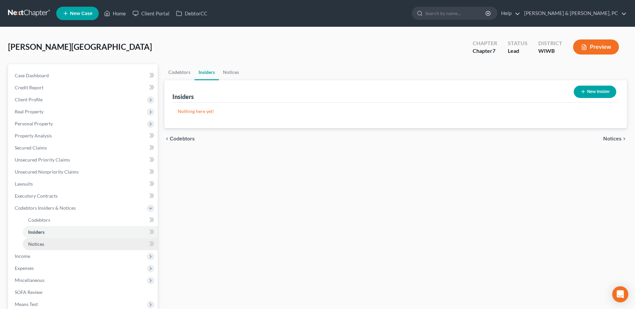
click at [48, 245] on link "Notices" at bounding box center [90, 244] width 135 height 12
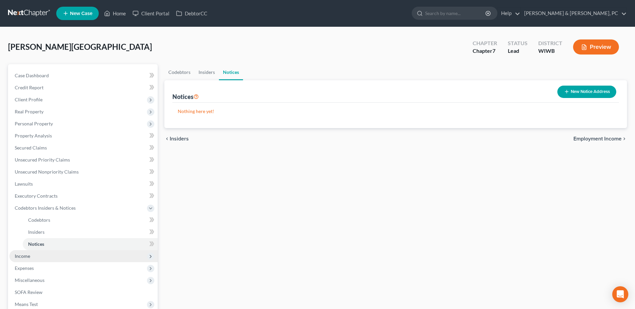
click at [43, 257] on span "Income" at bounding box center [83, 256] width 148 height 12
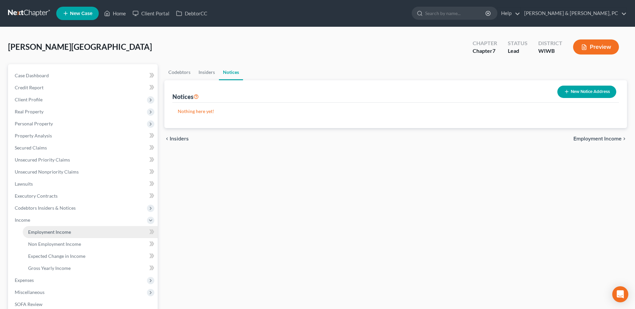
click at [42, 236] on link "Employment Income" at bounding box center [90, 232] width 135 height 12
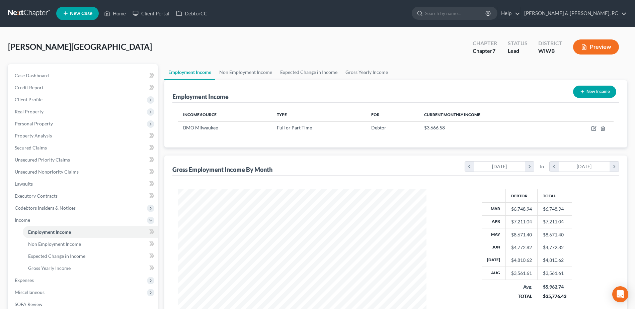
scroll to position [124, 262]
click at [60, 244] on span "Non Employment Income" at bounding box center [54, 244] width 53 height 6
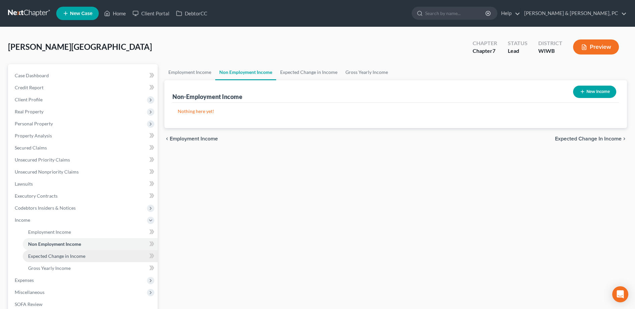
click at [102, 253] on link "Expected Change in Income" at bounding box center [90, 256] width 135 height 12
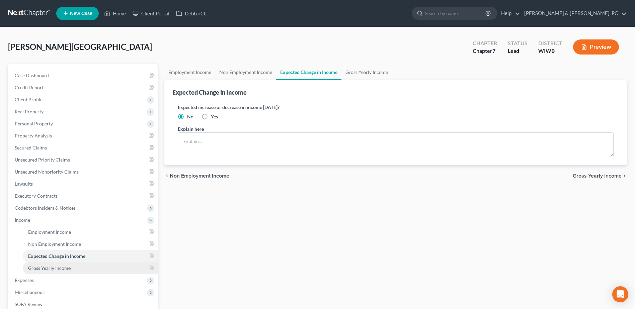
click at [87, 266] on link "Gross Yearly Income" at bounding box center [90, 268] width 135 height 12
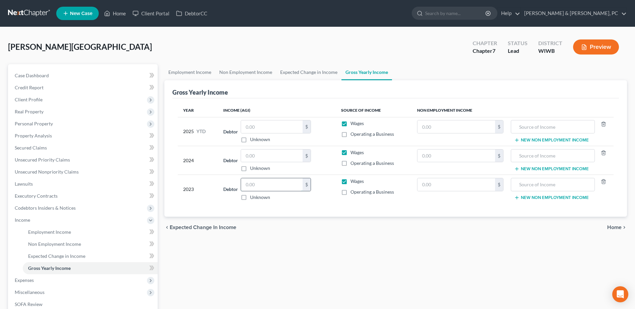
click at [281, 186] on input "text" at bounding box center [272, 184] width 62 height 13
type input "82,127"
click at [271, 155] on input "text" at bounding box center [272, 156] width 62 height 13
click at [252, 157] on input "text" at bounding box center [272, 156] width 62 height 13
type input "74,009"
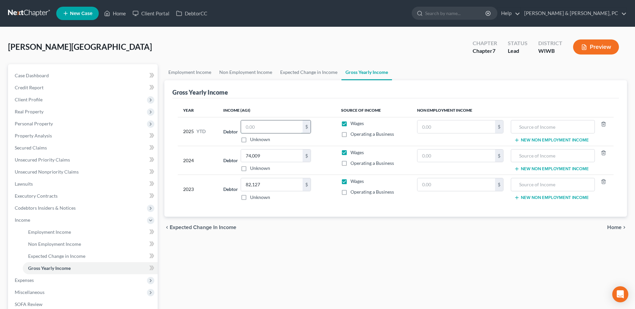
click at [260, 129] on input "text" at bounding box center [272, 126] width 62 height 13
click at [26, 282] on span "Expenses" at bounding box center [24, 280] width 19 height 6
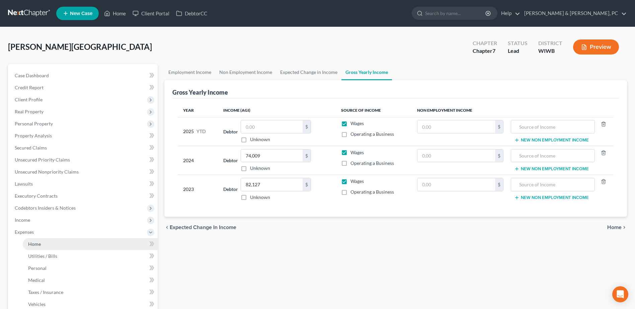
click at [55, 247] on link "Home" at bounding box center [90, 244] width 135 height 12
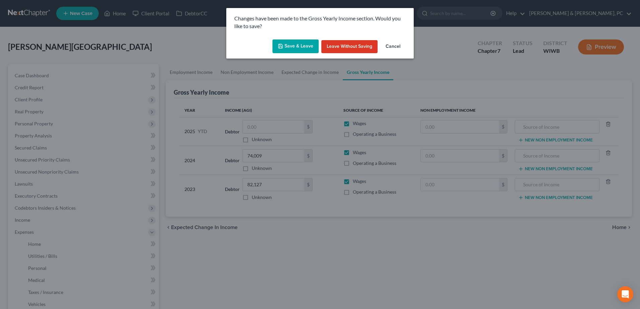
click at [277, 53] on button "Save & Leave" at bounding box center [295, 46] width 46 height 14
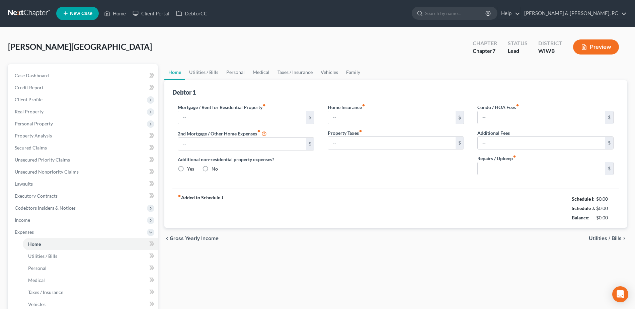
type input "0.00"
radio input "true"
type input "0.00"
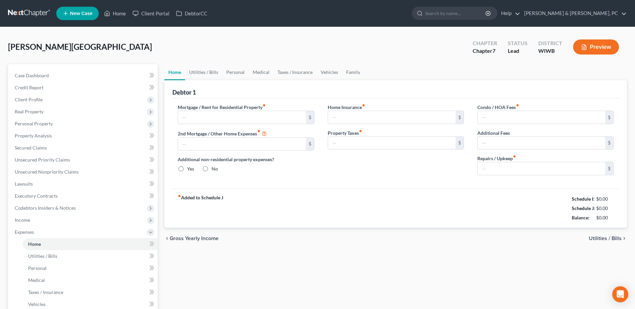
type input "0.00"
click at [266, 118] on input "text" at bounding box center [241, 117] width 127 height 13
click at [265, 215] on div "fiber_manual_record Added to Schedule J Schedule I: $2,589.74 Schedule J: $822.…" at bounding box center [395, 208] width 446 height 39
click at [225, 117] on input "text" at bounding box center [241, 117] width 127 height 13
click at [525, 165] on input "0.00" at bounding box center [540, 168] width 127 height 13
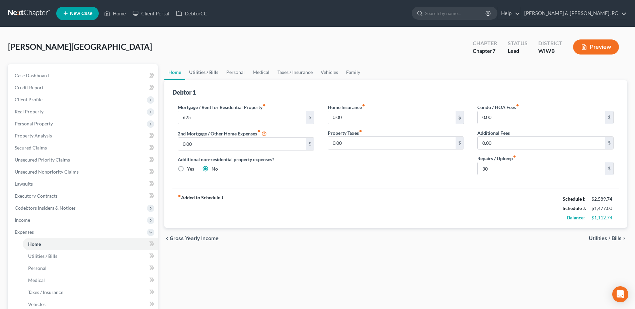
click at [192, 70] on link "Utilities / Bills" at bounding box center [203, 72] width 37 height 16
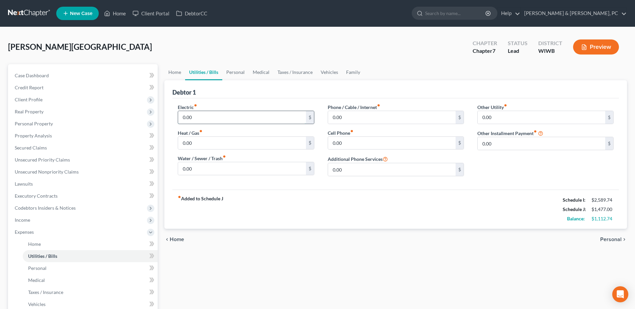
click at [211, 112] on input "0.00" at bounding box center [241, 117] width 127 height 13
click at [370, 109] on label "Phone / Cable / Internet fiber_manual_record" at bounding box center [353, 107] width 53 height 7
click at [371, 115] on input "0.00" at bounding box center [391, 117] width 127 height 13
click at [514, 141] on input "0.00" at bounding box center [540, 143] width 127 height 13
click at [480, 159] on input "text" at bounding box center [544, 162] width 135 height 13
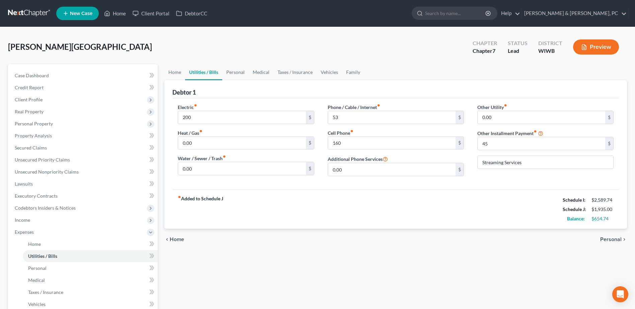
click at [479, 207] on div "fiber_manual_record Added to Schedule J Schedule I: $2,589.74 Schedule J: $1,93…" at bounding box center [395, 209] width 446 height 39
click at [346, 68] on link "Family" at bounding box center [353, 72] width 22 height 16
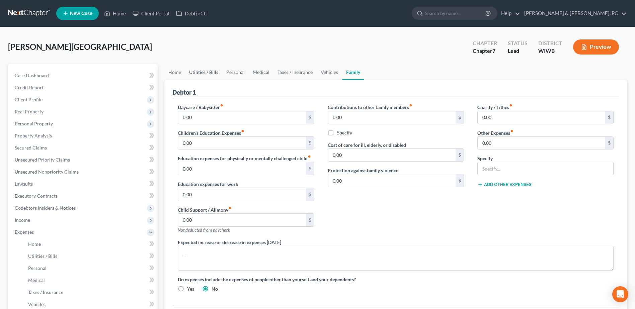
click at [204, 66] on link "Utilities / Bills" at bounding box center [203, 72] width 37 height 16
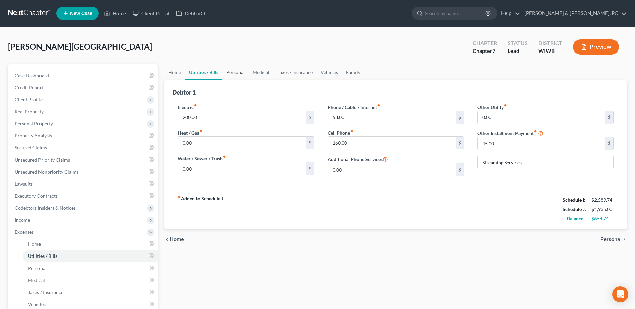
click at [231, 68] on link "Personal" at bounding box center [235, 72] width 26 height 16
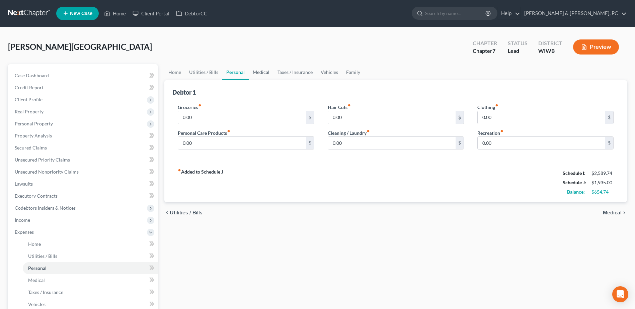
click at [255, 70] on link "Medical" at bounding box center [261, 72] width 25 height 16
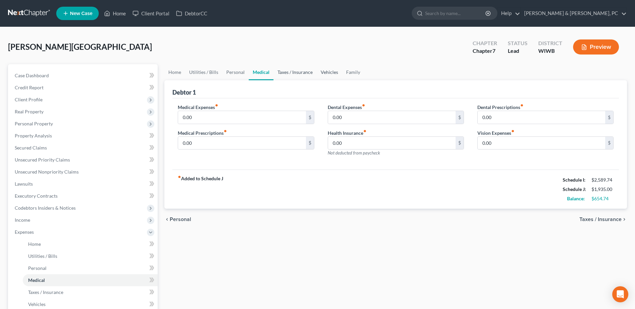
click at [287, 73] on link "Taxes / Insurance" at bounding box center [294, 72] width 43 height 16
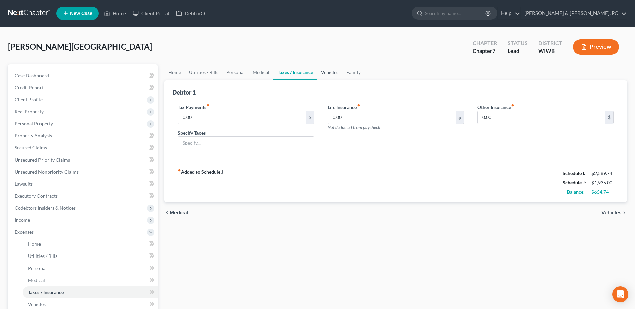
click at [332, 69] on link "Vehicles" at bounding box center [329, 72] width 25 height 16
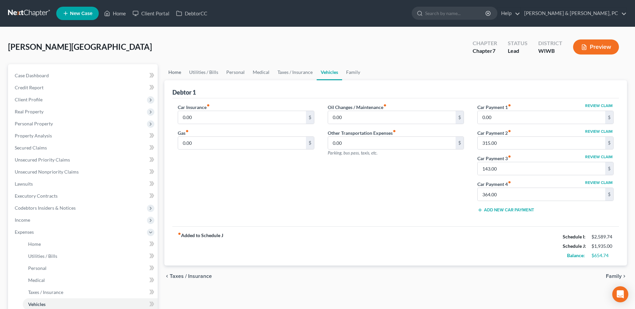
click at [171, 74] on link "Home" at bounding box center [174, 72] width 21 height 16
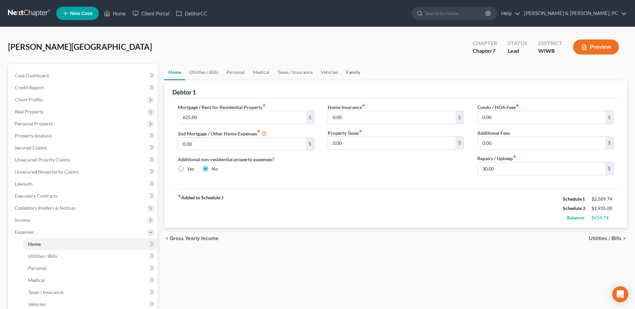
click at [345, 72] on link "Family" at bounding box center [353, 72] width 22 height 16
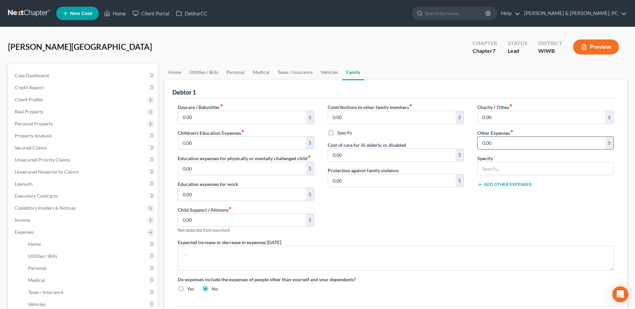
click at [547, 139] on input "0.00" at bounding box center [540, 143] width 127 height 13
click at [234, 72] on link "Personal" at bounding box center [235, 72] width 26 height 16
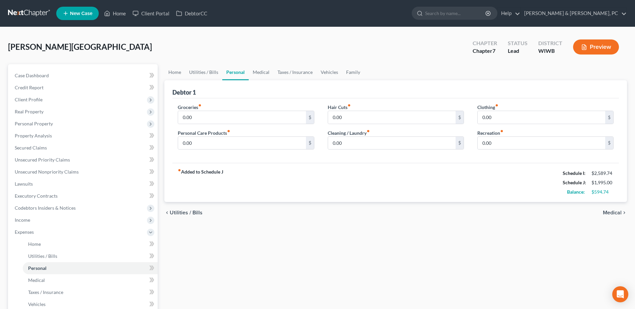
click at [214, 124] on div "Groceries fiber_manual_record 0.00 $ Personal Care Products fiber_manual_record…" at bounding box center [246, 130] width 150 height 52
click at [217, 116] on input "0.00" at bounding box center [241, 117] width 127 height 13
click at [258, 73] on link "Medical" at bounding box center [261, 72] width 25 height 16
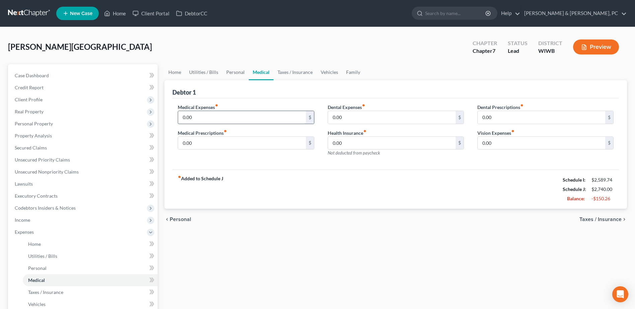
click at [245, 113] on input "0.00" at bounding box center [241, 117] width 127 height 13
click at [533, 144] on input "0.00" at bounding box center [540, 143] width 127 height 13
click at [455, 180] on div "fiber_manual_record Added to Schedule J Schedule I: $2,589.74 Schedule J: $2,83…" at bounding box center [395, 189] width 446 height 39
click at [289, 75] on link "Taxes / Insurance" at bounding box center [294, 72] width 43 height 16
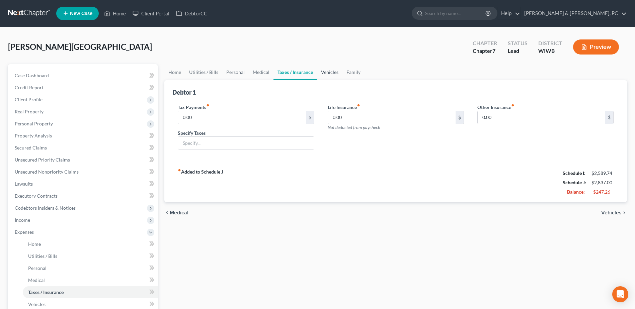
click at [331, 69] on link "Vehicles" at bounding box center [329, 72] width 25 height 16
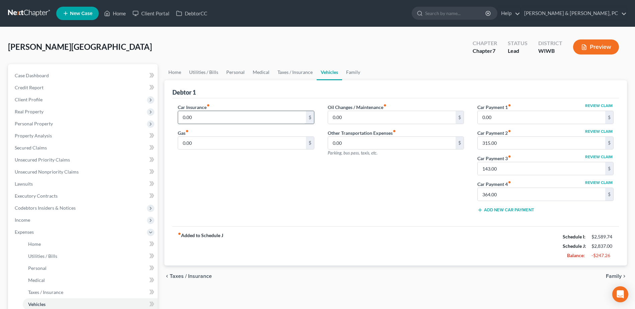
click at [277, 112] on input "0.00" at bounding box center [241, 117] width 127 height 13
click at [291, 199] on div "Car Insurance fiber_manual_record 160 $ Gas fiber_manual_record 500 $" at bounding box center [246, 161] width 150 height 115
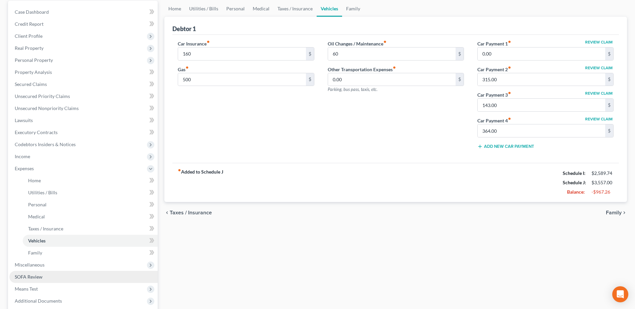
scroll to position [100, 0]
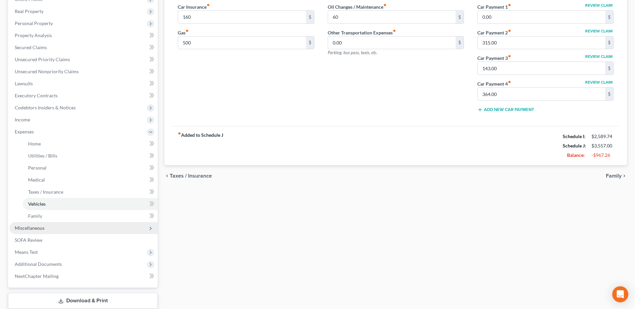
click at [37, 227] on span "Miscellaneous" at bounding box center [30, 228] width 30 height 6
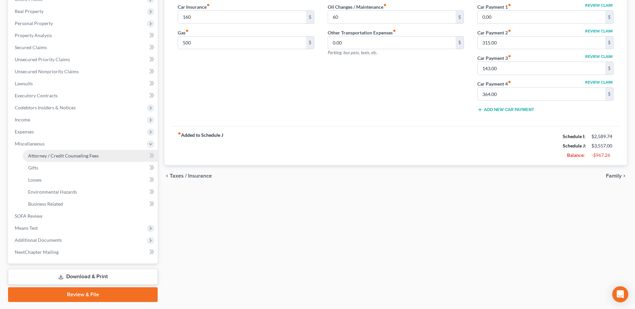
click at [68, 152] on link "Attorney / Credit Counseling Fees" at bounding box center [90, 156] width 135 height 12
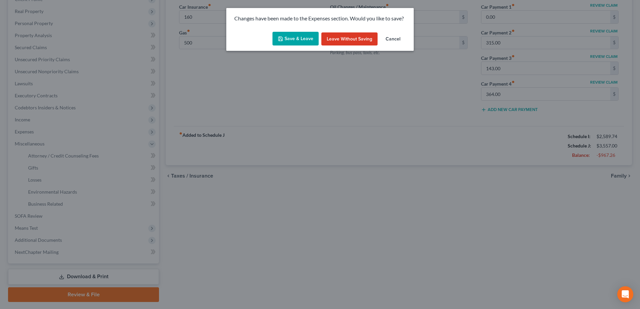
click at [318, 32] on button "Save & Leave" at bounding box center [295, 39] width 46 height 14
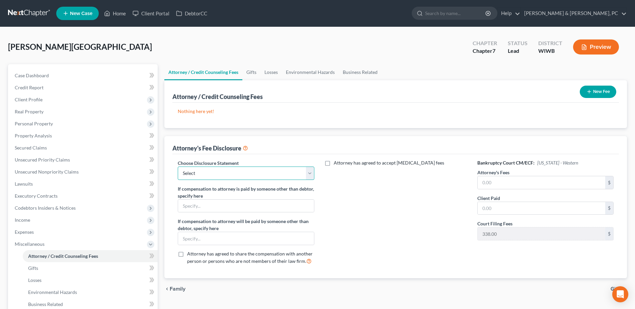
drag, startPoint x: 249, startPoint y: 170, endPoint x: 246, endPoint y: 180, distance: 10.4
click at [249, 170] on select "Select Compensation Statement" at bounding box center [246, 173] width 136 height 13
click at [178, 167] on select "Select Compensation Statement" at bounding box center [246, 173] width 136 height 13
click at [489, 187] on input "text" at bounding box center [540, 182] width 127 height 13
click at [591, 94] on button "New Fee" at bounding box center [597, 92] width 36 height 12
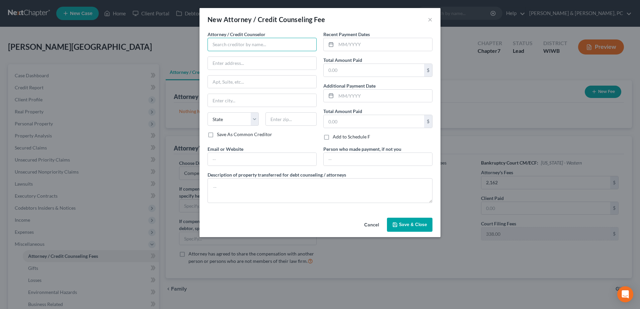
click at [246, 44] on input "text" at bounding box center [261, 44] width 109 height 13
click at [345, 71] on input "text" at bounding box center [373, 70] width 100 height 13
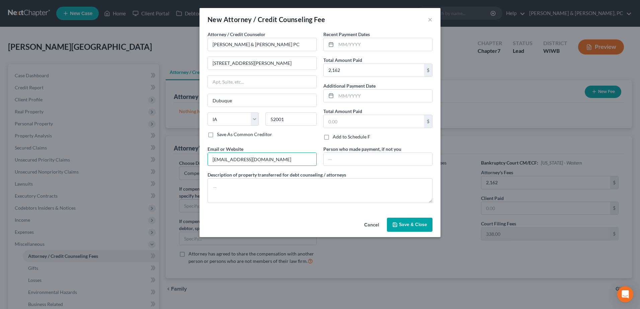
drag, startPoint x: 291, startPoint y: 161, endPoint x: 207, endPoint y: 164, distance: 84.4
click at [207, 164] on div "Email or Website [EMAIL_ADDRESS][DOMAIN_NAME]" at bounding box center [262, 156] width 116 height 20
click at [411, 220] on button "Save & Close" at bounding box center [409, 225] width 45 height 14
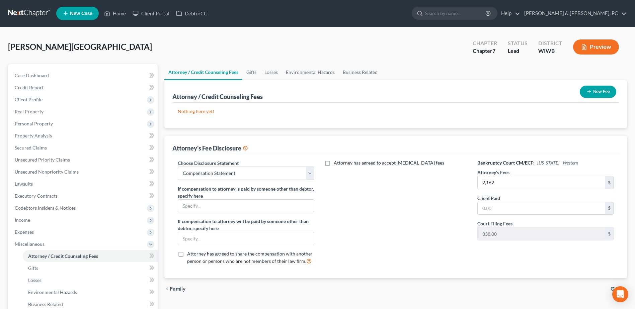
click at [439, 235] on div "Attorney has agreed to accept [MEDICAL_DATA] fees" at bounding box center [396, 215] width 150 height 111
click at [506, 209] on input "text" at bounding box center [540, 208] width 127 height 13
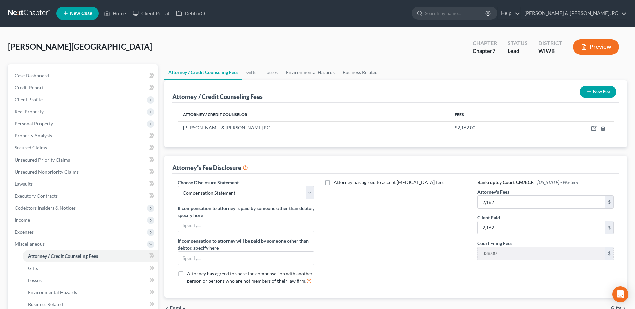
click at [385, 222] on div "Attorney has agreed to accept [MEDICAL_DATA] fees" at bounding box center [396, 234] width 150 height 111
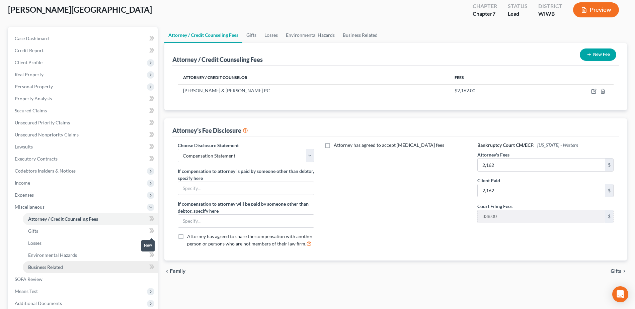
scroll to position [67, 0]
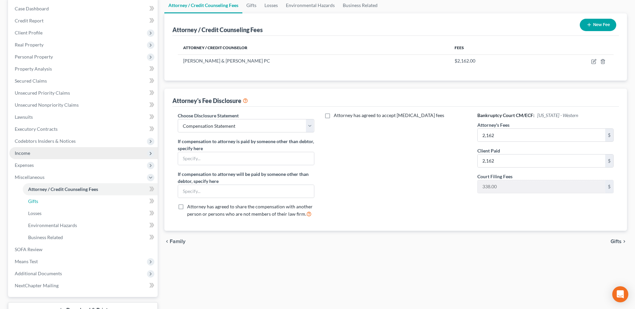
drag, startPoint x: 64, startPoint y: 202, endPoint x: 143, endPoint y: 159, distance: 90.0
click at [64, 202] on link "Gifts" at bounding box center [90, 201] width 135 height 12
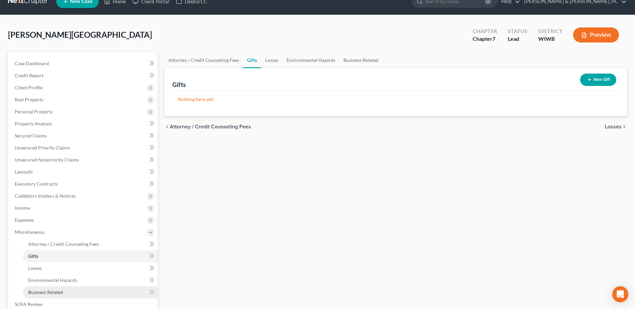
scroll to position [33, 0]
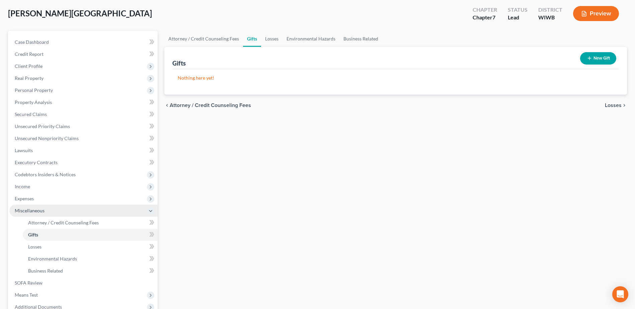
click at [28, 210] on span "Miscellaneous" at bounding box center [30, 211] width 30 height 6
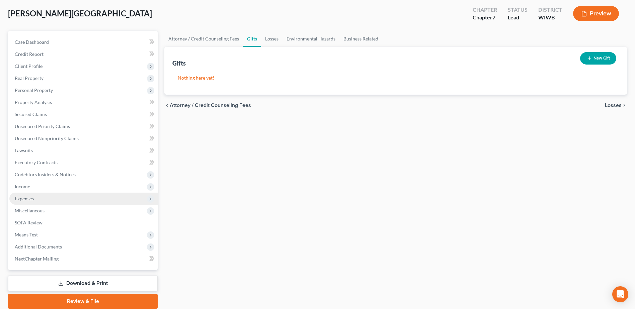
click at [29, 200] on span "Expenses" at bounding box center [24, 199] width 19 height 6
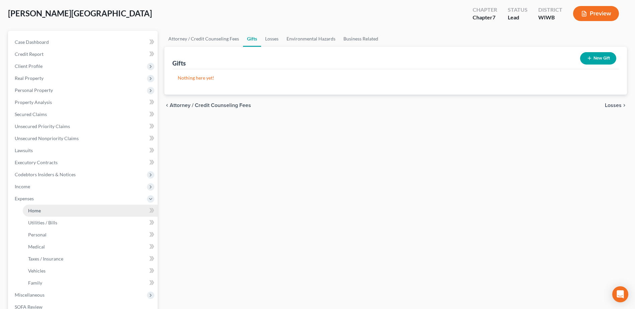
click at [55, 209] on link "Home" at bounding box center [90, 211] width 135 height 12
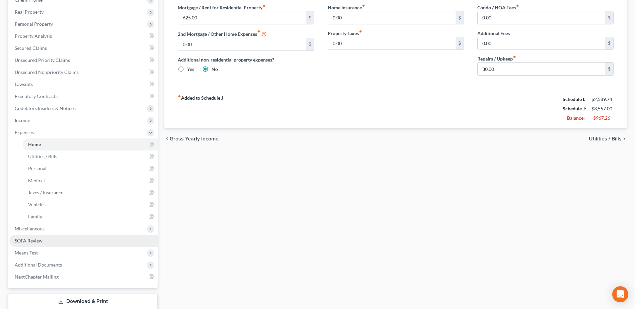
scroll to position [100, 0]
click at [52, 228] on span "Miscellaneous" at bounding box center [83, 228] width 148 height 12
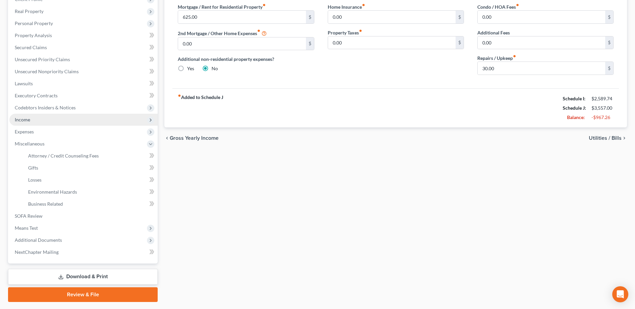
scroll to position [67, 0]
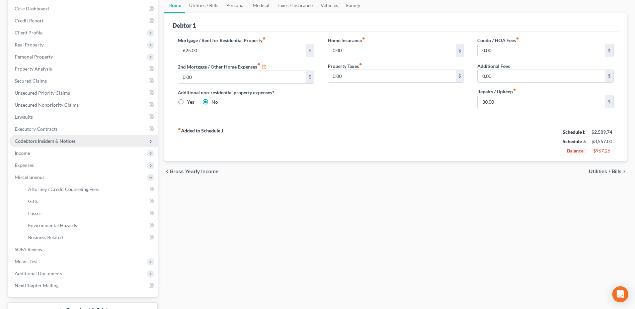
click at [50, 136] on span "Codebtors Insiders & Notices" at bounding box center [83, 141] width 148 height 12
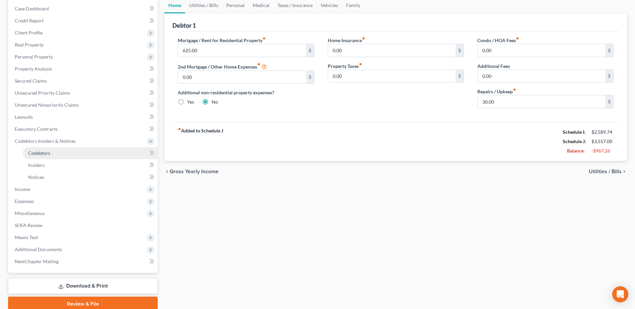
click at [42, 149] on link "Codebtors" at bounding box center [90, 153] width 135 height 12
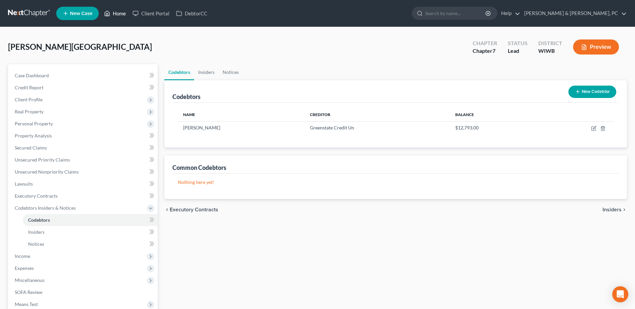
drag, startPoint x: 121, startPoint y: 11, endPoint x: 244, endPoint y: 82, distance: 141.6
click at [121, 11] on link "Home" at bounding box center [115, 13] width 28 height 12
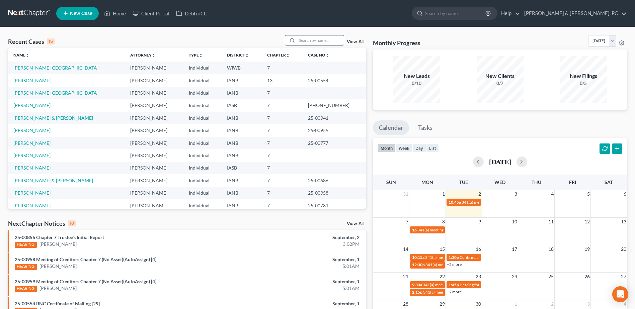
click at [328, 40] on input "search" at bounding box center [320, 40] width 47 height 10
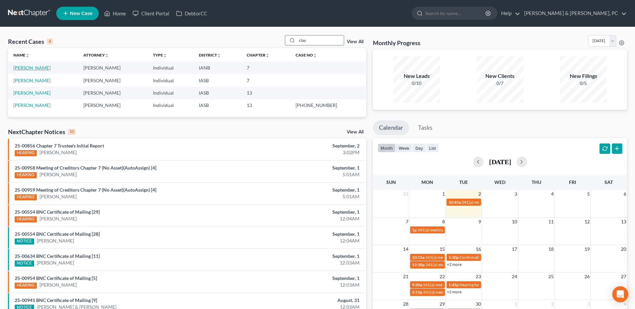
click at [30, 68] on link "[PERSON_NAME]" at bounding box center [31, 68] width 37 height 6
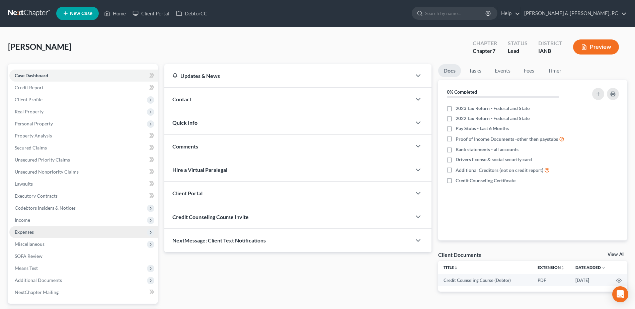
drag, startPoint x: 43, startPoint y: 219, endPoint x: 44, endPoint y: 228, distance: 9.8
click at [43, 219] on span "Income" at bounding box center [83, 220] width 148 height 12
click at [44, 228] on span "Expenses" at bounding box center [83, 232] width 148 height 12
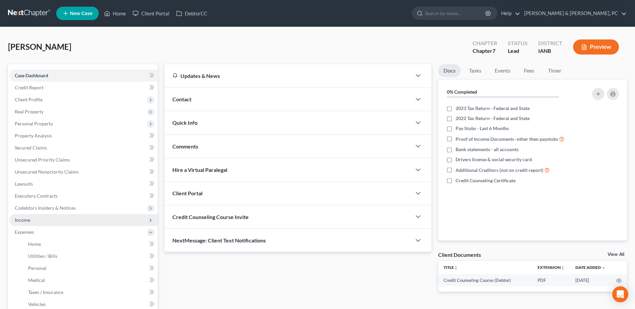
click at [52, 220] on span "Income" at bounding box center [83, 220] width 148 height 12
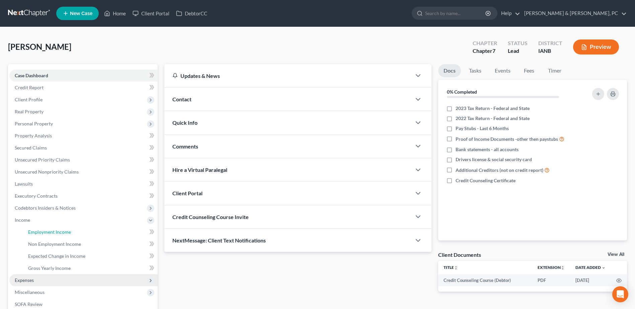
click at [49, 231] on span "Employment Income" at bounding box center [49, 232] width 43 height 6
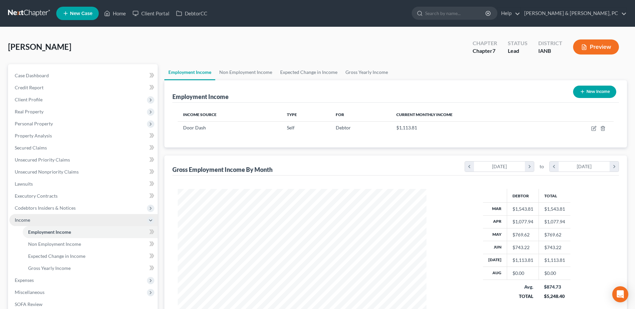
scroll to position [124, 262]
click at [39, 77] on span "Case Dashboard" at bounding box center [32, 76] width 34 height 6
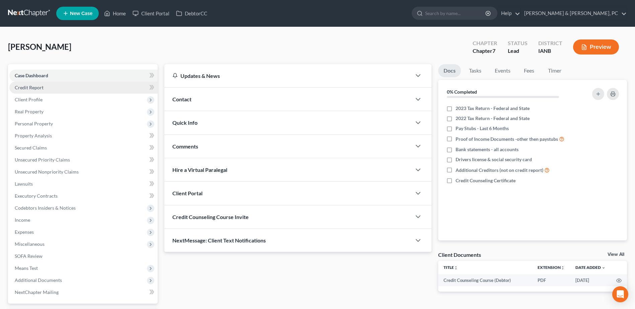
click at [42, 88] on span "Credit Report" at bounding box center [29, 88] width 29 height 6
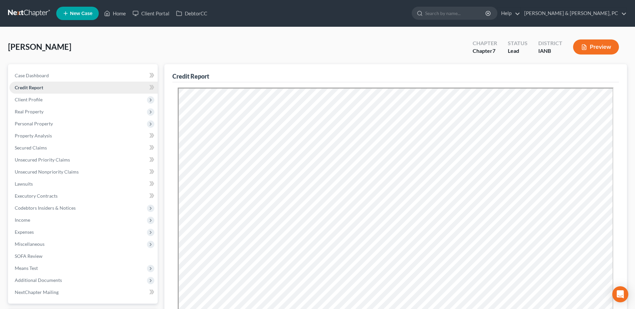
click at [36, 93] on link "Credit Report" at bounding box center [83, 88] width 148 height 12
click at [41, 99] on span "Client Profile" at bounding box center [29, 100] width 28 height 6
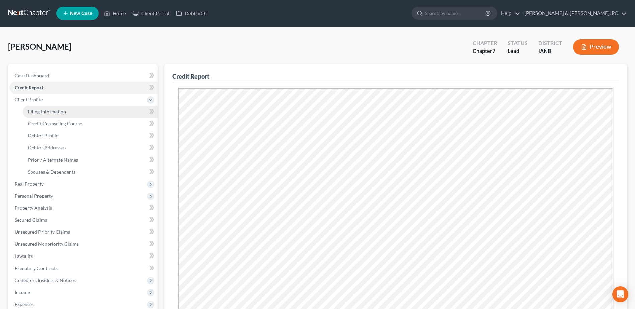
click at [55, 110] on span "Filing Information" at bounding box center [47, 112] width 38 height 6
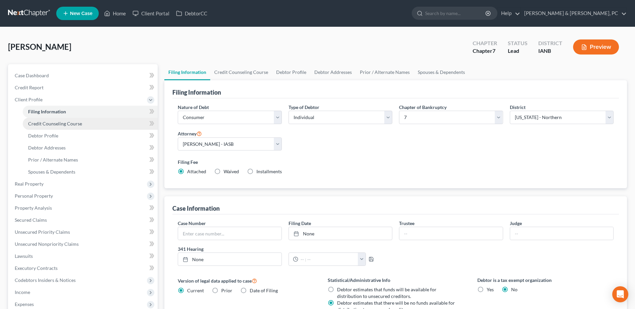
click at [102, 123] on link "Credit Counseling Course" at bounding box center [90, 124] width 135 height 12
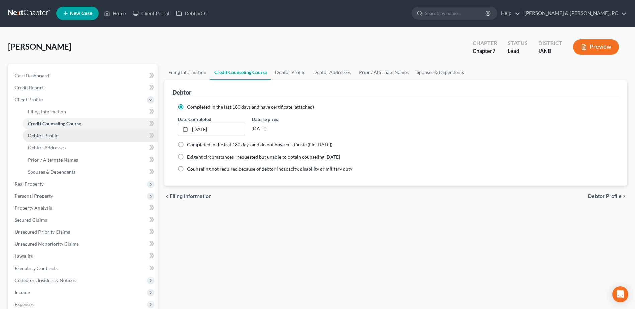
click at [91, 134] on link "Debtor Profile" at bounding box center [90, 136] width 135 height 12
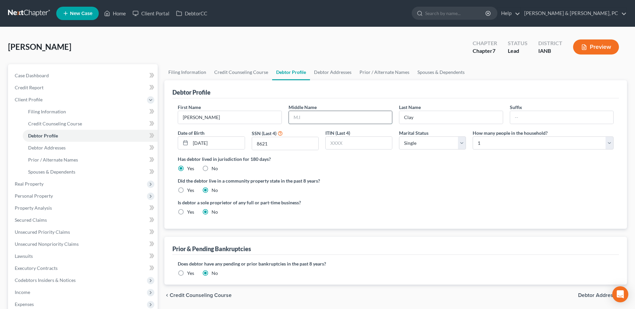
click at [342, 114] on input "text" at bounding box center [340, 117] width 103 height 13
click at [369, 217] on div "Is debtor a sole proprietor of any full or part-time business? Yes No" at bounding box center [395, 210] width 442 height 22
drag, startPoint x: 425, startPoint y: 147, endPoint x: 427, endPoint y: 150, distance: 4.1
click at [425, 147] on select "Select Single Married Separated Divorced Widowed" at bounding box center [432, 142] width 67 height 13
click at [399, 136] on select "Select Single Married Separated Divorced Widowed" at bounding box center [432, 142] width 67 height 13
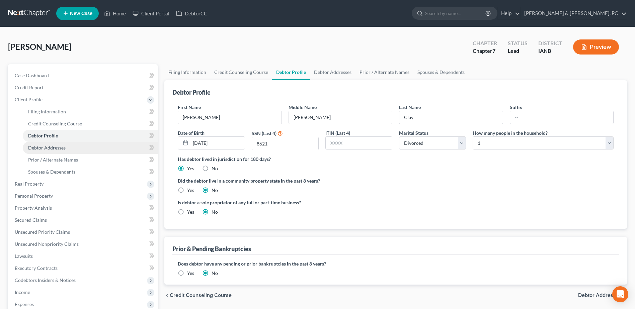
click at [85, 147] on link "Debtor Addresses" at bounding box center [90, 148] width 135 height 12
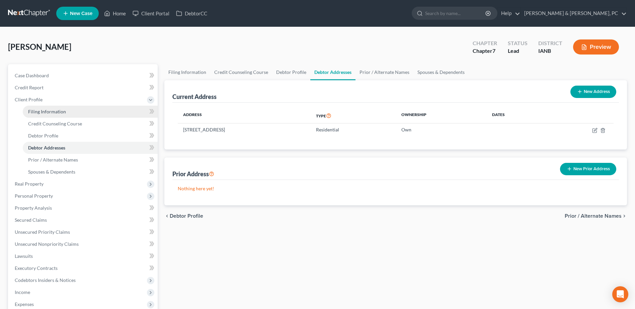
click at [73, 112] on link "Filing Information" at bounding box center [90, 112] width 135 height 12
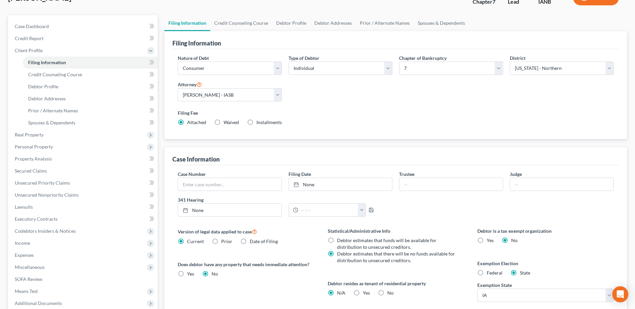
scroll to position [100, 0]
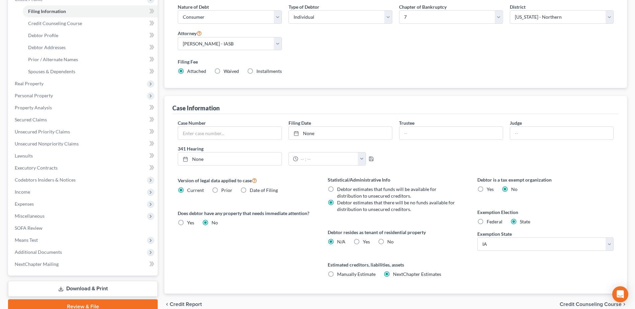
click at [387, 239] on label "No" at bounding box center [390, 241] width 6 height 7
click at [390, 239] on input "No" at bounding box center [392, 240] width 4 height 4
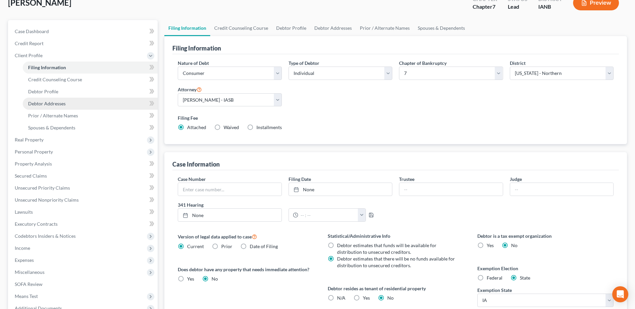
scroll to position [33, 0]
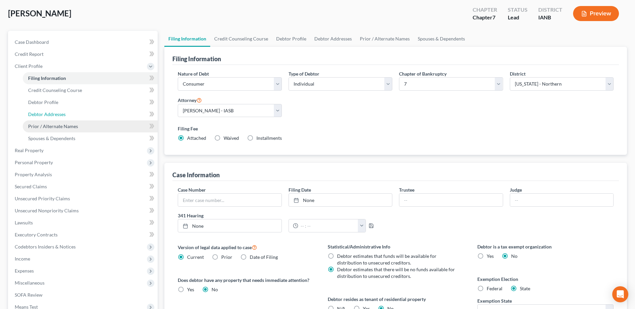
drag, startPoint x: 68, startPoint y: 116, endPoint x: 66, endPoint y: 126, distance: 10.2
click at [68, 115] on link "Debtor Addresses" at bounding box center [90, 114] width 135 height 12
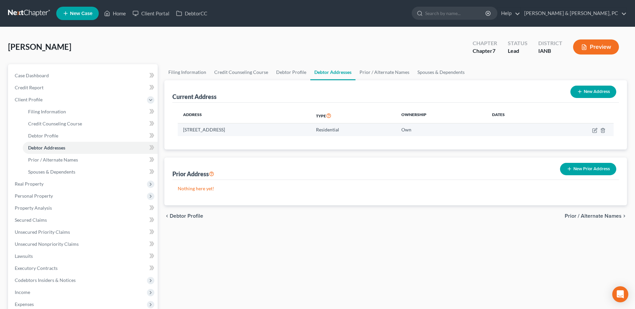
click at [591, 131] on td at bounding box center [580, 129] width 68 height 13
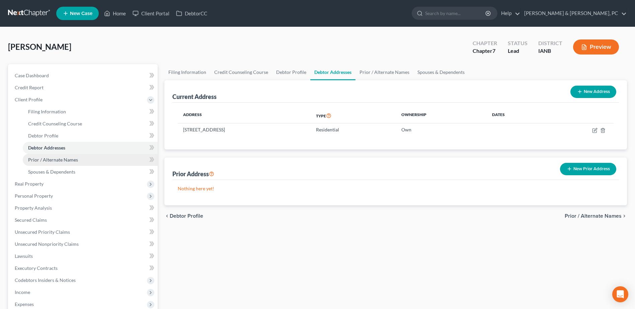
click at [71, 158] on span "Prior / Alternate Names" at bounding box center [53, 160] width 50 height 6
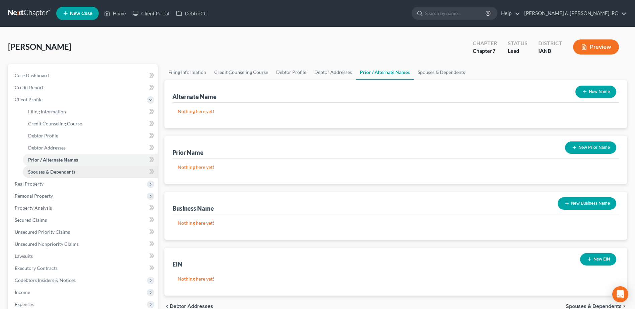
click at [66, 171] on span "Spouses & Dependents" at bounding box center [51, 172] width 47 height 6
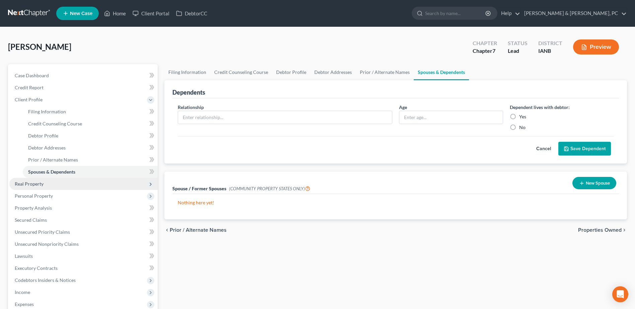
click at [56, 183] on span "Real Property" at bounding box center [83, 184] width 148 height 12
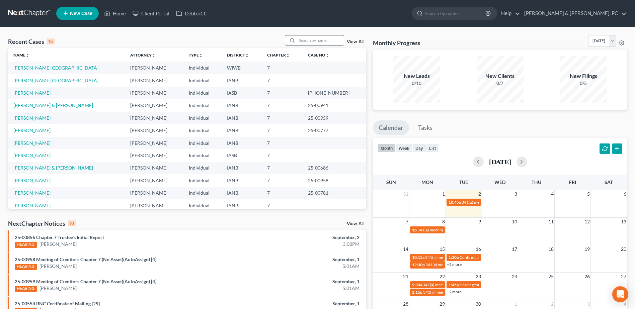
click at [319, 40] on input "search" at bounding box center [320, 40] width 47 height 10
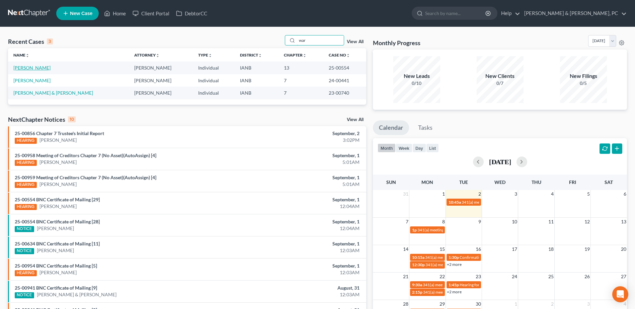
type input "war"
click at [40, 65] on link "[PERSON_NAME]" at bounding box center [31, 68] width 37 height 6
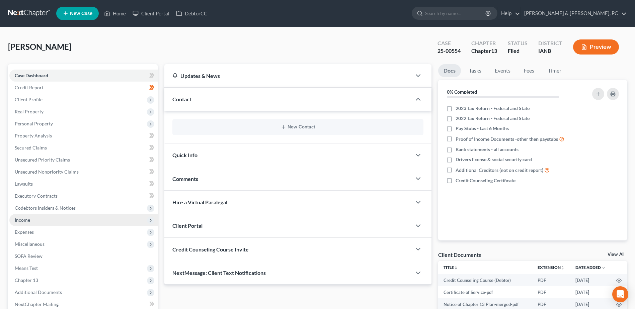
drag, startPoint x: 30, startPoint y: 221, endPoint x: 31, endPoint y: 224, distance: 3.5
click at [30, 221] on span "Income" at bounding box center [83, 220] width 148 height 12
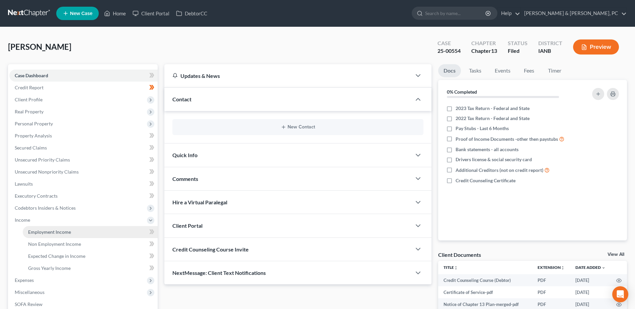
click at [34, 228] on link "Employment Income" at bounding box center [90, 232] width 135 height 12
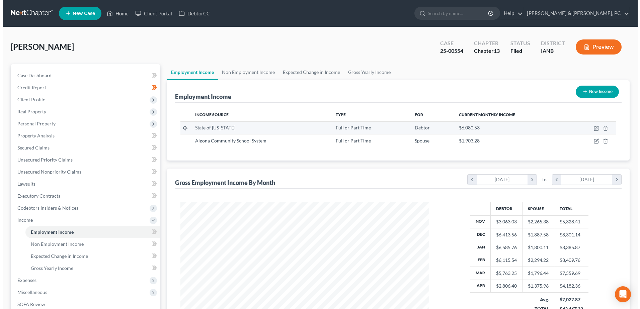
scroll to position [124, 262]
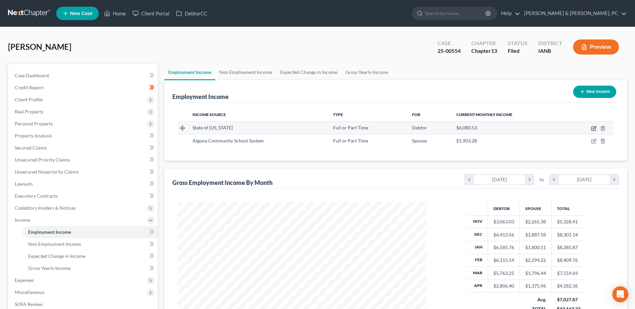
click at [593, 131] on icon "button" at bounding box center [593, 129] width 4 height 4
select select "0"
select select "16"
select select "2"
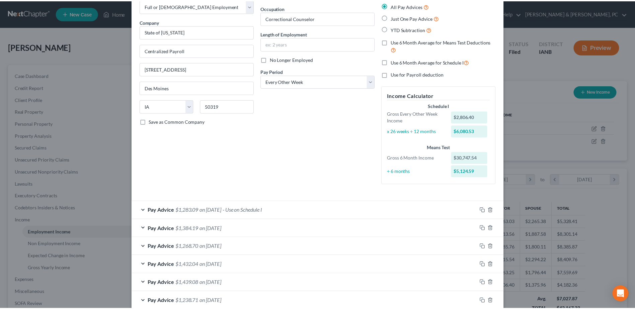
scroll to position [0, 0]
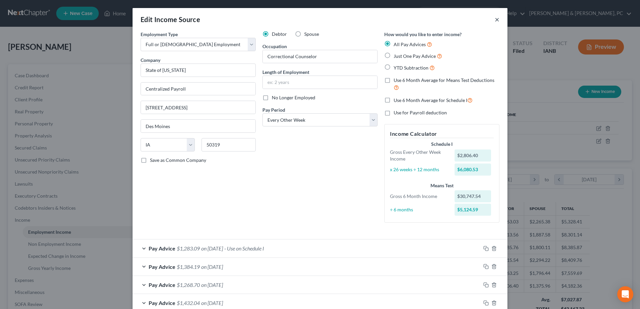
click at [494, 20] on button "×" at bounding box center [496, 19] width 5 height 8
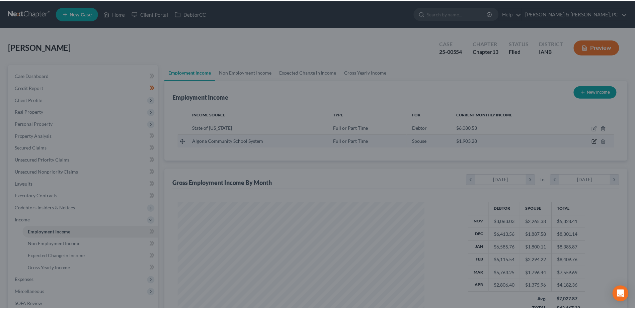
scroll to position [124, 262]
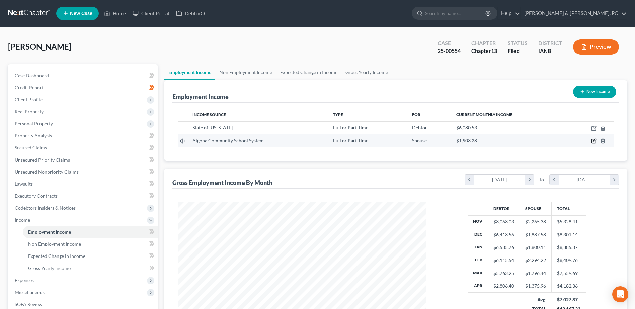
click at [592, 139] on icon "button" at bounding box center [593, 141] width 4 height 4
select select "0"
select select "16"
select select "0"
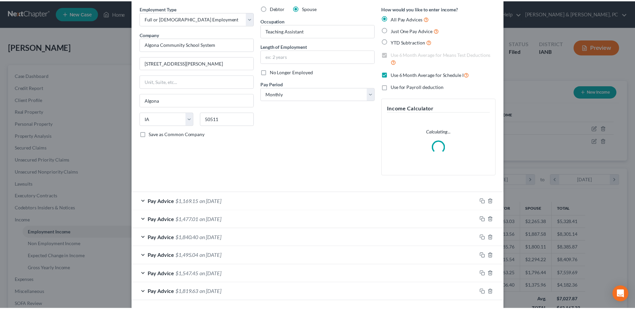
scroll to position [0, 0]
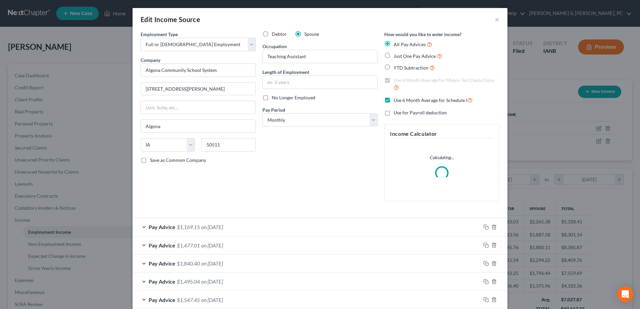
click at [494, 14] on div "Edit Income Source ×" at bounding box center [319, 19] width 375 height 23
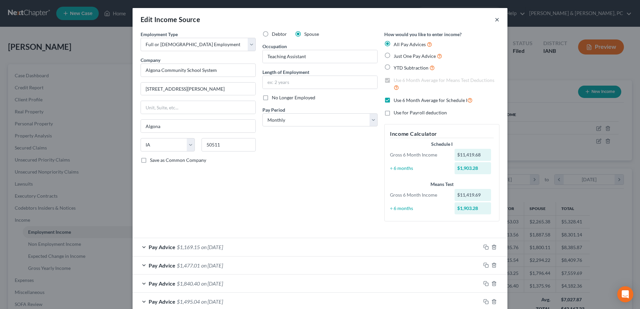
click at [494, 19] on button "×" at bounding box center [496, 19] width 5 height 8
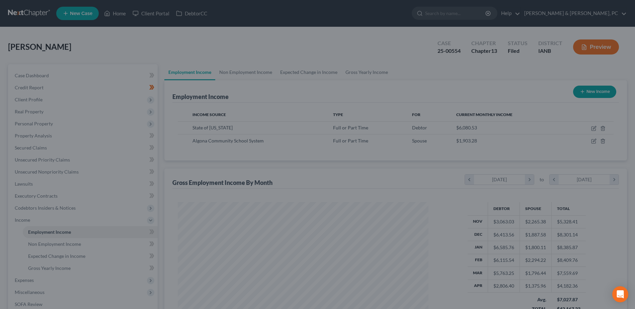
scroll to position [334373, 334236]
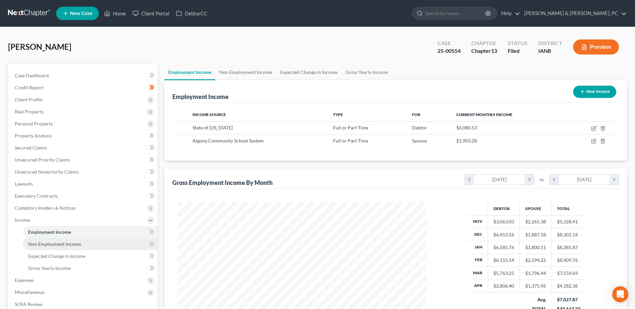
click at [92, 240] on link "Non Employment Income" at bounding box center [90, 244] width 135 height 12
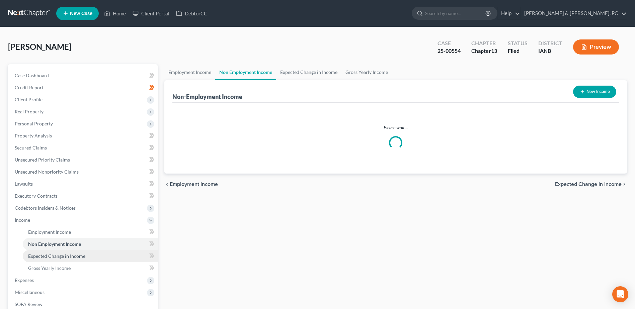
click at [88, 258] on link "Expected Change in Income" at bounding box center [90, 256] width 135 height 12
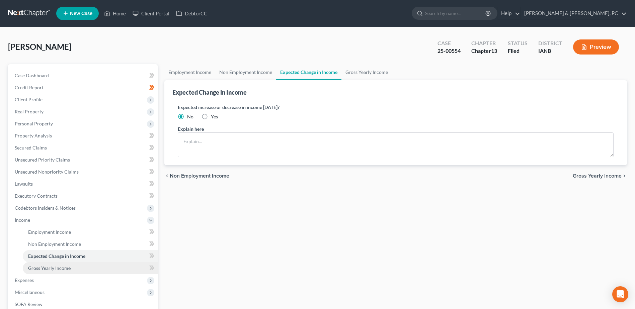
click at [83, 267] on link "Gross Yearly Income" at bounding box center [90, 268] width 135 height 12
